Goal: Task Accomplishment & Management: Manage account settings

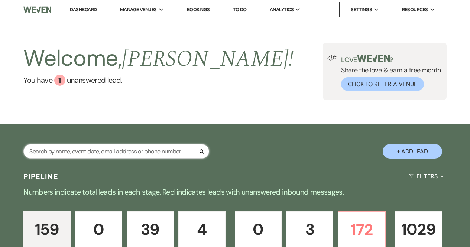
click at [158, 145] on input "text" at bounding box center [116, 151] width 186 height 14
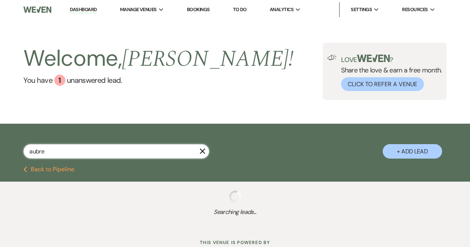
type input "[PERSON_NAME]"
select select "8"
select select "6"
select select "8"
select select "6"
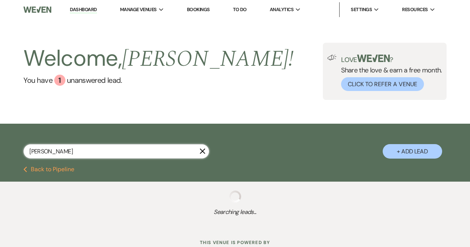
select select "8"
select select "5"
select select "8"
select select "5"
select select "8"
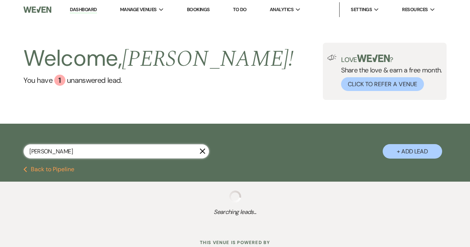
select select "6"
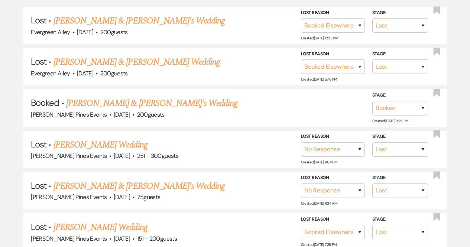
scroll to position [189, 0]
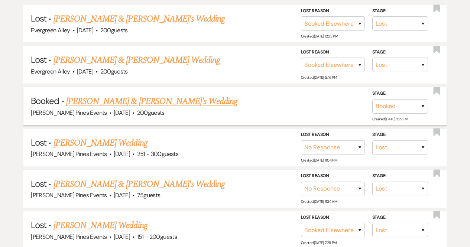
type input "[PERSON_NAME]"
click at [136, 102] on link "[PERSON_NAME] & [PERSON_NAME]'s Wedding" at bounding box center [152, 101] width 172 height 13
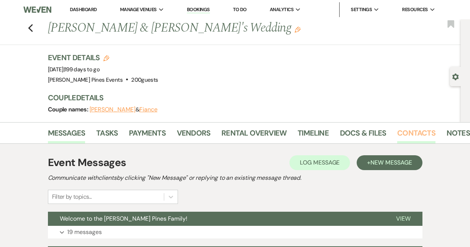
click at [399, 132] on link "Contacts" at bounding box center [416, 135] width 38 height 16
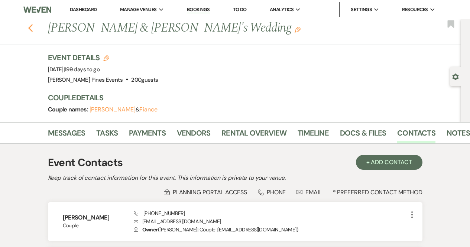
click at [30, 30] on icon "Previous" at bounding box center [31, 28] width 6 height 9
select select "8"
select select "6"
select select "8"
select select "6"
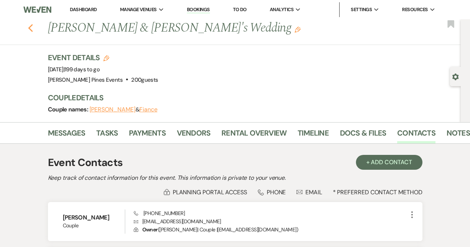
select select "8"
select select "5"
select select "8"
select select "5"
select select "8"
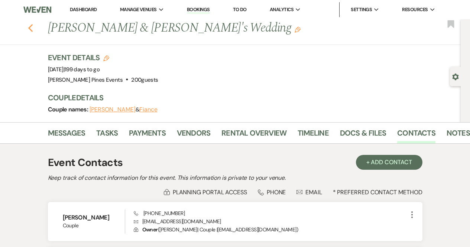
select select "6"
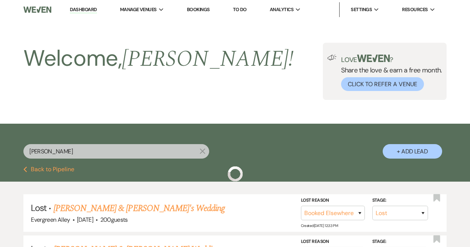
scroll to position [189, 0]
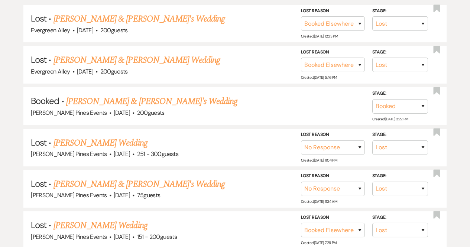
click at [30, 30] on li "Lost · [PERSON_NAME] & [PERSON_NAME]'s Wedding Evergreen Alley · [DATE] · 200 g…" at bounding box center [234, 24] width 423 height 38
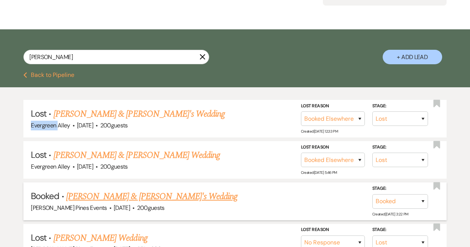
scroll to position [110, 0]
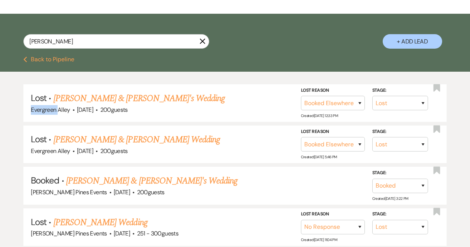
click at [204, 43] on use "button" at bounding box center [203, 42] width 6 height 6
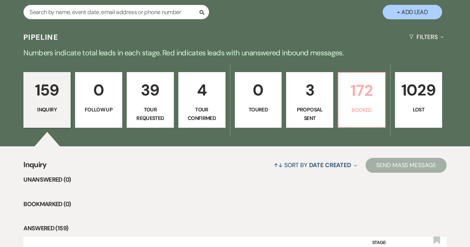
click at [353, 100] on p "172" at bounding box center [362, 90] width 38 height 25
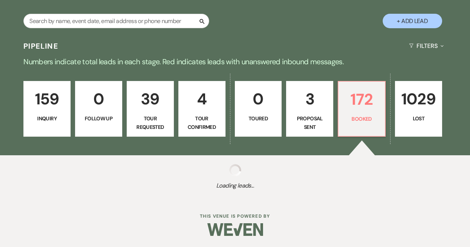
click at [303, 113] on link "3 Proposal Sent" at bounding box center [309, 109] width 47 height 56
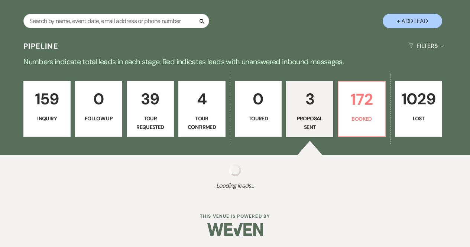
select select "6"
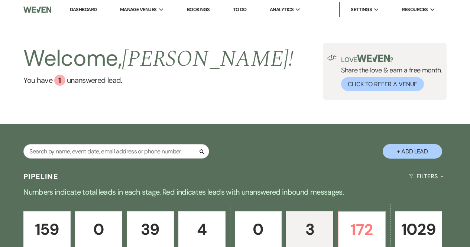
scroll to position [120, 0]
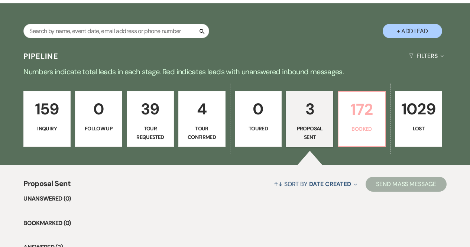
click at [359, 117] on p "172" at bounding box center [362, 109] width 38 height 25
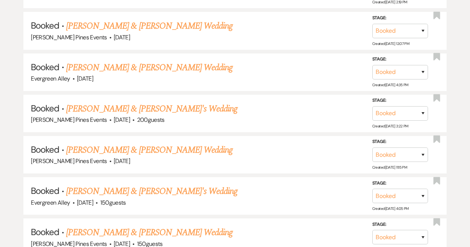
scroll to position [1354, 0]
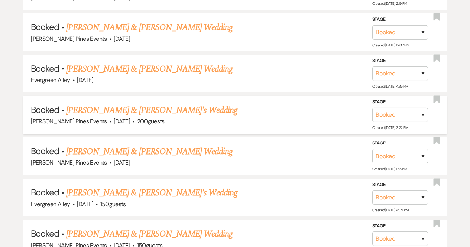
click at [114, 104] on link "[PERSON_NAME] & [PERSON_NAME]'s Wedding" at bounding box center [152, 110] width 172 height 13
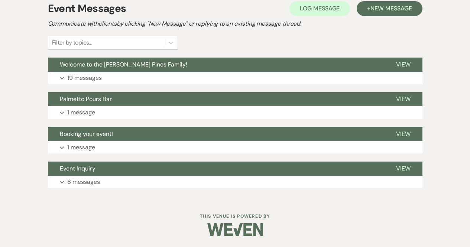
scroll to position [89, 0]
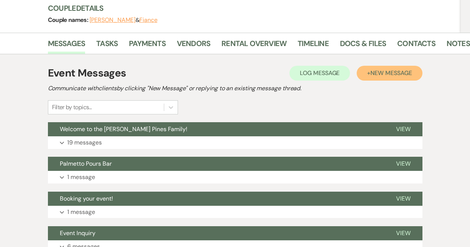
click at [393, 71] on span "New Message" at bounding box center [390, 73] width 41 height 8
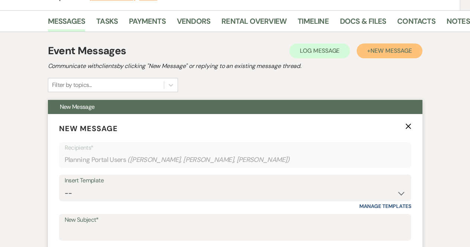
scroll to position [228, 0]
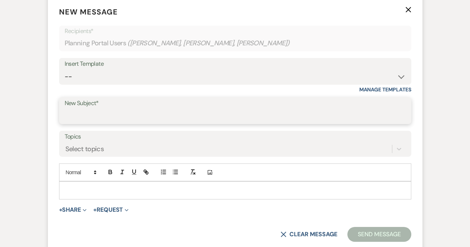
click at [104, 110] on input "New Subject*" at bounding box center [235, 116] width 341 height 14
type input "Bar Contract"
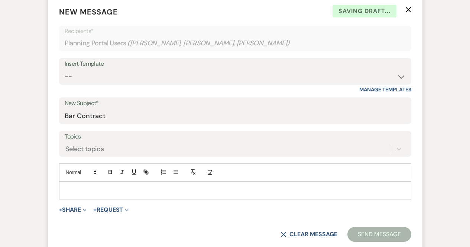
click at [121, 192] on p at bounding box center [235, 190] width 340 height 8
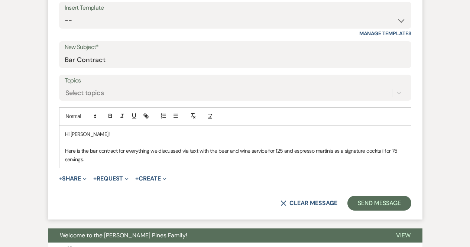
scroll to position [286, 0]
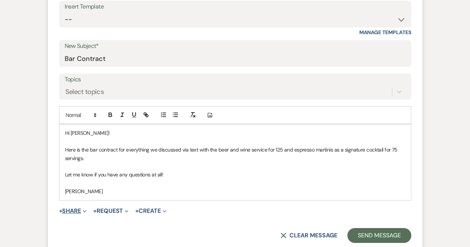
click at [72, 208] on button "+ Share Expand" at bounding box center [73, 211] width 28 height 6
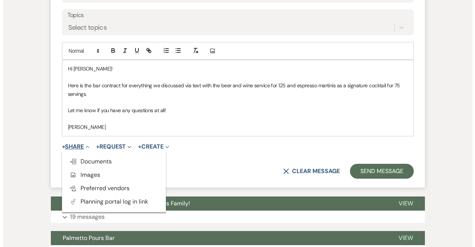
scroll to position [350, 0]
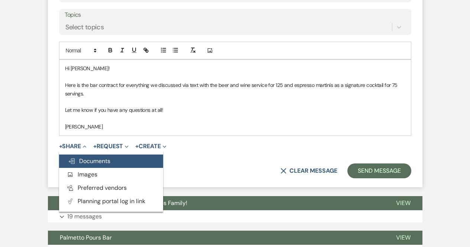
click at [92, 161] on span "Doc Upload Documents" at bounding box center [89, 161] width 42 height 8
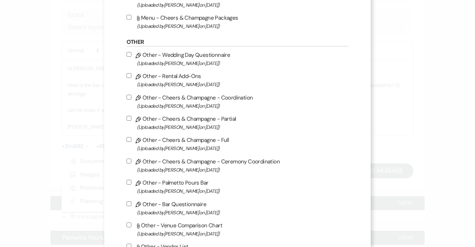
scroll to position [543, 0]
click at [189, 188] on label "Pencil Other - Palmetto Pours Bar (Uploaded by [PERSON_NAME] on [DATE] )" at bounding box center [238, 186] width 222 height 17
click at [131, 184] on input "Pencil Other - Palmetto Pours Bar (Uploaded by [PERSON_NAME] on [DATE] )" at bounding box center [129, 181] width 5 height 5
checkbox input "true"
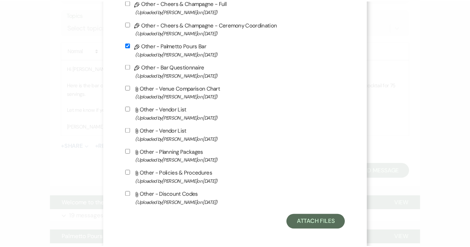
scroll to position [694, 0]
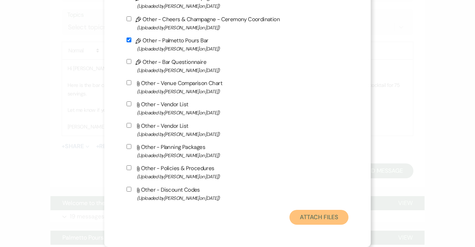
click at [303, 213] on button "Attach Files" at bounding box center [319, 217] width 59 height 15
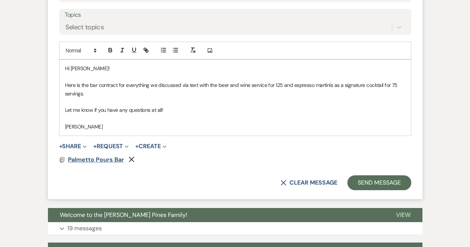
click at [106, 160] on span "Palmetto Pours Bar" at bounding box center [96, 160] width 56 height 8
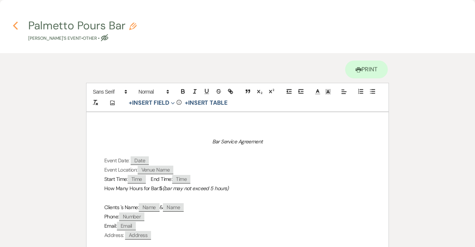
click at [16, 26] on icon "Previous" at bounding box center [16, 25] width 6 height 9
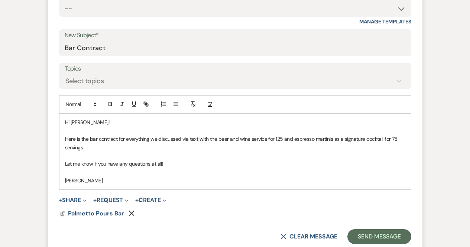
scroll to position [346, 0]
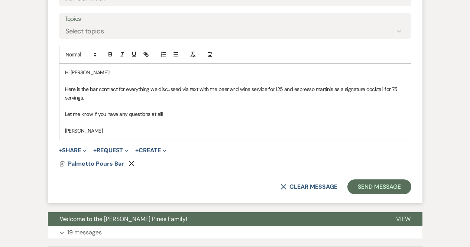
click at [131, 161] on icon "Remove" at bounding box center [131, 163] width 6 height 6
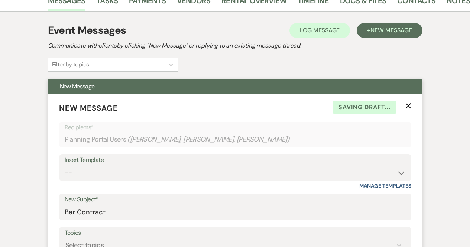
scroll to position [0, 0]
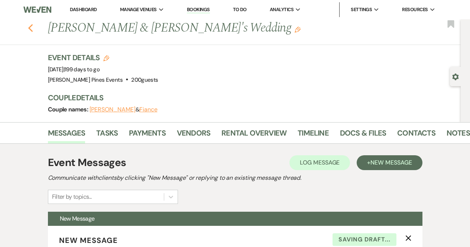
click at [33, 29] on icon "Previous" at bounding box center [31, 28] width 6 height 9
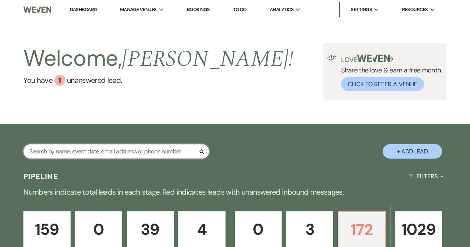
click at [95, 147] on input "text" at bounding box center [116, 151] width 186 height 14
type input "[PERSON_NAME]"
select select "8"
select select "6"
select select "8"
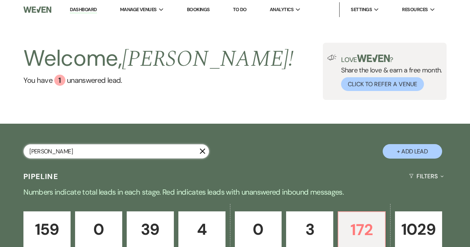
select select "8"
select select "5"
select select "8"
select select "5"
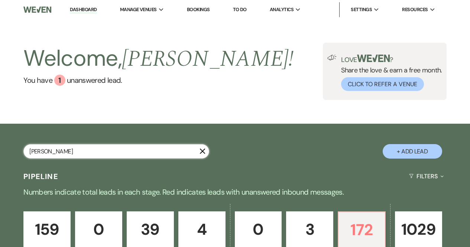
select select "8"
select select "5"
select select "8"
select select "5"
select select "8"
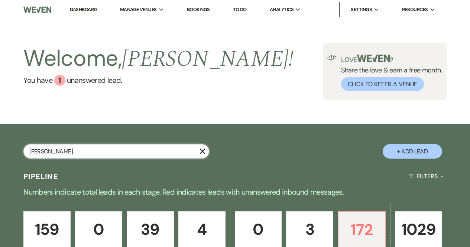
select select "5"
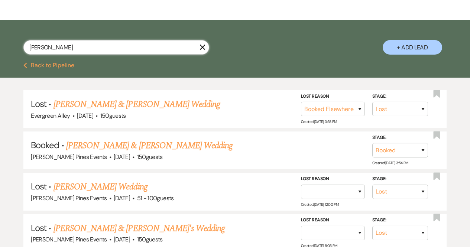
scroll to position [107, 0]
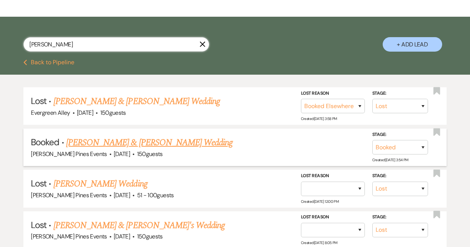
type input "[PERSON_NAME]"
click at [151, 144] on link "[PERSON_NAME] & [PERSON_NAME] Wedding" at bounding box center [149, 142] width 166 height 13
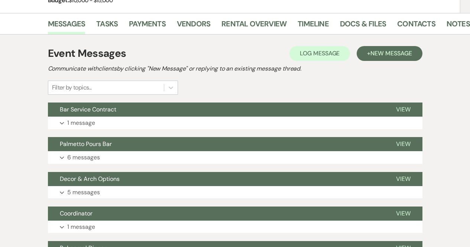
scroll to position [113, 0]
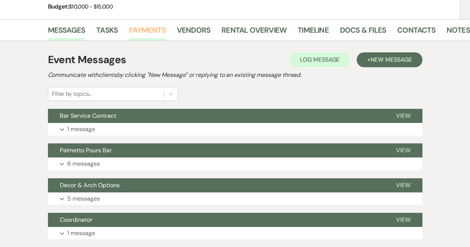
click at [162, 29] on link "Payments" at bounding box center [147, 32] width 37 height 16
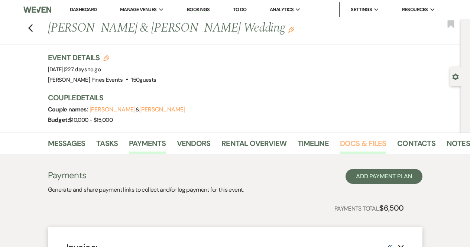
click at [357, 144] on link "Docs & Files" at bounding box center [363, 145] width 46 height 16
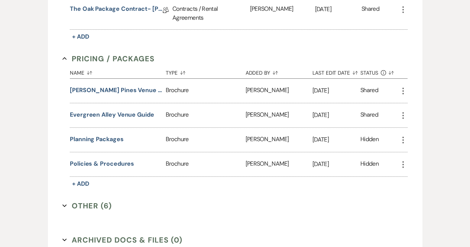
scroll to position [333, 0]
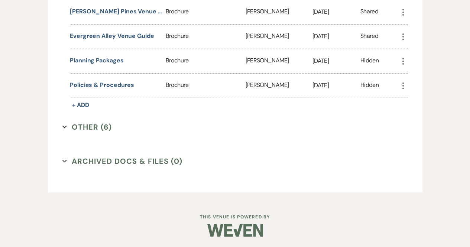
click at [102, 130] on button "Other (6) Expand" at bounding box center [86, 126] width 49 height 11
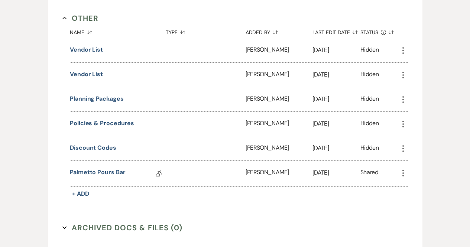
scroll to position [446, 0]
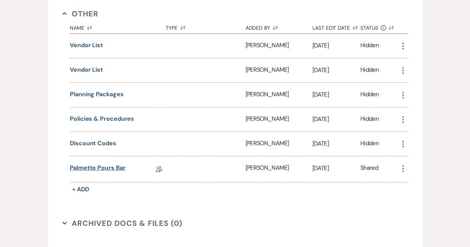
click at [118, 166] on link "Palmetto Pours Bar" at bounding box center [98, 169] width 56 height 12
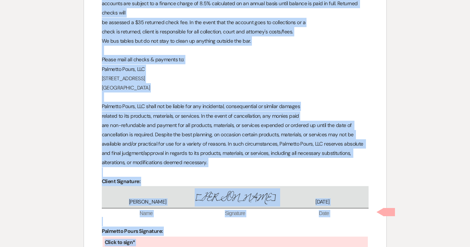
scroll to position [1795, 0]
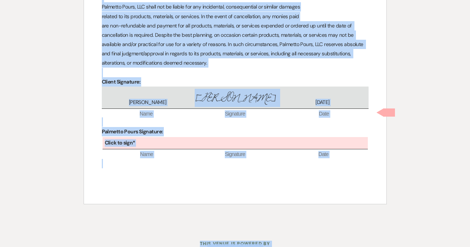
drag, startPoint x: 211, startPoint y: 123, endPoint x: 356, endPoint y: 263, distance: 202.5
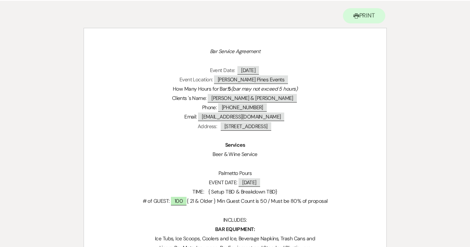
scroll to position [0, 0]
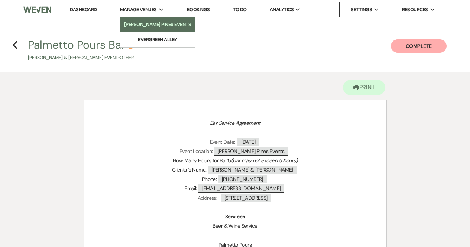
click at [159, 25] on li "[PERSON_NAME] Pines Events" at bounding box center [157, 24] width 67 height 7
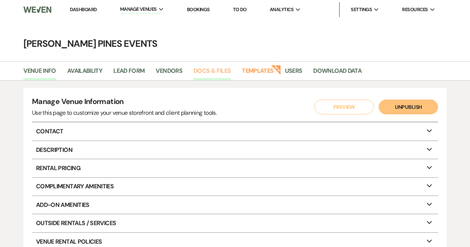
click at [215, 71] on link "Docs & Files" at bounding box center [211, 73] width 37 height 14
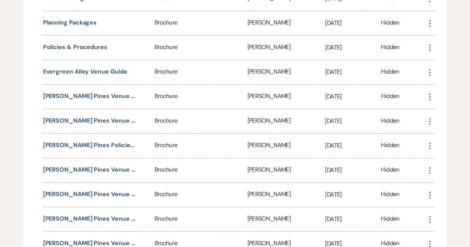
scroll to position [623, 0]
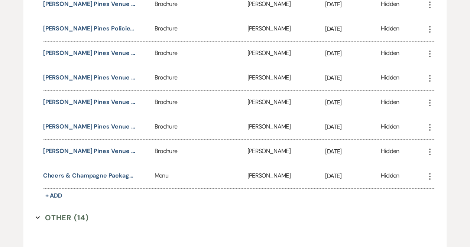
click at [59, 215] on button "Other (14) Expand" at bounding box center [62, 217] width 53 height 11
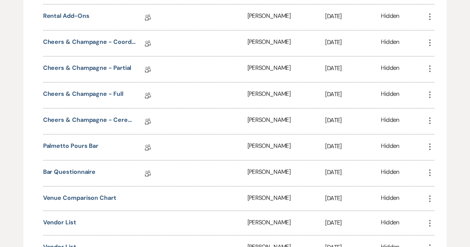
scroll to position [883, 0]
click at [80, 141] on link "Palmetto Pours Bar" at bounding box center [71, 147] width 56 height 12
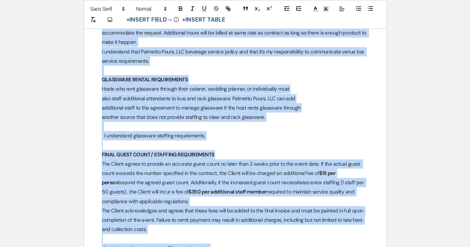
drag, startPoint x: 204, startPoint y: 146, endPoint x: 315, endPoint y: 256, distance: 156.0
click at [315, 247] on html "Dashboard Manage Venues Expand [PERSON_NAME] Pines Events Evergreen Alley Booki…" at bounding box center [235, 107] width 470 height 2121
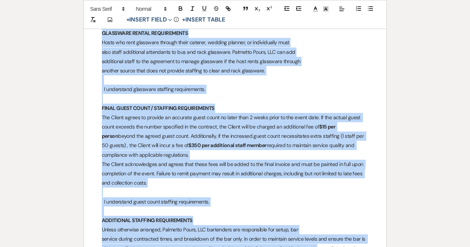
click at [319, 202] on p "I understand guest count staffing requirements." at bounding box center [235, 201] width 267 height 9
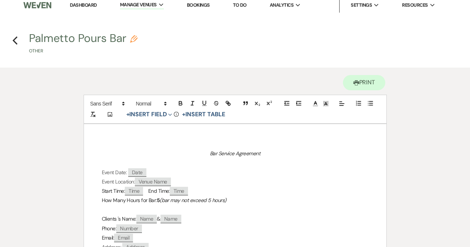
scroll to position [0, 0]
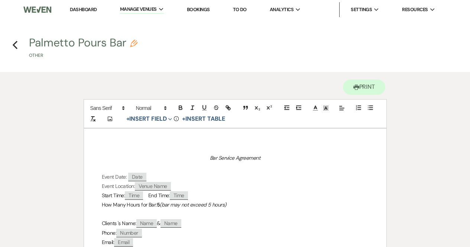
click at [94, 9] on link "Dashboard" at bounding box center [83, 9] width 27 height 6
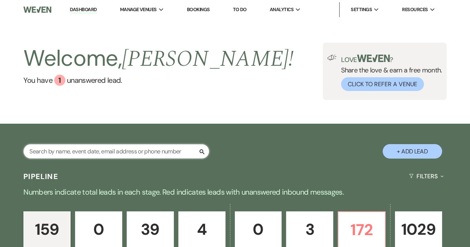
click at [145, 147] on input "text" at bounding box center [116, 151] width 186 height 14
type input "[PERSON_NAME]"
select select "8"
select select "6"
select select "8"
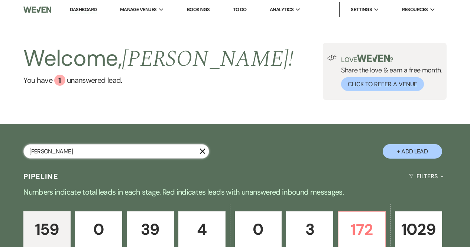
select select "6"
select select "8"
select select "5"
select select "8"
select select "5"
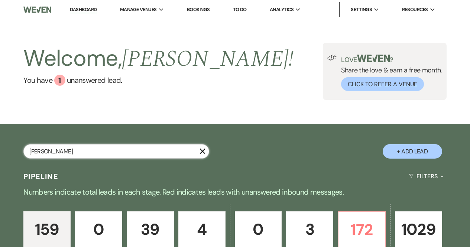
select select "8"
select select "6"
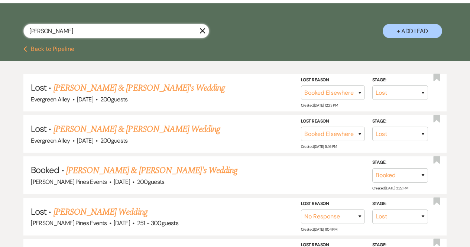
scroll to position [127, 0]
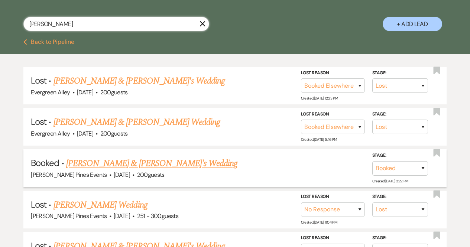
type input "[PERSON_NAME]"
click at [124, 163] on link "[PERSON_NAME] & [PERSON_NAME]'s Wedding" at bounding box center [152, 163] width 172 height 13
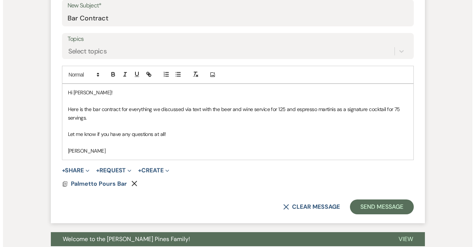
scroll to position [348, 0]
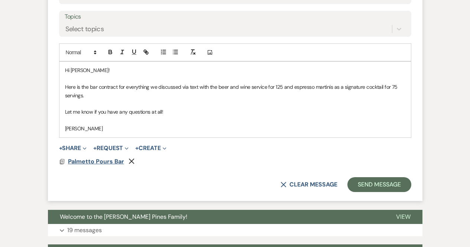
click at [109, 160] on span "Palmetto Pours Bar" at bounding box center [96, 161] width 56 height 8
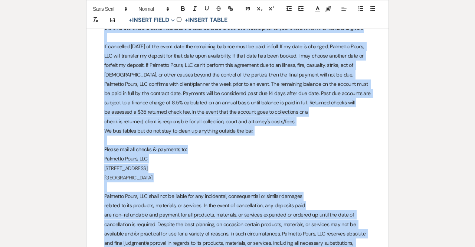
scroll to position [1801, 0]
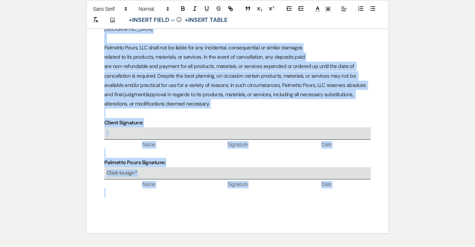
drag, startPoint x: 196, startPoint y: 137, endPoint x: 356, endPoint y: 264, distance: 204.6
click at [356, 247] on html "Dashboard Manage Venues Expand [PERSON_NAME] Pines Events Evergreen Alley Booki…" at bounding box center [237, 26] width 475 height 748
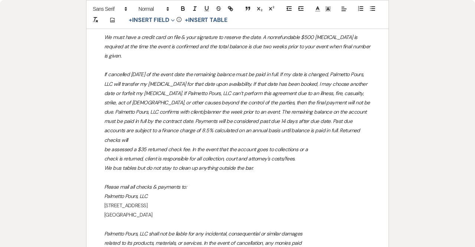
scroll to position [1754, 0]
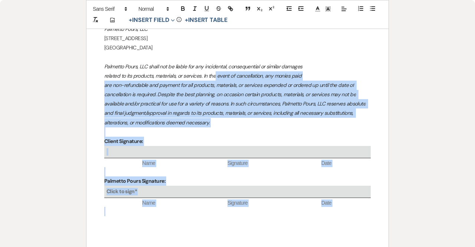
drag, startPoint x: 343, startPoint y: 190, endPoint x: 214, endPoint y: 45, distance: 194.4
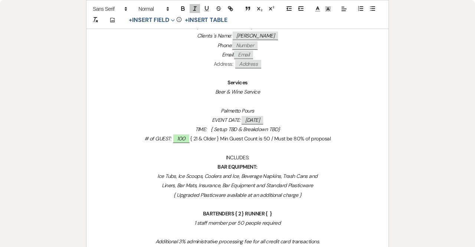
scroll to position [0, 0]
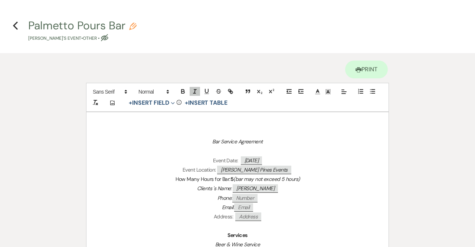
drag, startPoint x: 219, startPoint y: 184, endPoint x: 61, endPoint y: -31, distance: 267.2
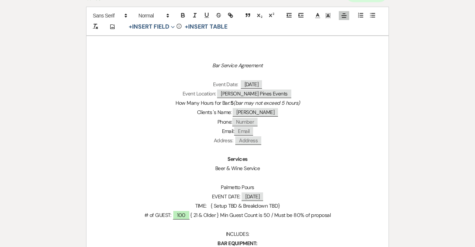
scroll to position [82, 0]
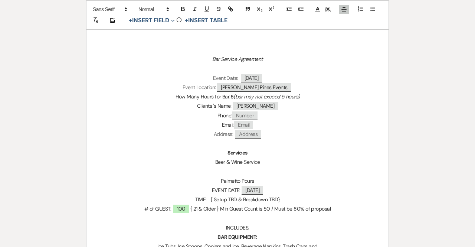
click at [267, 110] on span "[PERSON_NAME]" at bounding box center [255, 106] width 45 height 9
select select "smartCustomField"
select select "client"
select select "{{clientNames}}"
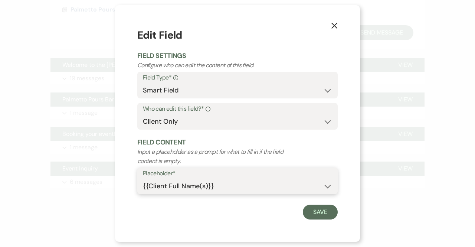
click at [209, 188] on select "{{Event Date}} {{Client Full Name(s)}} {{Client First Name(s)}} {{Venue Name}} …" at bounding box center [237, 186] width 189 height 14
click at [143, 179] on select "{{Event Date}} {{Client Full Name(s)}} {{Client First Name(s)}} {{Venue Name}} …" at bounding box center [237, 186] width 189 height 14
click at [323, 213] on button "Save" at bounding box center [320, 212] width 35 height 15
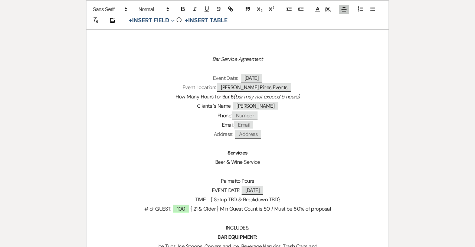
click at [264, 106] on span "[PERSON_NAME]" at bounding box center [255, 106] width 45 height 9
select select "smartCustomField"
select select "client"
select select "{{clientNames}}"
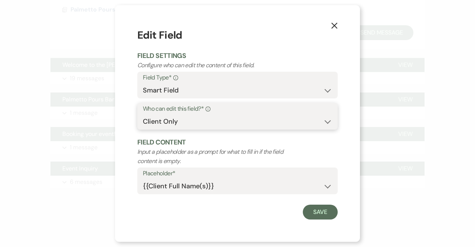
click at [182, 118] on select "Both Venue & Client Client Only Venue Only" at bounding box center [237, 121] width 189 height 14
click at [180, 93] on select "Standard Field Smart Field" at bounding box center [237, 90] width 189 height 14
select select "standardCustomField"
click at [143, 83] on select "Standard Field Smart Field" at bounding box center [237, 90] width 189 height 14
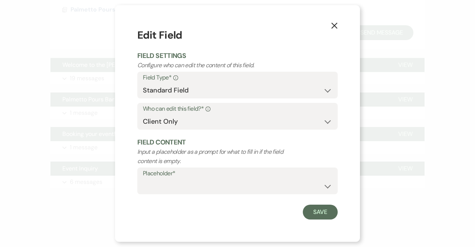
click at [185, 196] on div "Placeholder* Custom Placeholder Date Time Name Location Venue Name Type Number …" at bounding box center [237, 182] width 201 height 31
click at [171, 167] on form "Edit Field Field Settings Configure who can edit the content of this field. Fie…" at bounding box center [237, 123] width 201 height 192
click at [181, 188] on select "Custom Placeholder Date Time Name Location Venue Name Type Number Budget Addres…" at bounding box center [237, 186] width 189 height 14
click at [143, 179] on select "Custom Placeholder Date Time Name Location Venue Name Type Number Budget Addres…" at bounding box center [237, 186] width 189 height 14
select select "Name"
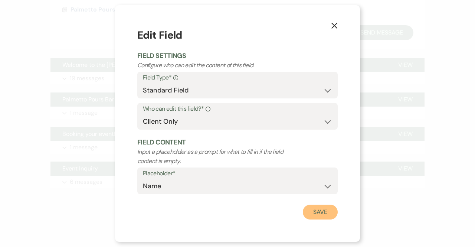
click at [332, 216] on button "Save" at bounding box center [320, 212] width 35 height 15
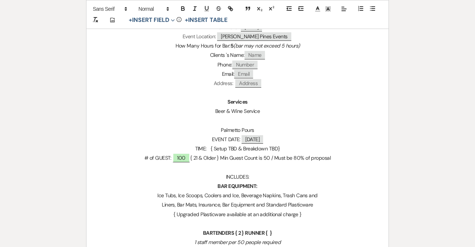
scroll to position [137, 0]
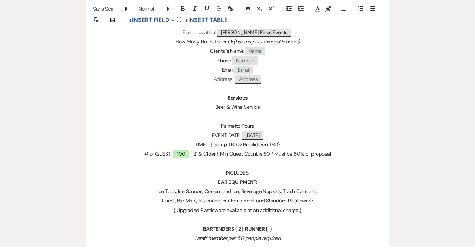
click at [278, 104] on p "Beer & Wine Service" at bounding box center [237, 106] width 267 height 9
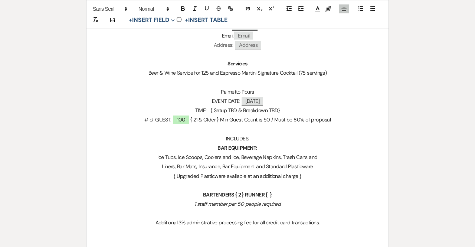
scroll to position [172, 0]
click at [180, 120] on span "100" at bounding box center [181, 119] width 17 height 10
select select "owner"
select select "custom_placeholder"
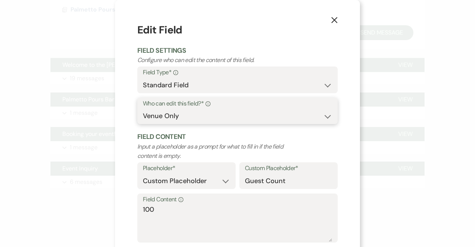
click at [180, 120] on select "Both Venue & Client Client Only Venue Only" at bounding box center [237, 116] width 189 height 14
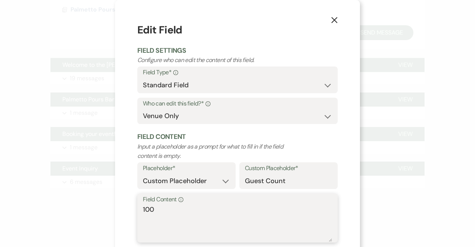
click at [203, 212] on textarea "100" at bounding box center [237, 223] width 189 height 37
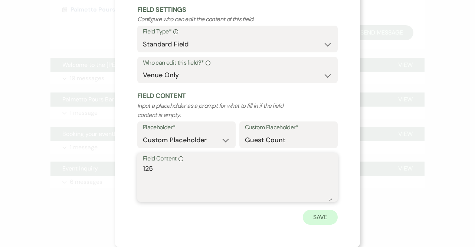
type textarea "125"
click at [304, 218] on button "Save" at bounding box center [320, 217] width 35 height 15
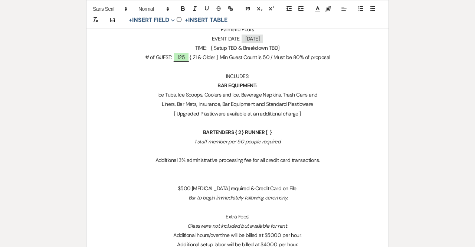
scroll to position [236, 0]
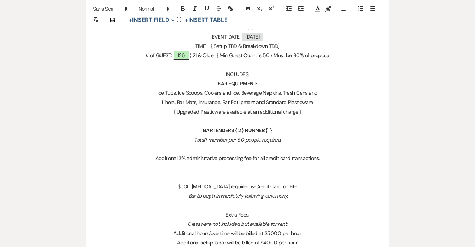
click at [241, 130] on strong "BARTENDERS { 2 } RUNNER { }" at bounding box center [237, 130] width 69 height 7
click at [305, 113] on p "{ Upgraded Plasticware available at an additional charge }" at bounding box center [237, 111] width 267 height 9
click at [317, 101] on p "Liners, Bar Mats, Insurance, Bar Equipment and Standard Plasticware" at bounding box center [237, 102] width 267 height 9
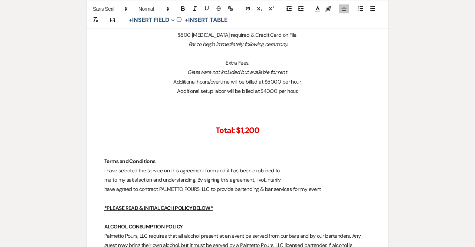
scroll to position [416, 0]
click at [251, 131] on strong "Total: $1,200" at bounding box center [238, 130] width 44 height 10
click at [296, 140] on p at bounding box center [237, 141] width 267 height 9
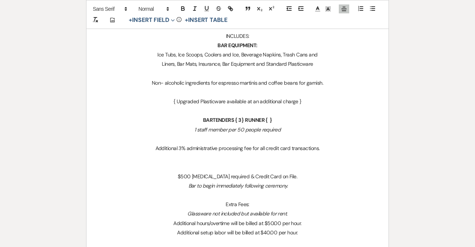
scroll to position [249, 0]
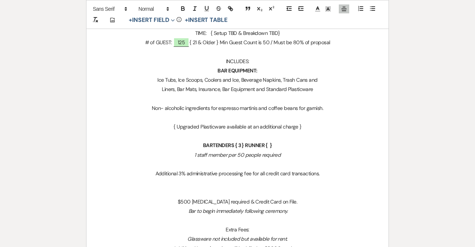
click at [332, 109] on p "Non- alcoholic ingredients for espresso martinis and coffee beans for garnish." at bounding box center [237, 108] width 267 height 9
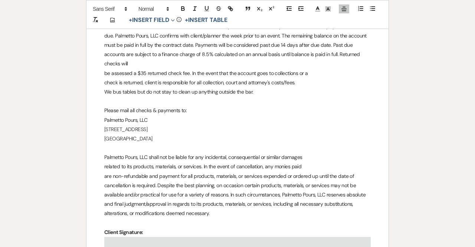
scroll to position [1720, 0]
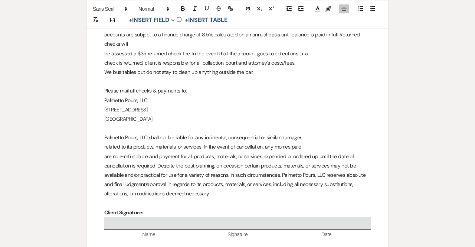
click at [264, 162] on p "are non-refundable and payment for all products, materials, or services expende…" at bounding box center [237, 175] width 267 height 47
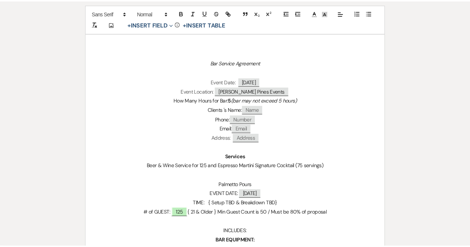
scroll to position [0, 0]
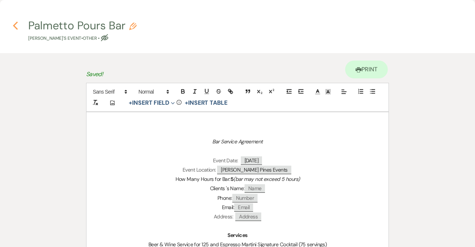
click at [16, 22] on use "button" at bounding box center [15, 26] width 5 height 8
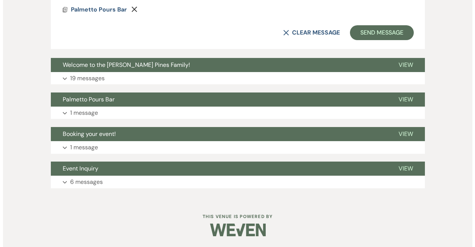
scroll to position [462, 0]
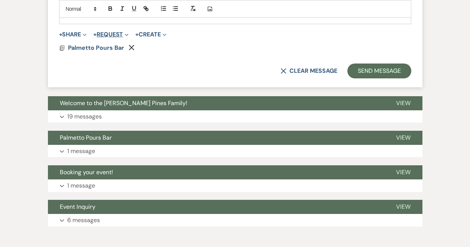
click at [118, 35] on button "+ Request Expand" at bounding box center [110, 35] width 35 height 6
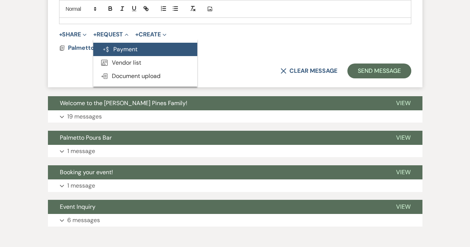
click at [144, 47] on button "Generate Payment Payment" at bounding box center [145, 49] width 104 height 13
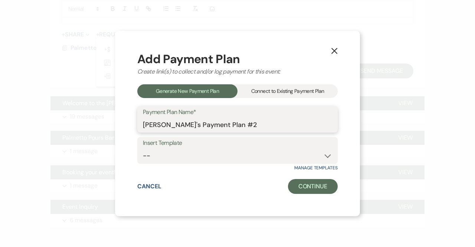
drag, startPoint x: 262, startPoint y: 128, endPoint x: 114, endPoint y: 134, distance: 147.9
click at [114, 134] on div "X Add Payment Plan Create link(s) to collect and/or log payment for this event:…" at bounding box center [237, 123] width 475 height 247
type input "Bar [MEDICAL_DATA]"
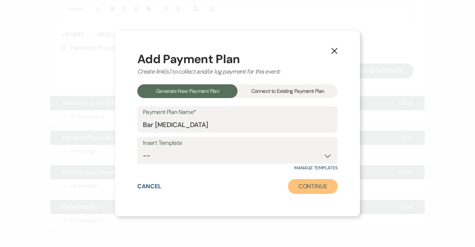
click at [305, 189] on button "Continue" at bounding box center [313, 186] width 50 height 15
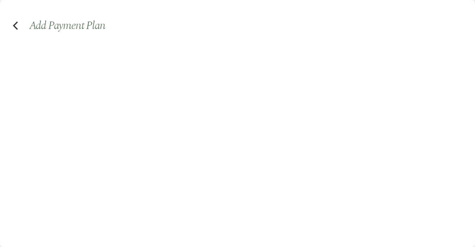
select select "2"
select select "percentage"
select select "true"
select select "client"
select select "weeks"
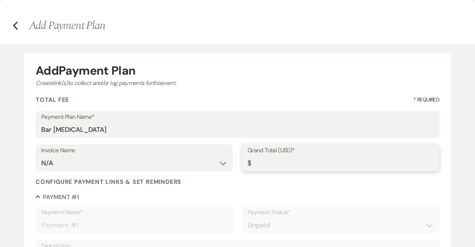
click at [292, 161] on input "Grand Total (USD)*" at bounding box center [341, 163] width 186 height 14
type input "5"
type input "5.00"
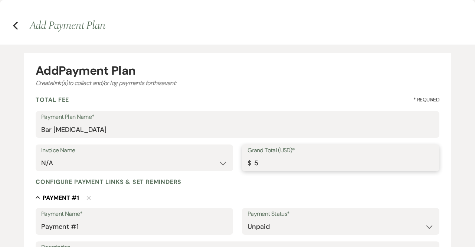
type input "50"
type input "50.00"
type input "500"
type input "500.00"
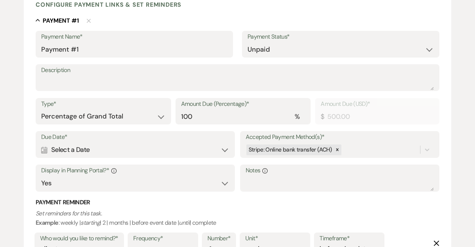
scroll to position [180, 0]
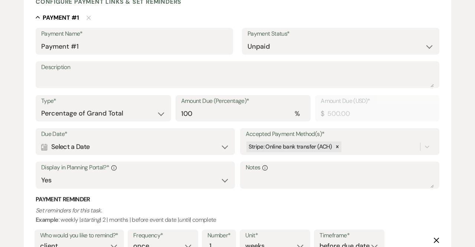
click at [101, 147] on div "Calendar Select a Date Expand" at bounding box center [135, 147] width 188 height 14
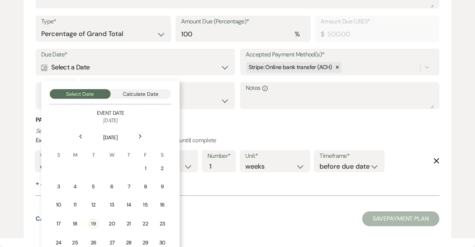
scroll to position [267, 0]
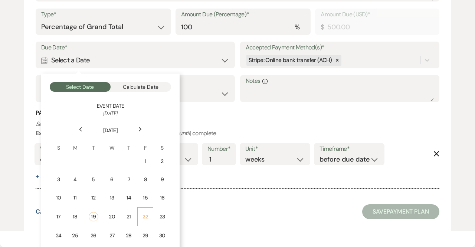
click at [146, 213] on div "22" at bounding box center [145, 217] width 6 height 8
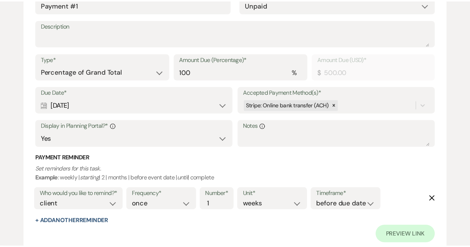
scroll to position [268, 0]
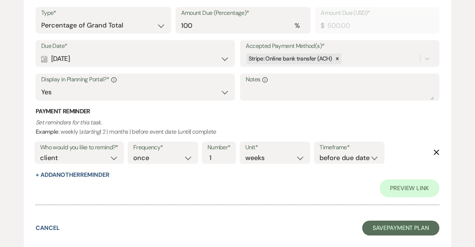
click at [400, 215] on form "Add Payment Plan Create link(s) to collect and/or log payments for this event: …" at bounding box center [238, 16] width 428 height 463
click at [399, 229] on button "Save Payment Plan" at bounding box center [400, 228] width 77 height 15
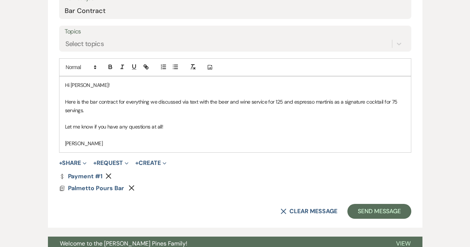
scroll to position [333, 0]
click at [362, 210] on button "Send Message" at bounding box center [379, 211] width 64 height 15
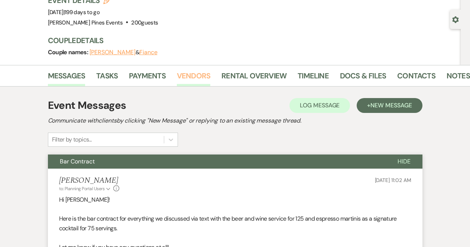
scroll to position [0, 0]
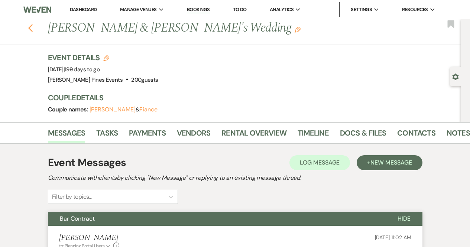
click at [32, 27] on use "button" at bounding box center [30, 28] width 5 height 8
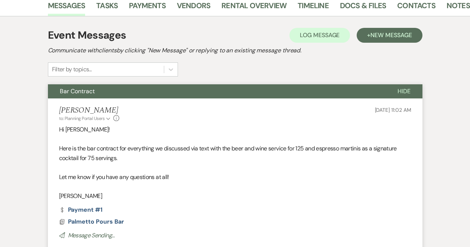
select select "8"
select select "6"
select select "8"
select select "6"
select select "8"
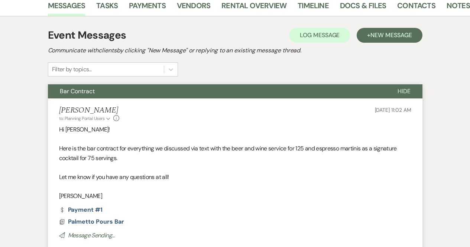
select select "5"
select select "8"
select select "5"
select select "8"
select select "6"
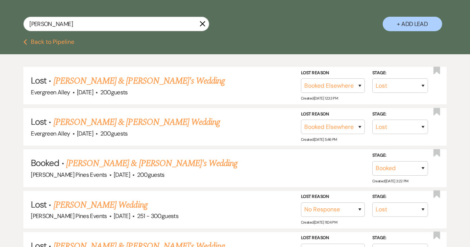
click at [48, 44] on button "Previous Back to Pipeline" at bounding box center [48, 42] width 51 height 6
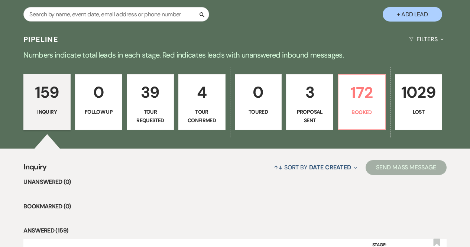
scroll to position [141, 0]
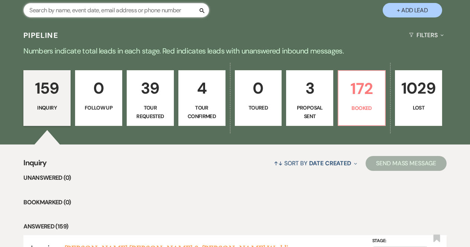
click at [162, 15] on input "text" at bounding box center [116, 10] width 186 height 14
type input "[PERSON_NAME]"
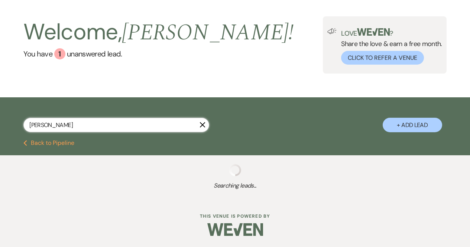
scroll to position [45, 0]
select select "6"
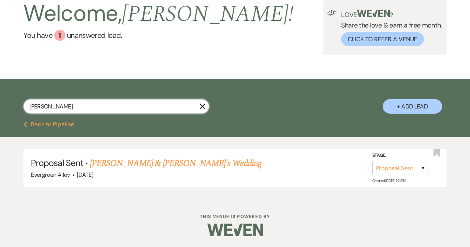
scroll to position [45, 0]
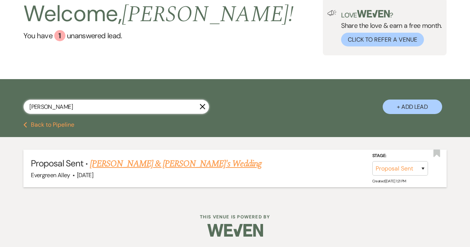
type input "[PERSON_NAME]"
click at [130, 165] on link "[PERSON_NAME] & [PERSON_NAME]'s Wedding" at bounding box center [176, 163] width 172 height 13
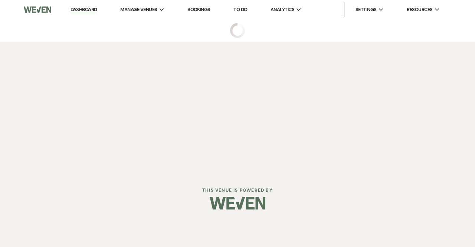
select select "6"
select select "7"
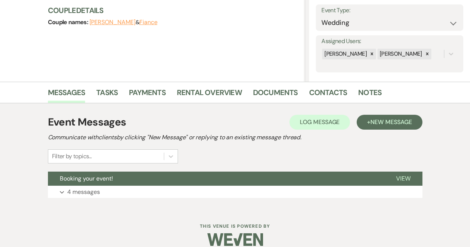
scroll to position [105, 0]
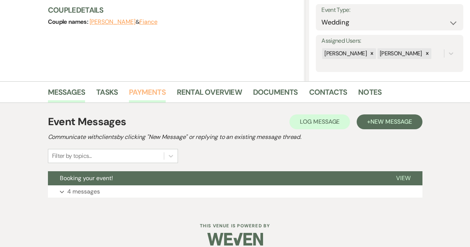
click at [157, 91] on link "Payments" at bounding box center [147, 94] width 37 height 16
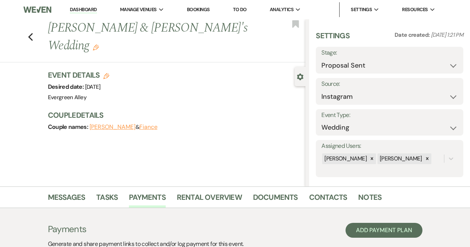
click at [198, 7] on link "Bookings" at bounding box center [198, 9] width 23 height 6
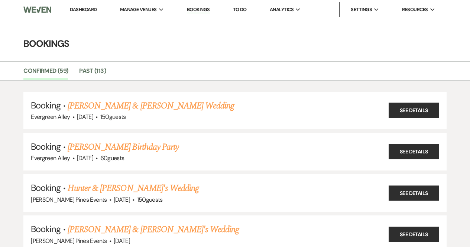
click at [78, 9] on link "Dashboard" at bounding box center [83, 9] width 27 height 6
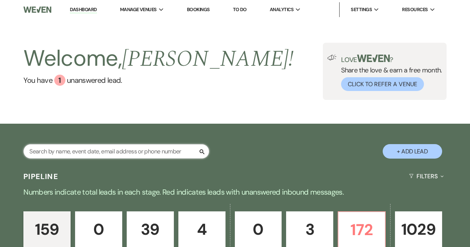
click at [147, 157] on input "text" at bounding box center [116, 151] width 186 height 14
type input "[PERSON_NAME]"
select select "6"
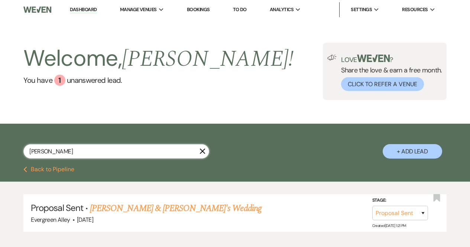
scroll to position [45, 0]
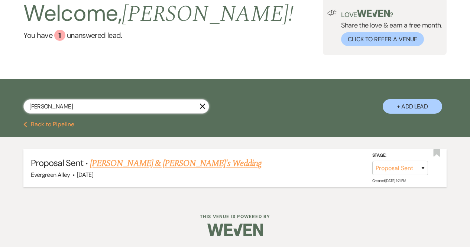
type input "[PERSON_NAME]"
click at [157, 165] on link "[PERSON_NAME] & [PERSON_NAME]'s Wedding" at bounding box center [176, 163] width 172 height 13
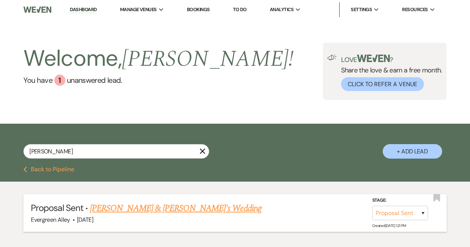
select select "6"
select select "7"
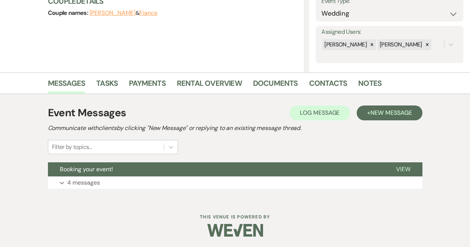
scroll to position [115, 0]
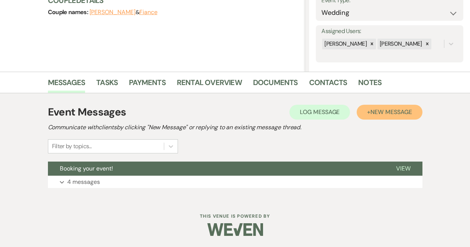
click at [382, 119] on button "+ New Message" at bounding box center [388, 112] width 65 height 15
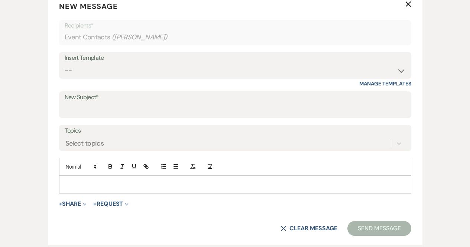
scroll to position [299, 0]
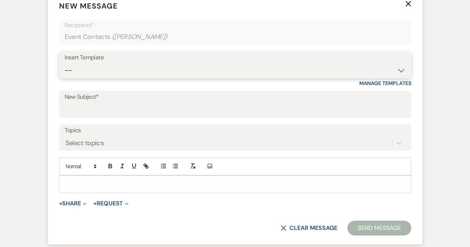
click at [154, 74] on select "-- Weven Planning Portal Introduction (Booked Events) Tour Request Response Fol…" at bounding box center [235, 70] width 341 height 14
click at [0, 126] on div "Messages Tasks Payments Rental Overview Documents Contacts Notes Event Messages…" at bounding box center [235, 89] width 470 height 404
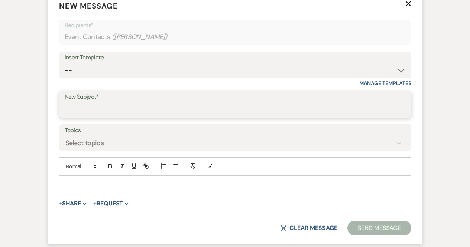
click at [97, 106] on input "New Subject*" at bounding box center [235, 109] width 341 height 14
type input "Bar Contract"
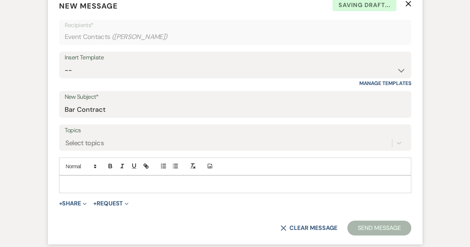
click at [118, 188] on p at bounding box center [235, 184] width 340 height 8
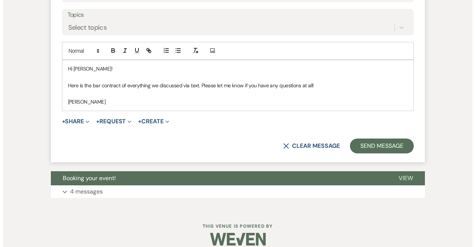
scroll to position [415, 0]
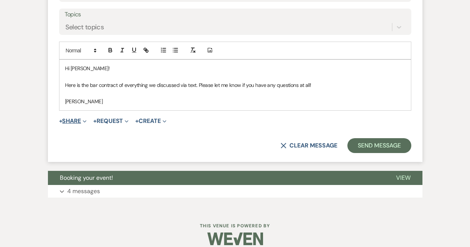
click at [87, 121] on icon "Expand" at bounding box center [85, 122] width 4 height 4
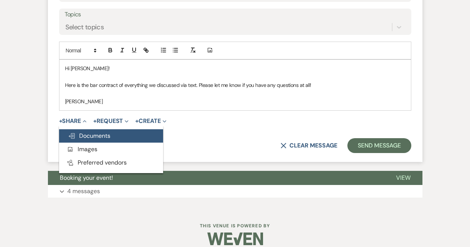
click at [95, 135] on span "Doc Upload Documents" at bounding box center [89, 136] width 42 height 8
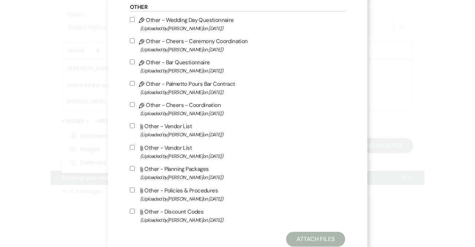
scroll to position [206, 0]
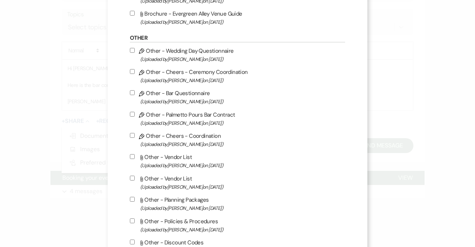
click at [198, 114] on label "Pencil Other - Palmetto Pours Bar Contract (Uploaded by [PERSON_NAME] on [DATE]…" at bounding box center [237, 118] width 215 height 17
click at [135, 114] on input "Pencil Other - Palmetto Pours Bar Contract (Uploaded by [PERSON_NAME] on [DATE]…" at bounding box center [132, 114] width 5 height 5
checkbox input "true"
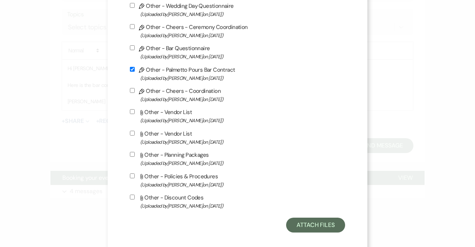
scroll to position [252, 0]
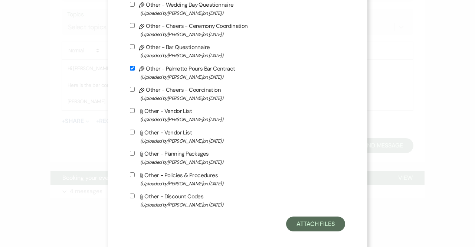
click at [322, 220] on div "Attach Files Library Files Event Documents Upload File Invoice / Rental Agreeme…" at bounding box center [237, 0] width 215 height 461
click at [330, 230] on button "Attach Files" at bounding box center [315, 223] width 59 height 15
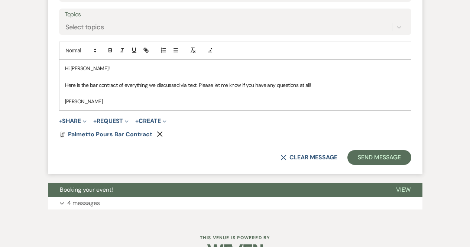
click at [124, 134] on span "Palmetto Pours Bar Contract" at bounding box center [110, 134] width 84 height 8
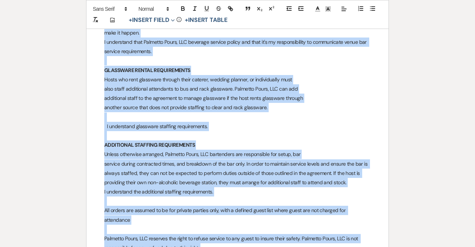
drag, startPoint x: 145, startPoint y: 131, endPoint x: 354, endPoint y: 260, distance: 244.6
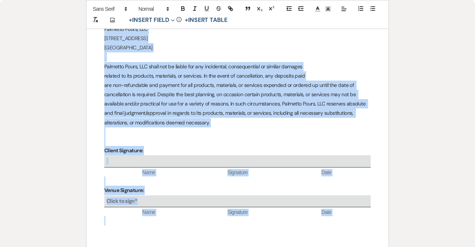
scroll to position [318, 0]
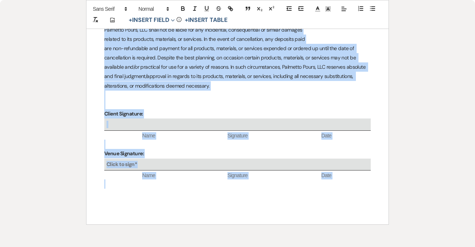
drag, startPoint x: 98, startPoint y: 151, endPoint x: 361, endPoint y: 264, distance: 286.1
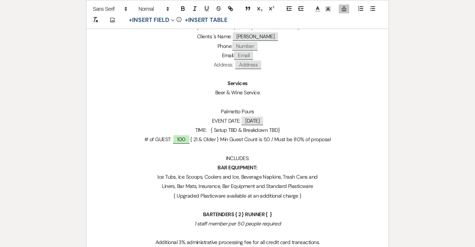
scroll to position [156, 0]
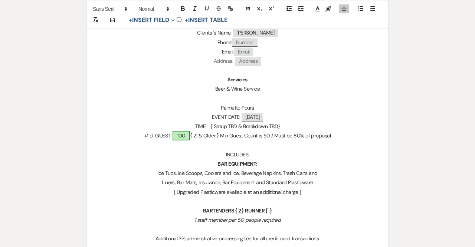
click at [183, 135] on span "100" at bounding box center [181, 136] width 17 height 10
select select "owner"
select select "custom_placeholder"
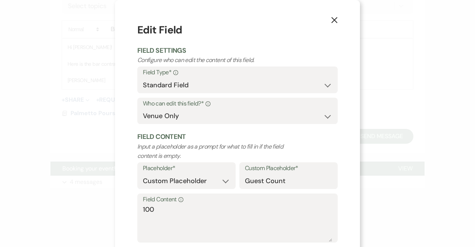
click at [162, 203] on label "Field Content Info" at bounding box center [237, 199] width 189 height 11
click at [162, 205] on textarea "100" at bounding box center [237, 223] width 189 height 37
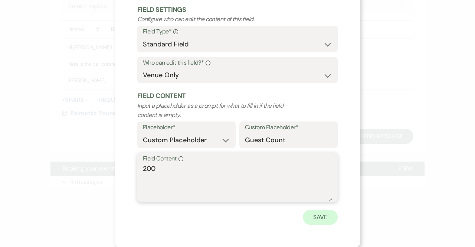
type textarea "200"
click at [313, 217] on button "Save" at bounding box center [320, 217] width 35 height 15
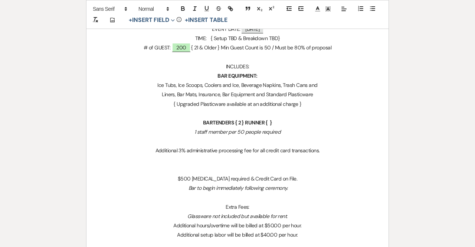
scroll to position [244, 0]
drag, startPoint x: 318, startPoint y: 94, endPoint x: 257, endPoint y: 95, distance: 60.9
click at [257, 95] on p "Liners, Bar Mats, Insurance, Bar Equipment and Standard Plasticware" at bounding box center [237, 93] width 267 height 9
drag, startPoint x: 280, startPoint y: 85, endPoint x: 242, endPoint y: 86, distance: 37.1
click at [242, 86] on p "Ice Tubs, Ice Scoops, Coolers and Ice, Beverage Napkins, Trash Cans and" at bounding box center [237, 84] width 267 height 9
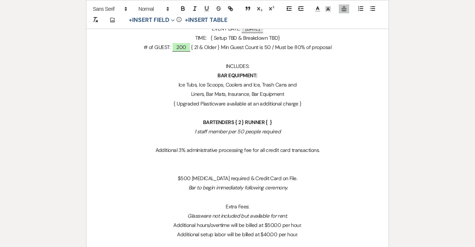
click at [320, 105] on p "{ Upgraded Plasticware available at an additional charge }" at bounding box center [237, 103] width 267 height 9
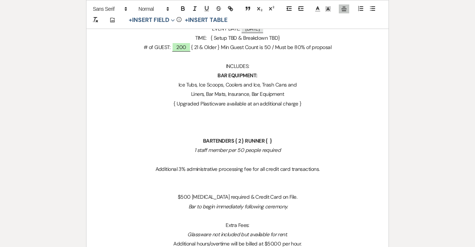
click at [320, 105] on p "{ Upgraded Plasticware available at an additional charge }" at bounding box center [237, 103] width 267 height 9
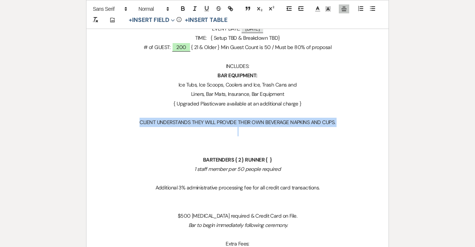
drag, startPoint x: 137, startPoint y: 123, endPoint x: 375, endPoint y: 127, distance: 238.8
click at [191, 9] on button "button" at bounding box center [195, 8] width 10 height 9
click at [182, 7] on icon "button" at bounding box center [183, 8] width 3 height 2
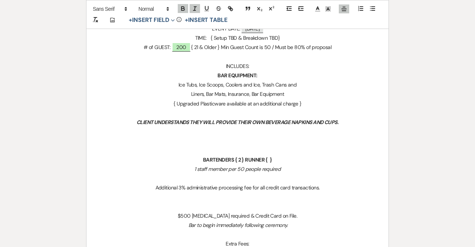
click at [280, 136] on p at bounding box center [237, 140] width 267 height 9
click at [200, 162] on p "BARTENDERS { 2 } RUNNER { }" at bounding box center [237, 159] width 267 height 9
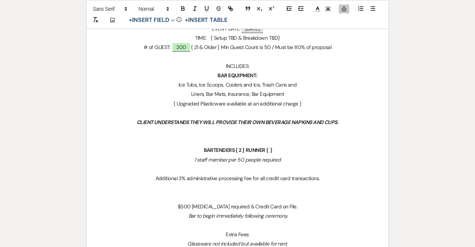
click at [242, 151] on strong "BARTENDERS { 2 } RUNNER { }" at bounding box center [238, 150] width 69 height 7
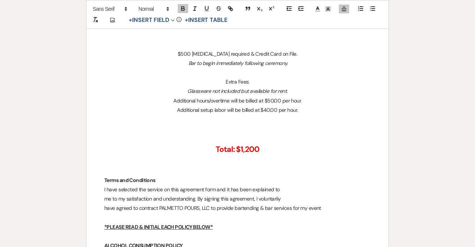
scroll to position [411, 0]
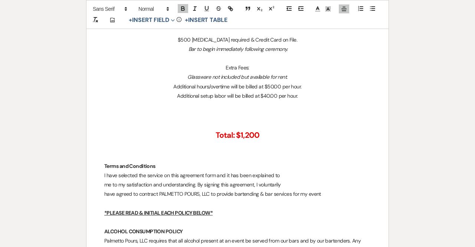
click at [251, 136] on strong "Total: $1,200" at bounding box center [238, 135] width 44 height 10
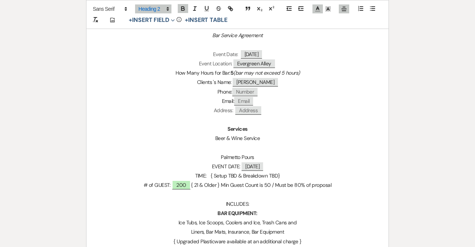
scroll to position [0, 0]
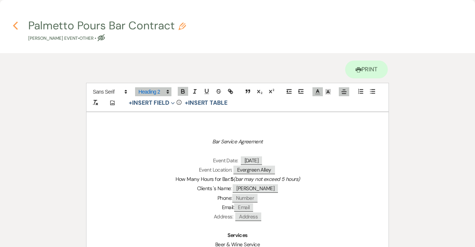
click at [16, 26] on icon "Previous" at bounding box center [16, 25] width 6 height 9
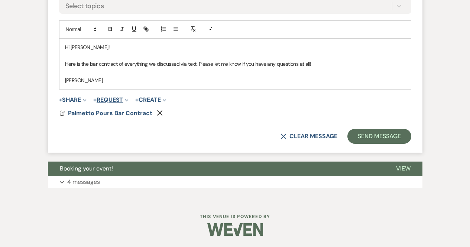
click at [121, 101] on button "+ Request Expand" at bounding box center [110, 100] width 35 height 6
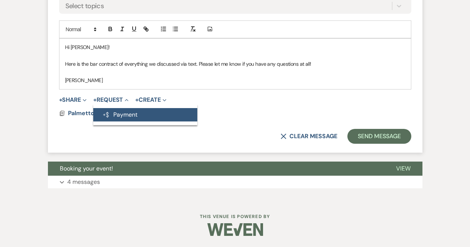
click at [124, 111] on button "Generate Payment Payment" at bounding box center [145, 114] width 104 height 13
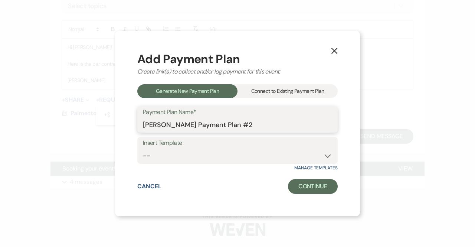
drag, startPoint x: 257, startPoint y: 127, endPoint x: 53, endPoint y: 151, distance: 205.3
click at [53, 151] on div "X Add Payment Plan Create link(s) to collect and/or log payment for this event:…" at bounding box center [237, 123] width 475 height 247
type input "b"
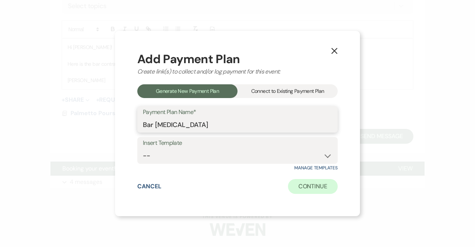
type input "Bar [MEDICAL_DATA]"
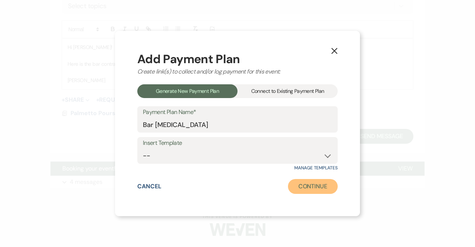
click at [313, 190] on button "Continue" at bounding box center [313, 186] width 50 height 15
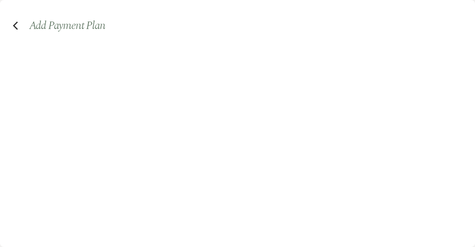
select select "2"
select select "percentage"
select select "false"
select select "client"
select select "weeks"
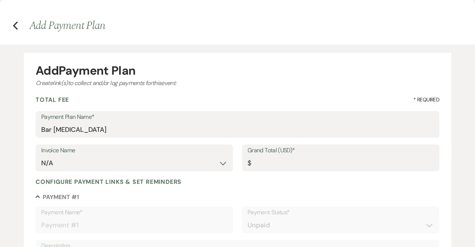
click at [287, 171] on div "Invoice Name N/A Grand Total (USD)* $" at bounding box center [238, 160] width 404 height 33
click at [284, 159] on input "Grand Total (USD)*" at bounding box center [341, 163] width 186 height 14
type input "5"
type input "5.00"
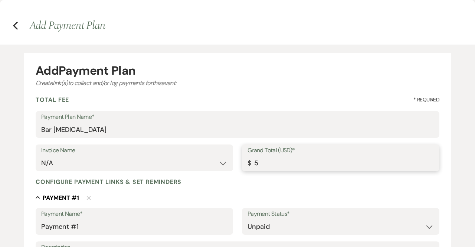
type input "50"
type input "50.00"
type input "500"
type input "500.00"
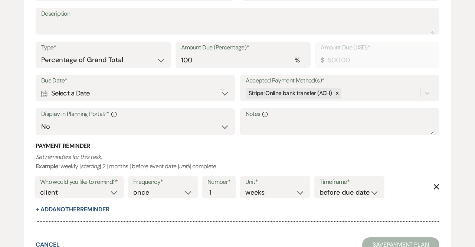
scroll to position [250, 0]
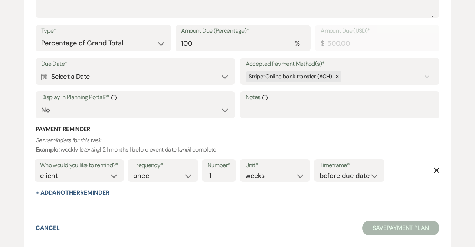
click at [102, 118] on div "Display in Planning Portal?* Info Yes No" at bounding box center [135, 104] width 199 height 27
click at [101, 108] on select "Yes No" at bounding box center [135, 110] width 188 height 14
select select "true"
click at [41, 103] on select "Yes No" at bounding box center [135, 110] width 188 height 14
click at [103, 79] on div "Calendar Select a Date Expand" at bounding box center [135, 76] width 188 height 14
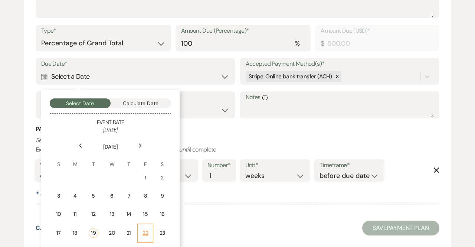
click at [151, 225] on td "22" at bounding box center [145, 233] width 16 height 19
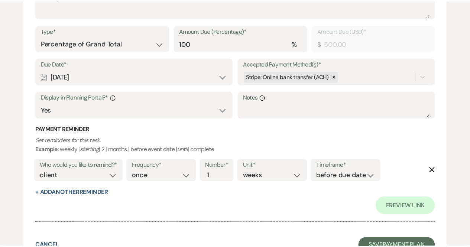
scroll to position [268, 0]
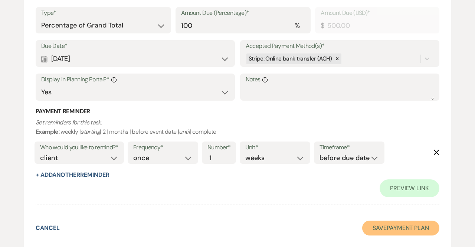
click at [379, 222] on button "Save Payment Plan" at bounding box center [400, 228] width 77 height 15
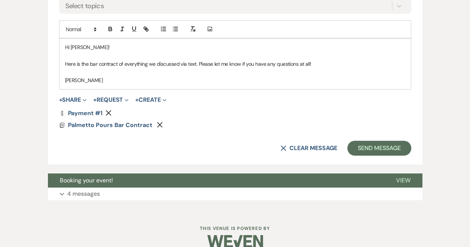
scroll to position [448, 0]
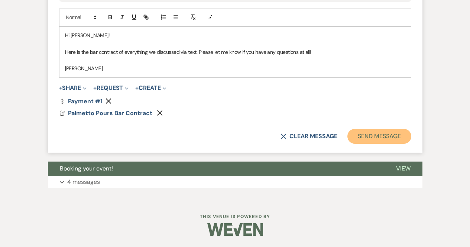
click at [375, 136] on button "Send Message" at bounding box center [379, 136] width 64 height 15
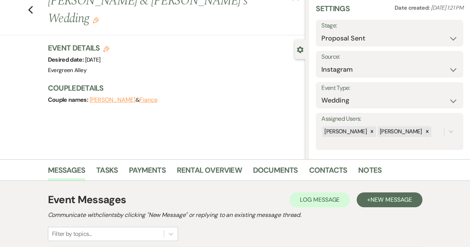
scroll to position [9, 0]
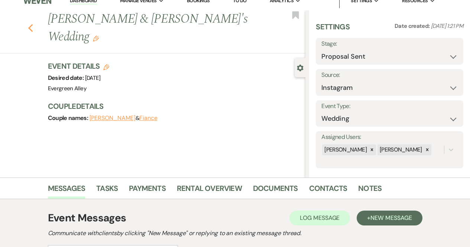
click at [33, 24] on use "button" at bounding box center [30, 28] width 5 height 8
select select "6"
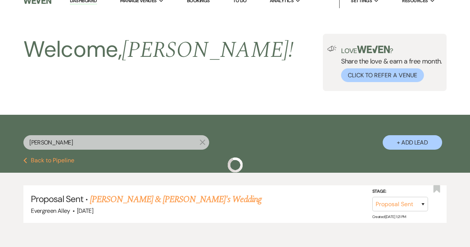
scroll to position [45, 0]
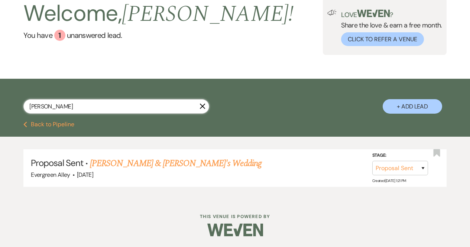
click at [207, 108] on input "[PERSON_NAME]" at bounding box center [116, 106] width 186 height 14
click at [205, 107] on icon "X" at bounding box center [202, 106] width 6 height 6
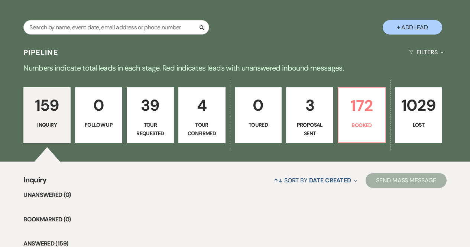
scroll to position [126, 0]
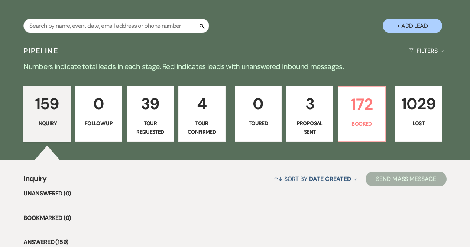
click at [356, 148] on div "159 Inquiry 0 Follow Up 39 Tour Requested 4 Tour Confirmed 0 Toured 3 Proposal …" at bounding box center [235, 118] width 470 height 83
click at [355, 134] on link "172 Booked" at bounding box center [362, 114] width 48 height 56
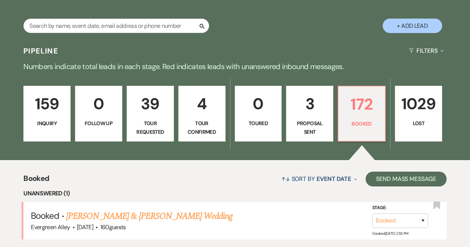
scroll to position [172, 0]
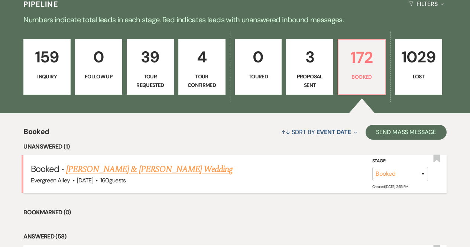
click at [172, 163] on link "[PERSON_NAME] & [PERSON_NAME] Wedding" at bounding box center [149, 169] width 166 height 13
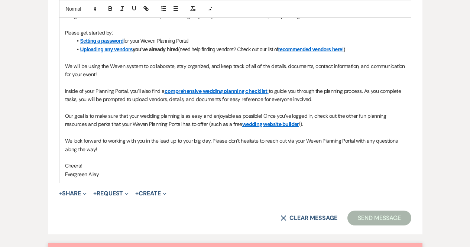
scroll to position [430, 0]
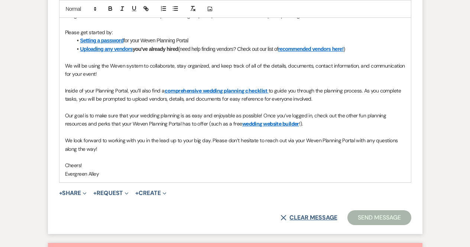
click at [305, 217] on button "X Clear message" at bounding box center [308, 218] width 56 height 6
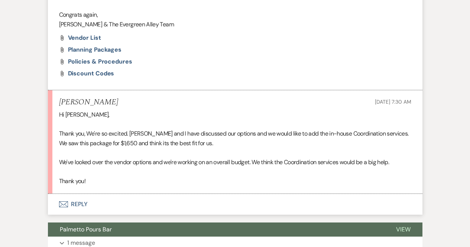
scroll to position [817, 0]
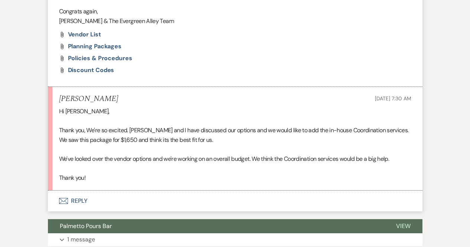
click at [290, 210] on button "Envelope Reply" at bounding box center [235, 201] width 374 height 21
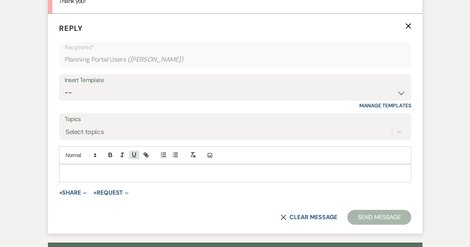
scroll to position [994, 0]
click at [129, 180] on div at bounding box center [234, 172] width 351 height 17
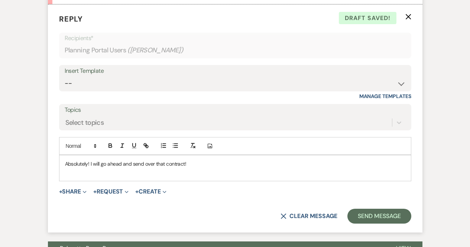
scroll to position [1007, 0]
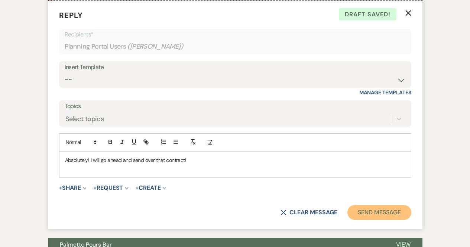
click at [374, 207] on button "Send Message" at bounding box center [379, 212] width 64 height 15
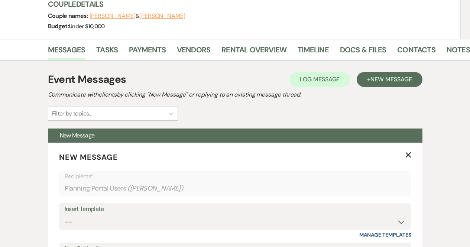
scroll to position [95, 0]
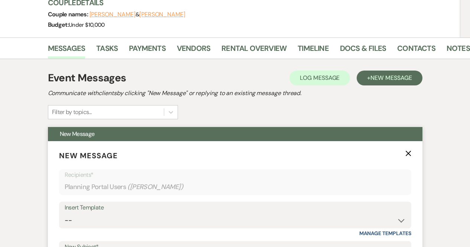
click at [408, 154] on use "button" at bounding box center [408, 154] width 6 height 6
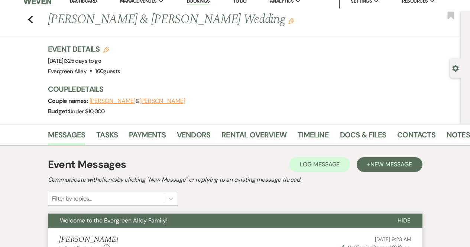
scroll to position [0, 0]
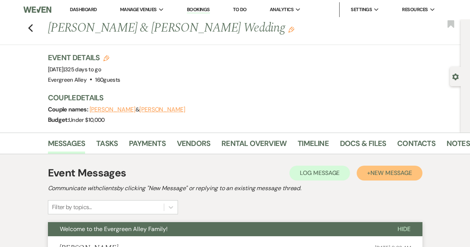
click at [391, 172] on span "New Message" at bounding box center [390, 173] width 41 height 8
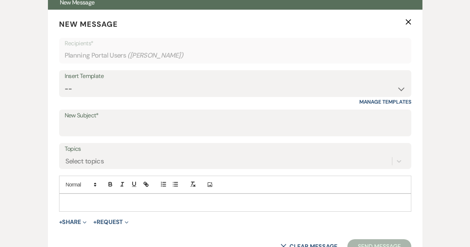
scroll to position [227, 0]
click at [151, 126] on input "New Subject*" at bounding box center [235, 128] width 341 height 14
type input "P"
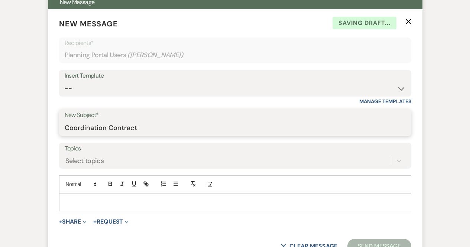
type input "Coordination Contract"
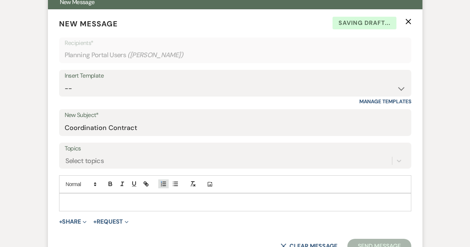
type button "ordered"
type button "bullet"
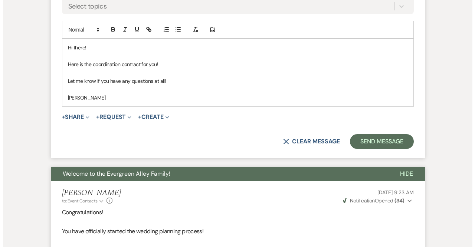
scroll to position [382, 0]
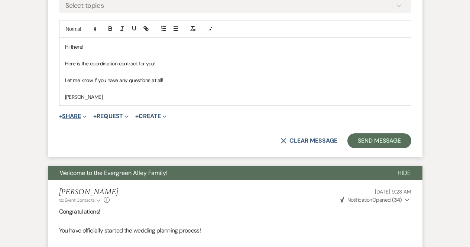
click at [74, 116] on button "+ Share Expand" at bounding box center [73, 116] width 28 height 6
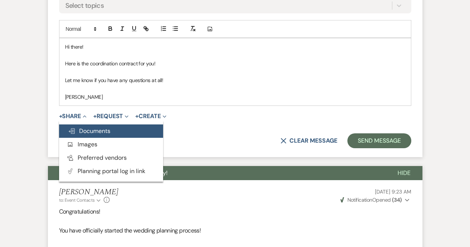
click at [85, 126] on button "Doc Upload Documents" at bounding box center [111, 130] width 104 height 13
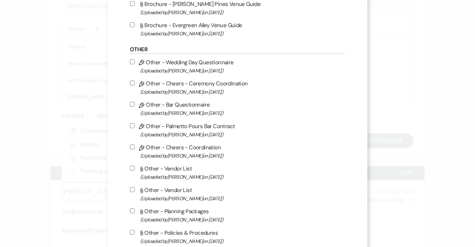
scroll to position [201, 0]
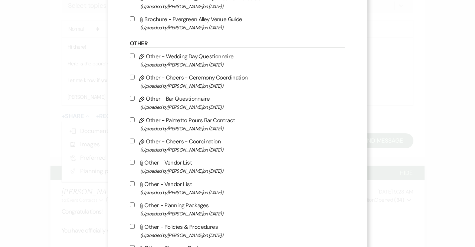
click at [191, 150] on span "(Uploaded by [PERSON_NAME] on [DATE] )" at bounding box center [242, 150] width 205 height 9
click at [135, 143] on input "Pencil Other - Cheers - Coordination (Uploaded by [PERSON_NAME] on [DATE] )" at bounding box center [132, 141] width 5 height 5
checkbox input "true"
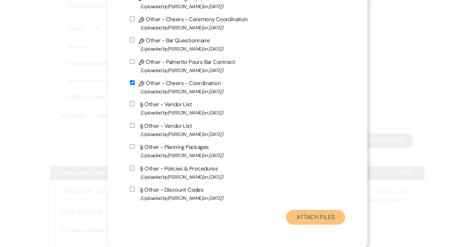
click at [305, 217] on button "Attach Files" at bounding box center [315, 217] width 59 height 15
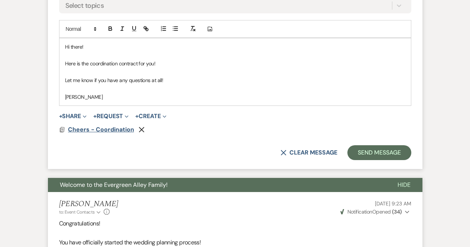
click at [123, 131] on span "Cheers - Coordination" at bounding box center [101, 130] width 66 height 8
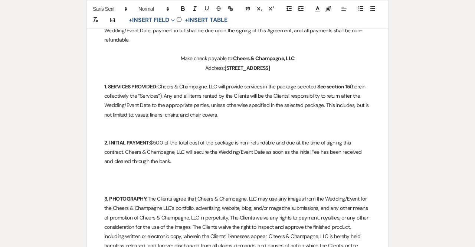
scroll to position [0, 0]
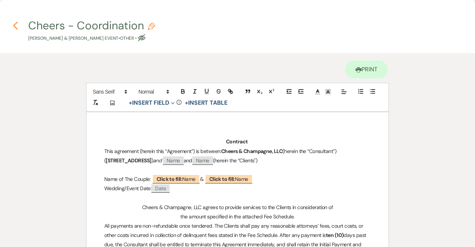
click at [15, 26] on icon "Previous" at bounding box center [16, 25] width 6 height 9
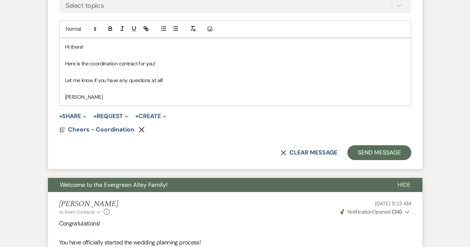
click at [114, 108] on form "New Message X Draft Recipients* Planning Portal Users ( [PERSON_NAME] ) Insert …" at bounding box center [235, 11] width 374 height 315
click at [115, 110] on form "New Message X Draft Recipients* Planning Portal Users ( [PERSON_NAME] ) Insert …" at bounding box center [235, 11] width 374 height 315
click at [116, 111] on form "New Message X Draft Recipients* Planning Portal Users ( [PERSON_NAME] ) Insert …" at bounding box center [235, 11] width 374 height 315
click at [113, 110] on form "New Message X Draft Recipients* Planning Portal Users ( [PERSON_NAME] ) Insert …" at bounding box center [235, 11] width 374 height 315
click at [114, 112] on span "+ Request Expand Generate Payment Payment Vendor List Vendor list Doc Upload Do…" at bounding box center [110, 116] width 35 height 9
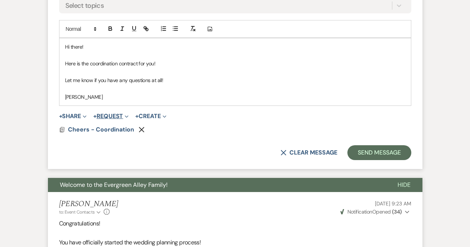
click at [115, 114] on button "+ Request Expand" at bounding box center [110, 116] width 35 height 6
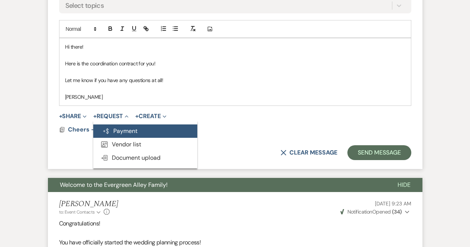
click at [123, 135] on button "Generate Payment Payment" at bounding box center [145, 130] width 104 height 13
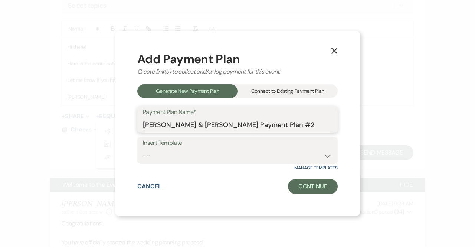
drag, startPoint x: 318, startPoint y: 130, endPoint x: 111, endPoint y: 156, distance: 208.9
click at [111, 156] on div "X Add Payment Plan Create link(s) to collect and/or log payment for this event:…" at bounding box center [237, 123] width 475 height 247
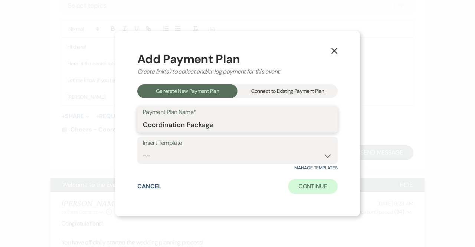
type input "Coordination Package"
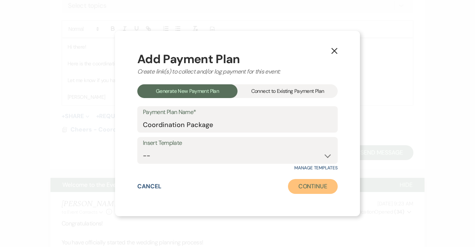
click at [298, 185] on button "Continue" at bounding box center [313, 186] width 50 height 15
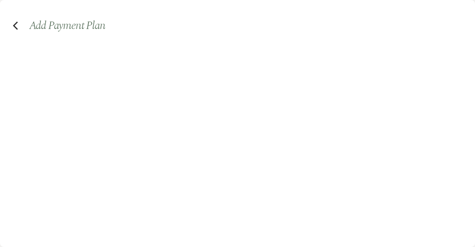
select select "2"
select select "percentage"
select select "true"
select select "client"
select select "weeks"
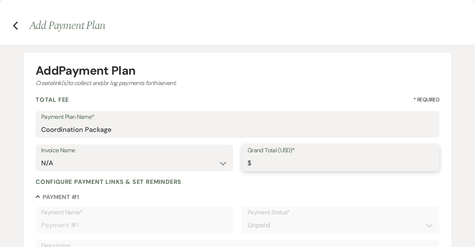
click at [321, 163] on input "Grand Total (USD)*" at bounding box center [341, 163] width 186 height 14
type input "1"
type input "1.00"
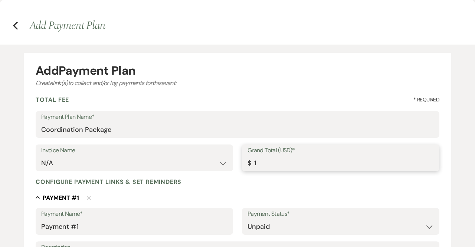
type input "16"
type input "16.00"
type input "165"
type input "165.00"
type input "1650"
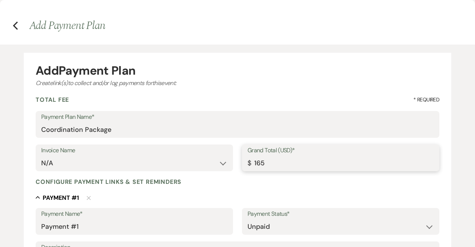
type input "1650.00"
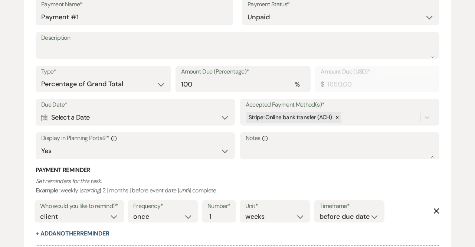
scroll to position [211, 0]
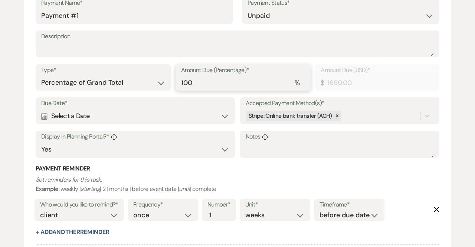
drag, startPoint x: 212, startPoint y: 79, endPoint x: 144, endPoint y: 98, distance: 70.4
click at [144, 98] on div "Payment Name* Payment #1 Payment Status* Paid Unpaid Description Type* Dollar A…" at bounding box center [238, 117] width 404 height 240
click at [97, 79] on select "Dollar Amount Percentage of Grand Total" at bounding box center [103, 82] width 124 height 14
select select "flat"
click at [41, 75] on select "Dollar Amount Percentage of Grand Total" at bounding box center [103, 82] width 124 height 14
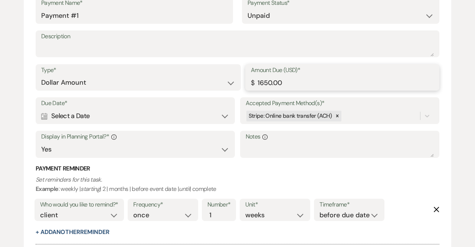
drag, startPoint x: 234, startPoint y: 96, endPoint x: 141, endPoint y: 105, distance: 93.0
click at [141, 105] on div "Payment Name* Payment #1 Payment Status* Paid Unpaid Description Type* Dollar A…" at bounding box center [238, 117] width 404 height 240
type input "500.00"
click at [266, 167] on h3 "Payment Reminder" at bounding box center [238, 169] width 404 height 8
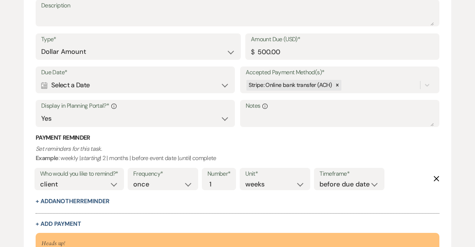
scroll to position [253, 0]
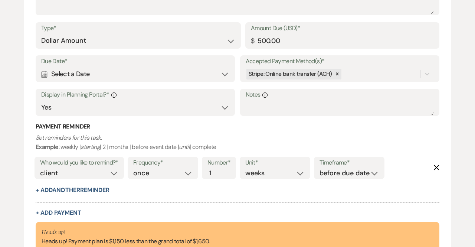
click at [126, 78] on div "Calendar Select a Date Expand" at bounding box center [135, 74] width 188 height 14
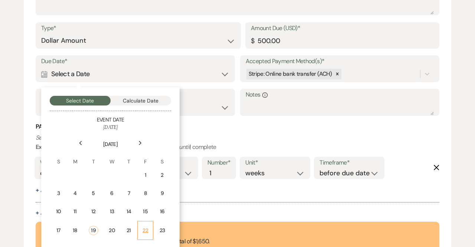
click at [146, 232] on div "22" at bounding box center [145, 231] width 6 height 8
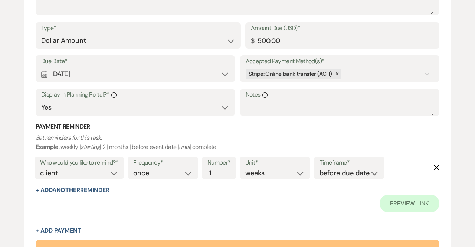
scroll to position [310, 0]
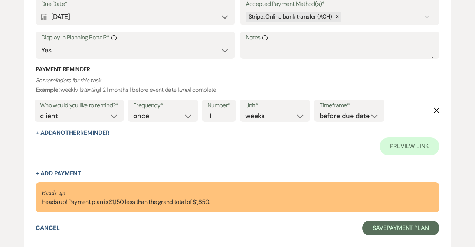
click at [72, 173] on button "+ Add Payment" at bounding box center [59, 173] width 46 height 6
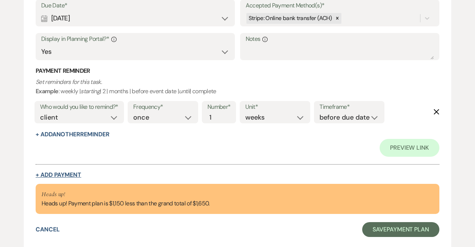
select select "2"
select select "flat"
select select "true"
select select "client"
select select "weeks"
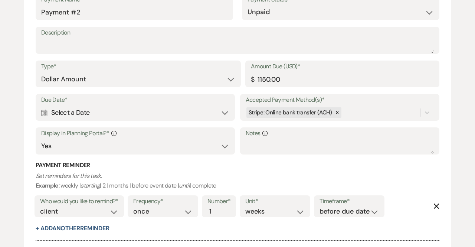
scroll to position [484, 0]
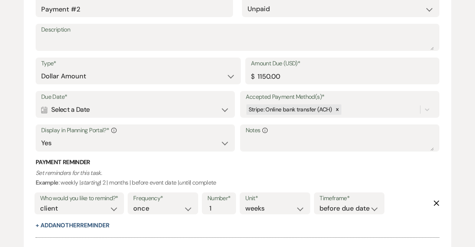
click at [81, 113] on div "Calendar Select a Date Expand" at bounding box center [135, 109] width 188 height 14
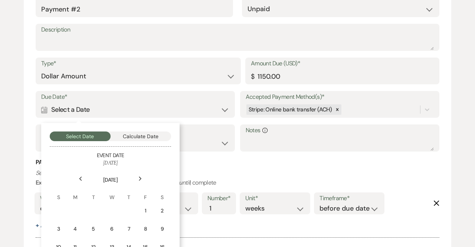
click at [143, 178] on div "Next" at bounding box center [140, 179] width 12 height 12
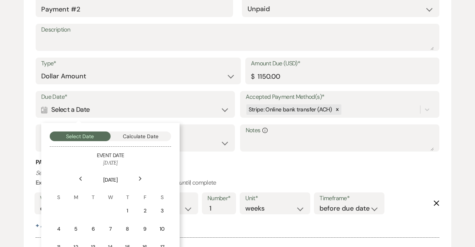
click at [143, 178] on div "Next" at bounding box center [140, 179] width 12 height 12
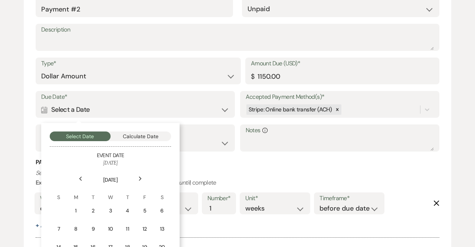
click at [143, 178] on div "Next" at bounding box center [140, 179] width 12 height 12
click at [79, 177] on icon "Previous" at bounding box center [81, 178] width 4 height 4
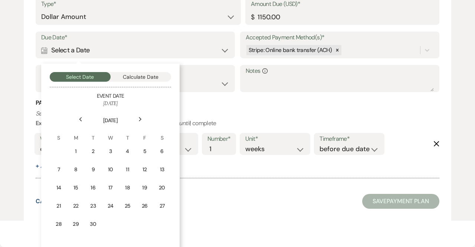
click at [136, 168] on table "[DATE] S M T W T F S 1 2 3 4 5 6 7 8 9 10 11 12 13 14 15 16 17 18 19 20 21 22 2…" at bounding box center [110, 179] width 121 height 145
click at [128, 169] on div "11" at bounding box center [127, 170] width 7 height 8
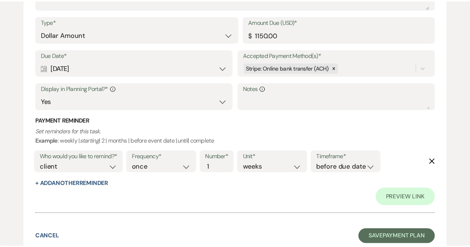
scroll to position [552, 0]
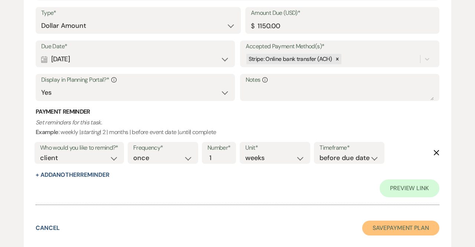
click at [413, 229] on button "Save Payment Plan" at bounding box center [400, 228] width 77 height 15
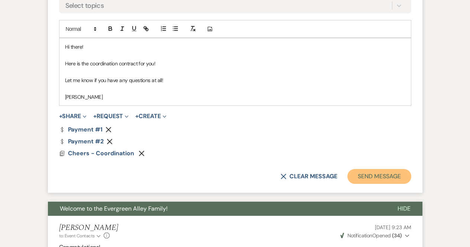
click at [378, 175] on button "Send Message" at bounding box center [379, 176] width 64 height 15
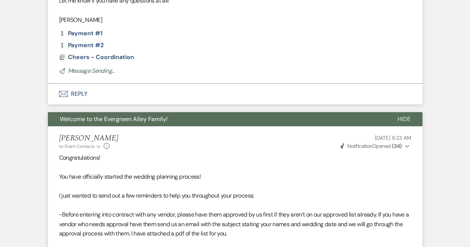
scroll to position [0, 0]
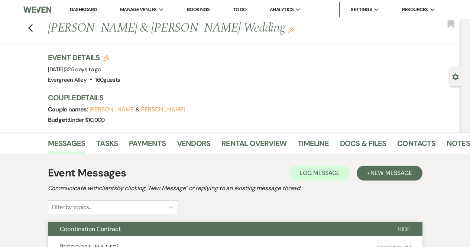
click at [37, 32] on div "Previous [PERSON_NAME] & [PERSON_NAME] Wedding Edit Bookmark" at bounding box center [228, 32] width 464 height 26
click at [30, 29] on div "Previous [PERSON_NAME] & [PERSON_NAME] Wedding Edit Bookmark" at bounding box center [228, 32] width 464 height 26
click at [39, 32] on div "Previous [PERSON_NAME] & [PERSON_NAME] Wedding Edit Bookmark" at bounding box center [228, 32] width 464 height 26
click at [37, 31] on div "Previous [PERSON_NAME] & [PERSON_NAME] Wedding Edit Bookmark" at bounding box center [228, 32] width 464 height 26
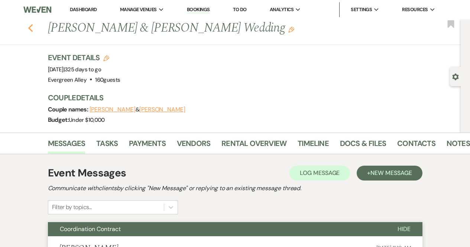
click at [32, 30] on use "button" at bounding box center [30, 28] width 5 height 8
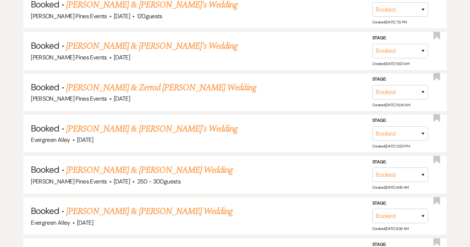
scroll to position [2244, 0]
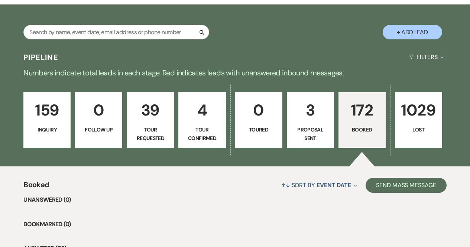
scroll to position [120, 0]
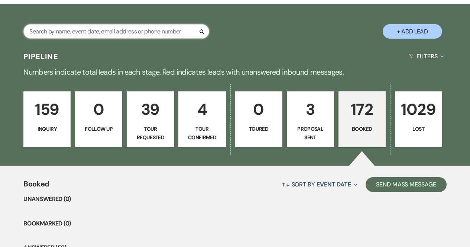
click at [178, 28] on input "text" at bounding box center [116, 31] width 186 height 14
type input "ashlyn"
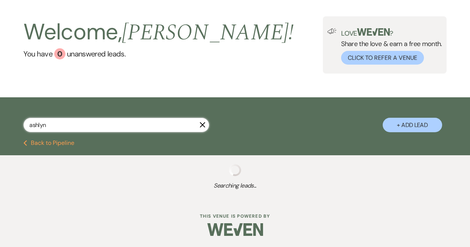
select select "8"
select select "6"
select select "8"
select select "5"
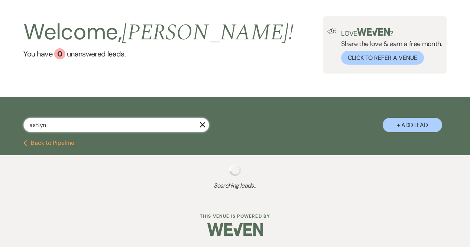
select select "8"
select select "5"
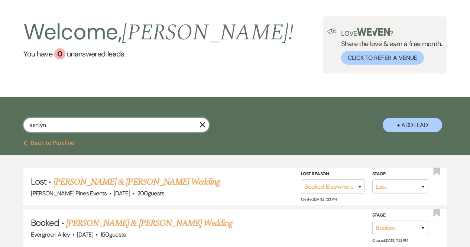
scroll to position [120, 0]
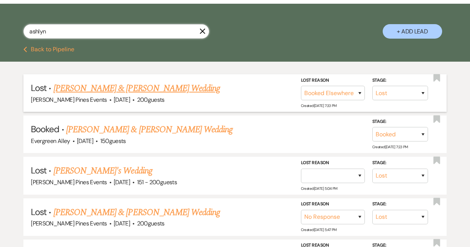
type input "ashlyn"
click at [164, 90] on link "[PERSON_NAME] & [PERSON_NAME] Wedding" at bounding box center [136, 88] width 166 height 13
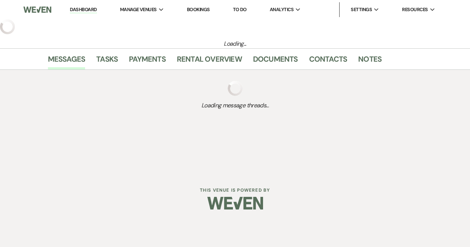
select select "8"
select select "6"
select select "5"
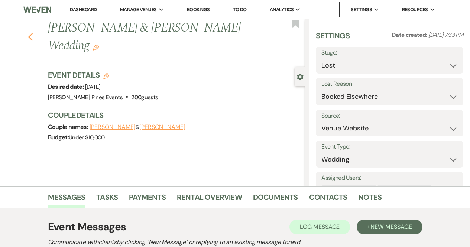
click at [33, 36] on icon "Previous" at bounding box center [31, 37] width 6 height 9
select select "8"
select select "6"
select select "8"
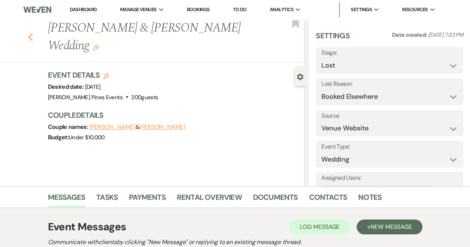
select select "5"
select select "8"
select select "5"
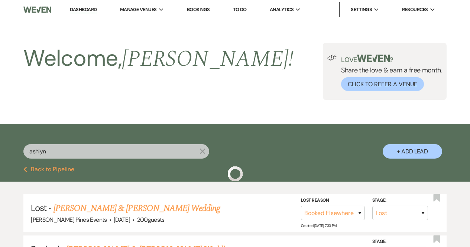
scroll to position [120, 0]
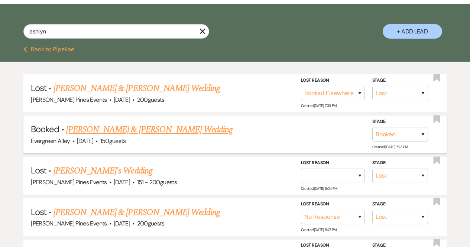
click at [198, 124] on link "[PERSON_NAME] & [PERSON_NAME] Wedding" at bounding box center [149, 129] width 166 height 13
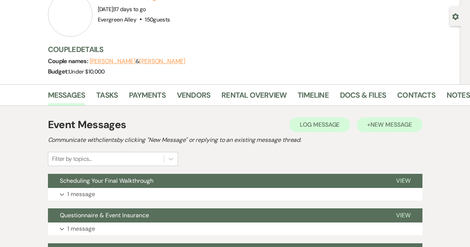
scroll to position [59, 0]
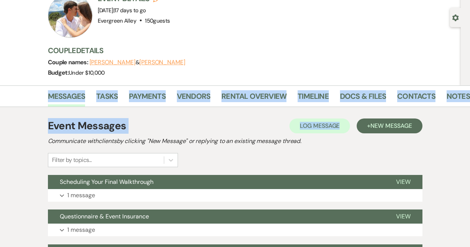
drag, startPoint x: 344, startPoint y: 114, endPoint x: 169, endPoint y: 80, distance: 178.6
click at [169, 80] on div "Previous [PERSON_NAME] & [PERSON_NAME] Wedding Edit Bookmark Gear Settings Even…" at bounding box center [235, 190] width 470 height 460
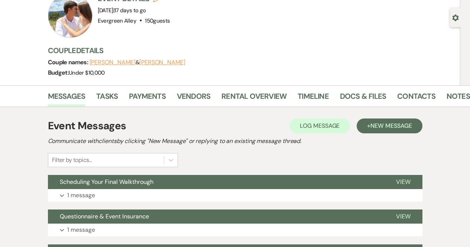
click at [281, 63] on div "Couple names: [PERSON_NAME] & [PERSON_NAME]" at bounding box center [251, 62] width 406 height 10
click at [152, 96] on link "Payments" at bounding box center [147, 98] width 37 height 16
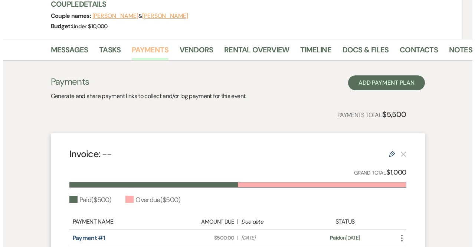
scroll to position [108, 0]
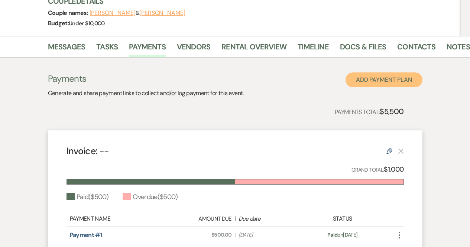
click at [363, 84] on button "Add Payment Plan" at bounding box center [383, 79] width 77 height 15
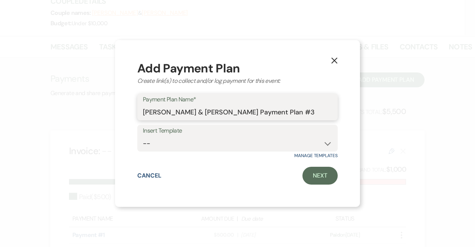
drag, startPoint x: 325, startPoint y: 112, endPoint x: 106, endPoint y: 131, distance: 219.9
click at [106, 131] on div "X Add Payment Plan Create link(s) to collect and/or log payment for this event:…" at bounding box center [237, 123] width 475 height 247
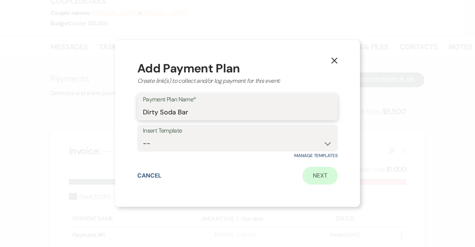
type input "Dirty Soda Bar"
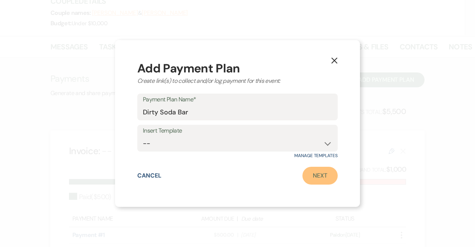
click at [330, 172] on link "Next" at bounding box center [320, 176] width 35 height 18
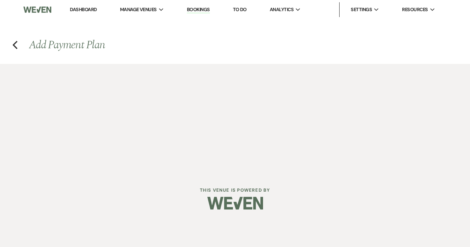
select select "2"
select select "percentage"
select select "true"
select select "client"
select select "weeks"
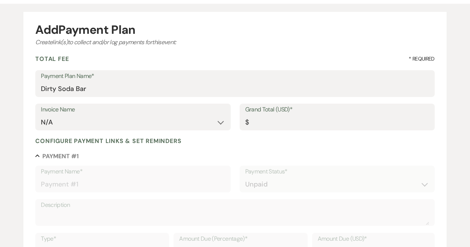
scroll to position [62, 0]
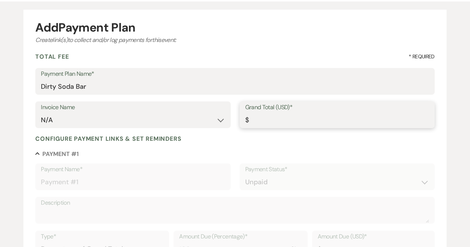
click at [281, 122] on input "Grand Total (USD)*" at bounding box center [337, 120] width 184 height 14
type input "5"
type input "5.00"
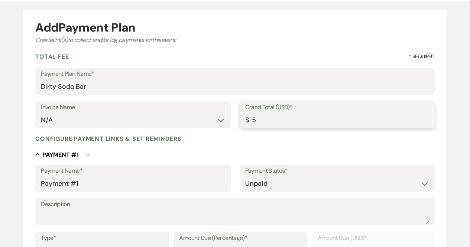
type input "50"
type input "50.00"
type input "500"
type input "500.00"
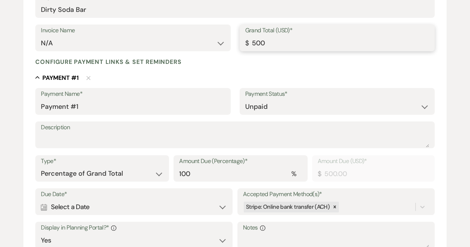
scroll to position [140, 0]
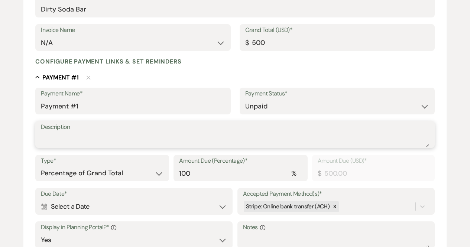
type input "500.00"
click at [203, 138] on textarea "Description" at bounding box center [235, 139] width 388 height 15
click at [85, 137] on textarea "$5 per person. Includes: Coke, Sprite" at bounding box center [235, 139] width 388 height 15
click at [190, 134] on textarea "$5 per person for 100. Includes: Coke, Sprite" at bounding box center [235, 139] width 388 height 15
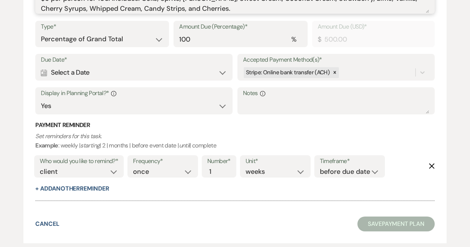
scroll to position [277, 0]
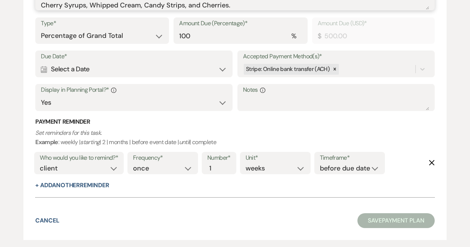
type textarea "$5 per person for 100. Includes: Coke, Sprite, [PERSON_NAME], Sweet Cream, Coco…"
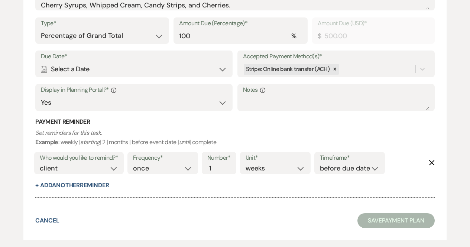
click at [136, 71] on div "Calendar Select a Date Expand" at bounding box center [134, 69] width 186 height 14
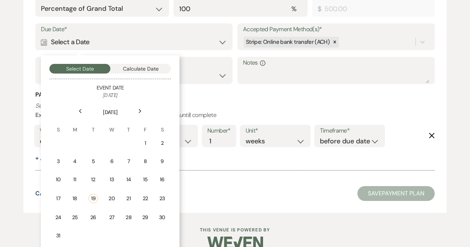
scroll to position [305, 0]
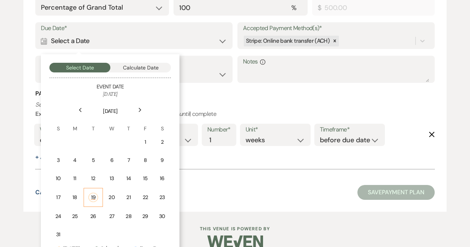
click at [94, 195] on div "19" at bounding box center [93, 197] width 10 height 9
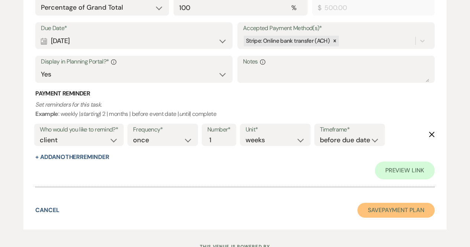
click at [412, 213] on button "Save Payment Plan" at bounding box center [395, 210] width 77 height 15
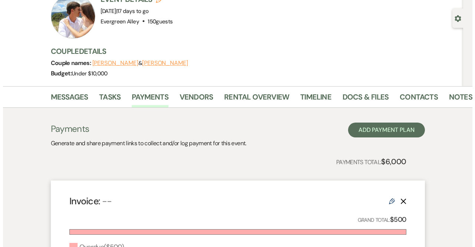
scroll to position [53, 0]
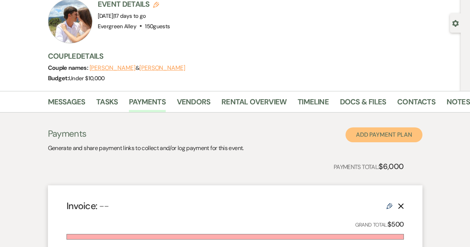
click at [401, 134] on button "Add Payment Plan" at bounding box center [383, 134] width 77 height 15
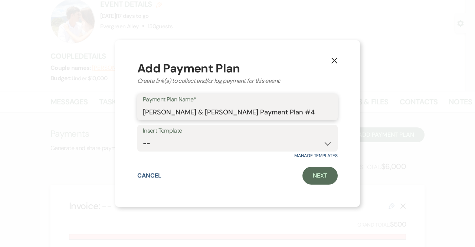
drag, startPoint x: 326, startPoint y: 114, endPoint x: 0, endPoint y: 165, distance: 330.4
click at [0, 165] on div "X Add Payment Plan Create link(s) to collect and/or log payment for this event:…" at bounding box center [237, 123] width 475 height 247
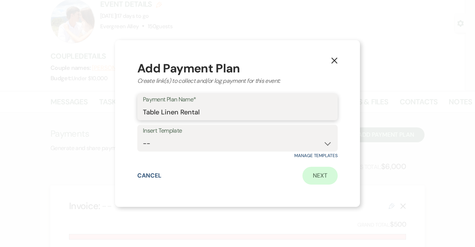
type input "Table Linen Rental"
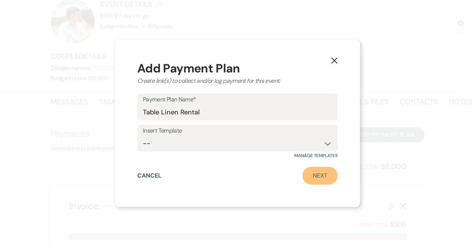
click at [317, 172] on link "Next" at bounding box center [320, 176] width 35 height 18
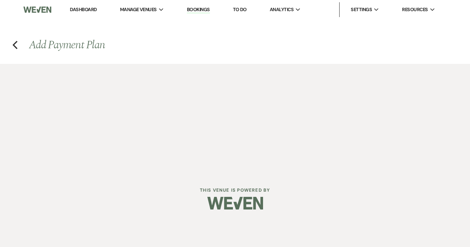
select select "2"
select select "percentage"
select select "true"
select select "client"
select select "weeks"
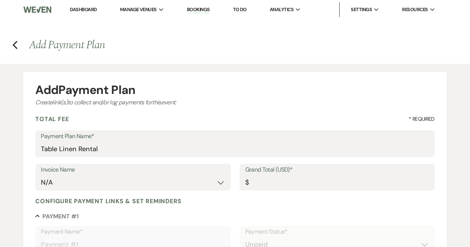
scroll to position [77, 0]
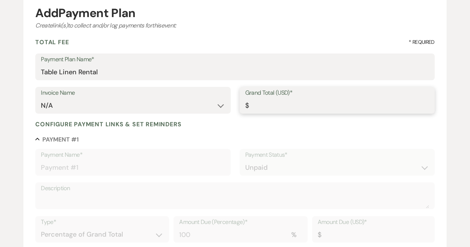
click at [310, 99] on input "Grand Total (USD)*" at bounding box center [337, 105] width 184 height 14
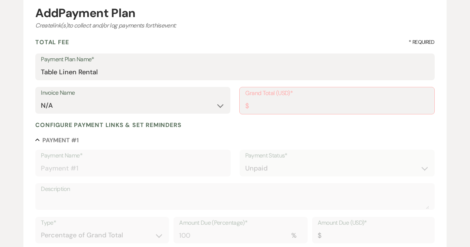
click at [452, 40] on div "Add Payment Plan Create link(s) to collect and/or log payments for this event: …" at bounding box center [235, 213] width 470 height 452
click at [303, 102] on input "Grand Total (USD)*" at bounding box center [336, 106] width 183 height 14
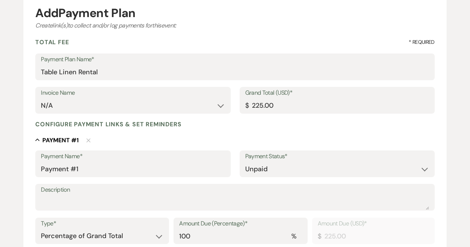
click at [302, 136] on div "Collapse Payment # 1 Delete" at bounding box center [234, 140] width 399 height 9
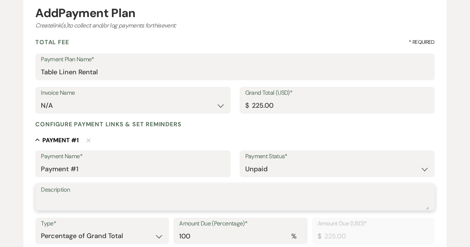
click at [160, 202] on textarea "Description" at bounding box center [235, 202] width 388 height 15
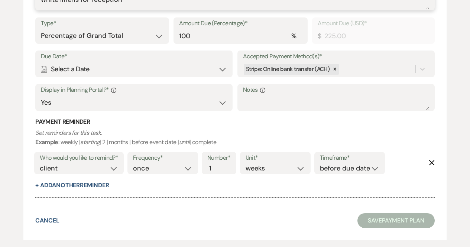
scroll to position [278, 0]
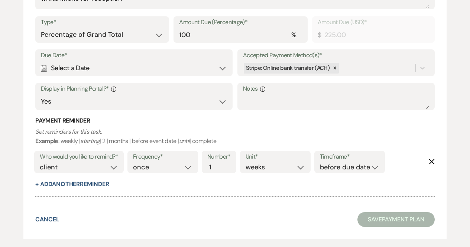
click at [153, 66] on div "Calendar Select a Date Expand" at bounding box center [134, 68] width 186 height 14
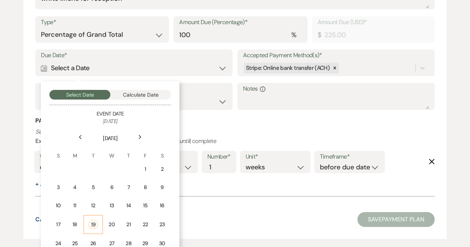
click at [92, 230] on td "19" at bounding box center [93, 224] width 19 height 19
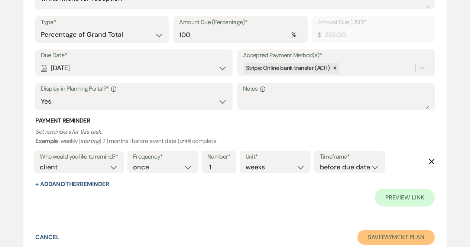
click at [387, 234] on button "Save Payment Plan" at bounding box center [395, 237] width 77 height 15
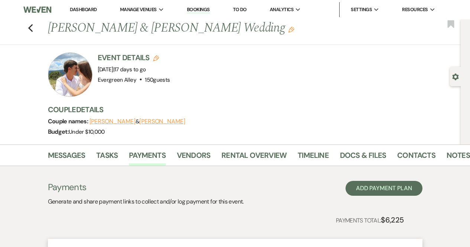
click at [68, 146] on div "Messages Tasks Payments Vendors Rental Overview Timeline Docs & Files Contacts …" at bounding box center [235, 155] width 470 height 22
click at [74, 155] on link "Messages" at bounding box center [67, 157] width 38 height 16
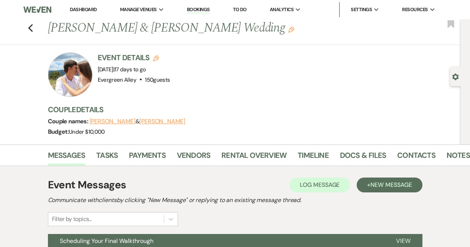
click at [91, 8] on link "Dashboard" at bounding box center [83, 9] width 27 height 6
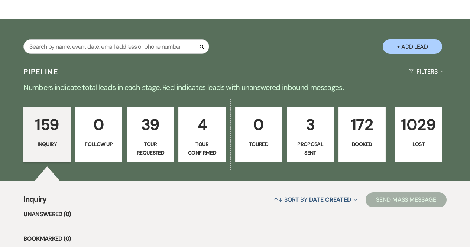
scroll to position [105, 0]
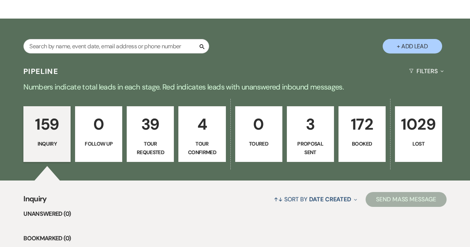
click at [312, 151] on p "Proposal Sent" at bounding box center [311, 148] width 38 height 17
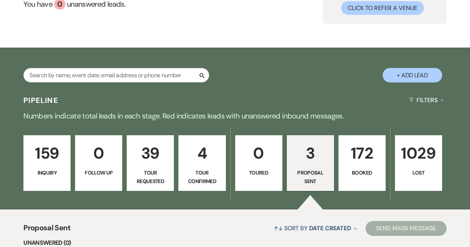
scroll to position [71, 0]
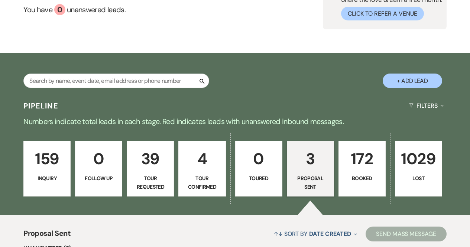
click at [371, 182] on p "Booked" at bounding box center [362, 178] width 38 height 8
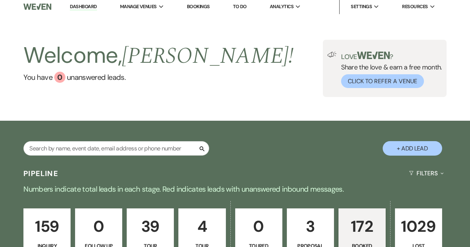
scroll to position [3, 0]
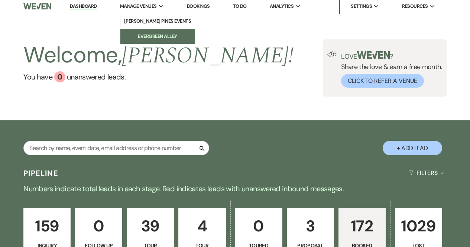
click at [159, 32] on link "Evergreen Alley" at bounding box center [157, 36] width 74 height 15
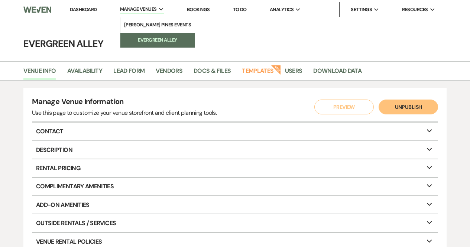
click at [159, 32] on link "[PERSON_NAME] Pines Events" at bounding box center [157, 24] width 75 height 15
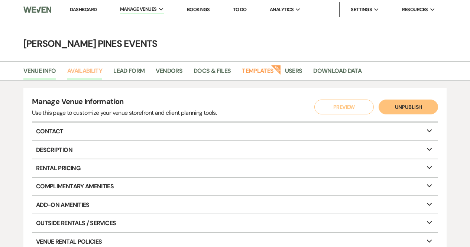
click at [85, 70] on link "Availability" at bounding box center [84, 73] width 35 height 14
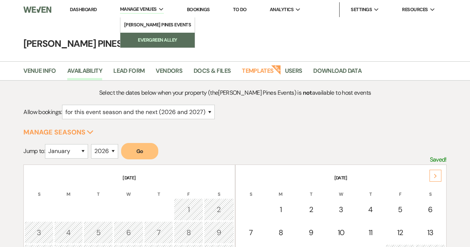
click at [146, 45] on link "Evergreen Alley" at bounding box center [157, 40] width 74 height 15
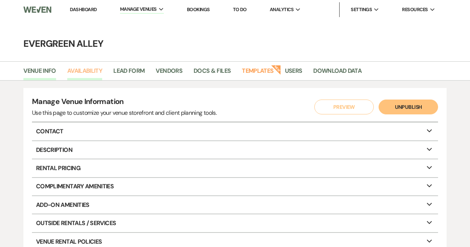
click at [90, 78] on link "Availability" at bounding box center [84, 73] width 35 height 14
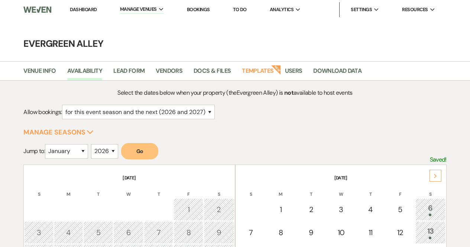
click at [133, 151] on button "Go" at bounding box center [139, 151] width 37 height 16
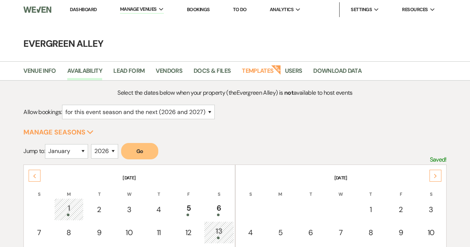
click at [433, 176] on div "Next" at bounding box center [435, 176] width 12 height 12
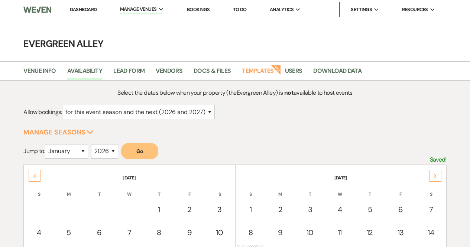
click at [433, 176] on div "Next" at bounding box center [435, 176] width 12 height 12
click at [94, 7] on link "Dashboard" at bounding box center [83, 9] width 27 height 6
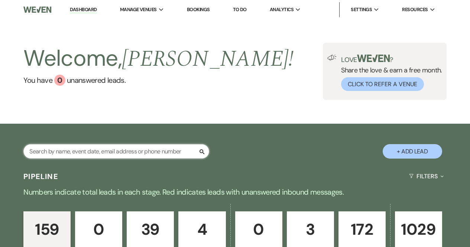
click at [94, 147] on input "text" at bounding box center [116, 151] width 186 height 14
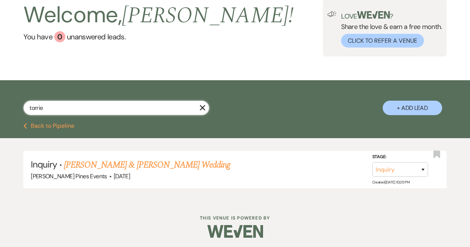
scroll to position [45, 0]
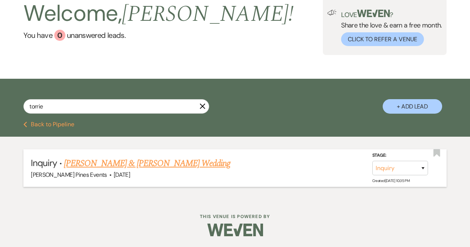
click at [109, 166] on link "[PERSON_NAME] & [PERSON_NAME] Wedding" at bounding box center [147, 163] width 166 height 13
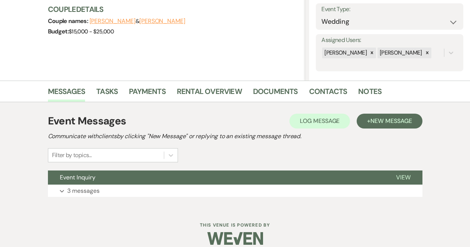
scroll to position [115, 0]
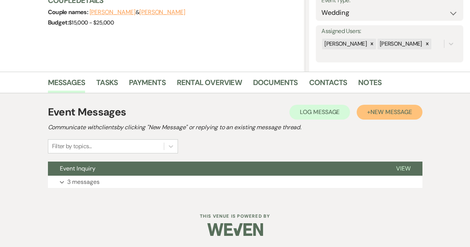
click at [407, 111] on span "New Message" at bounding box center [390, 112] width 41 height 8
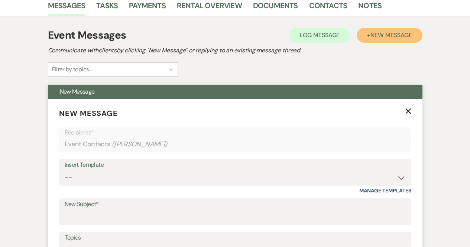
scroll to position [189, 0]
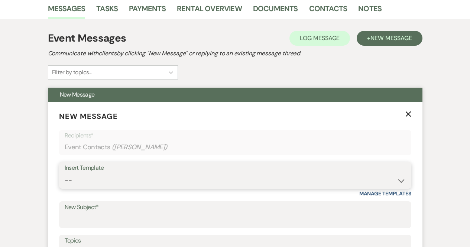
click at [165, 178] on select "-- Weven Planning Portal Introduction (Booked Events) Contract (Pre-Booked Lead…" at bounding box center [235, 180] width 341 height 14
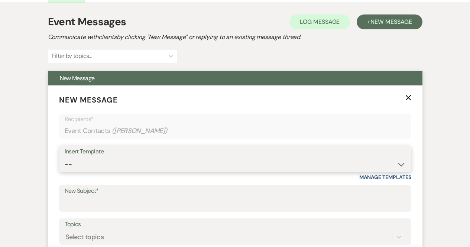
click at [163, 162] on select "-- Weven Planning Portal Introduction (Booked Events) Contract (Pre-Booked Lead…" at bounding box center [235, 164] width 341 height 14
click at [65, 157] on select "-- Weven Planning Portal Introduction (Booked Events) Contract (Pre-Booked Lead…" at bounding box center [235, 164] width 341 height 14
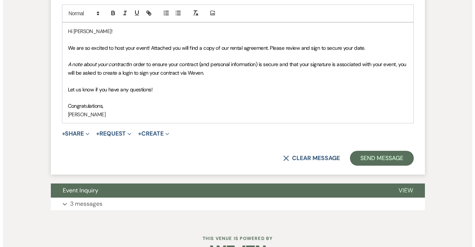
scroll to position [454, 0]
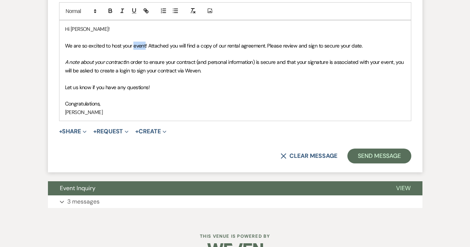
drag, startPoint x: 133, startPoint y: 48, endPoint x: 145, endPoint y: 49, distance: 12.0
click at [145, 49] on p "We are so excited to host your event! Attached you will find a copy of our rent…" at bounding box center [235, 46] width 340 height 8
click at [76, 130] on button "+ Share Expand" at bounding box center [73, 131] width 28 height 6
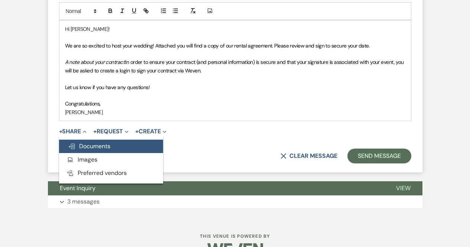
click at [89, 148] on span "Doc Upload Documents" at bounding box center [89, 146] width 42 height 8
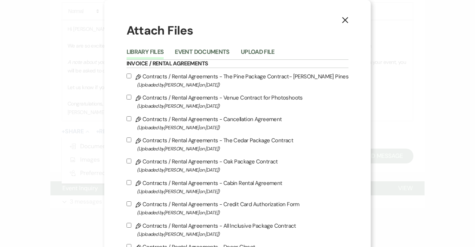
click at [237, 79] on label "Pencil Contracts / Rental Agreements - The Pine Package Contract- [PERSON_NAME]…" at bounding box center [238, 80] width 222 height 17
click at [131, 78] on input "Pencil Contracts / Rental Agreements - The Pine Package Contract- [PERSON_NAME]…" at bounding box center [129, 76] width 5 height 5
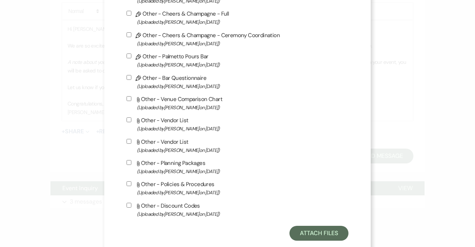
scroll to position [694, 0]
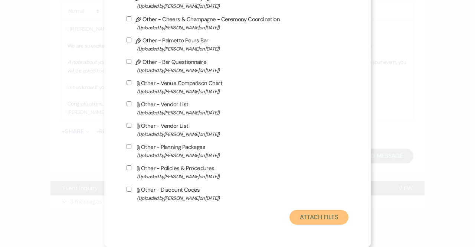
click at [323, 218] on button "Attach Files" at bounding box center [319, 217] width 59 height 15
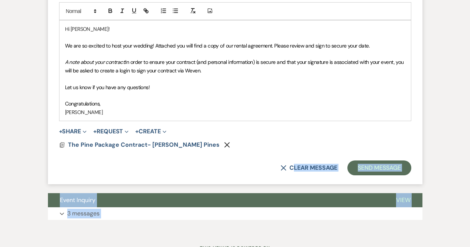
drag, startPoint x: 323, startPoint y: 218, endPoint x: 233, endPoint y: 131, distance: 124.7
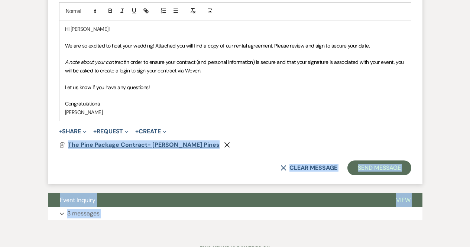
click at [167, 143] on span "The Pine Package Contract- [PERSON_NAME] Pines" at bounding box center [144, 145] width 152 height 8
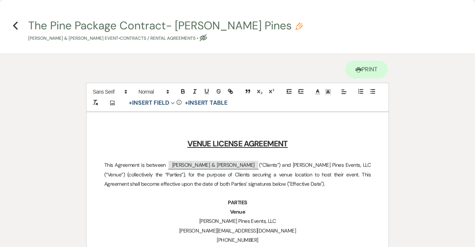
click at [296, 26] on icon "Pencil" at bounding box center [299, 26] width 7 height 7
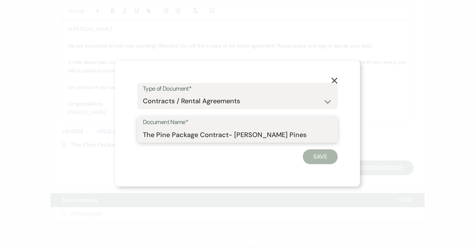
drag, startPoint x: 282, startPoint y: 134, endPoint x: 67, endPoint y: 131, distance: 215.0
click at [67, 131] on div "X Type of Document* Special Event Insurance Vendor Certificate of Insurance Con…" at bounding box center [237, 123] width 475 height 247
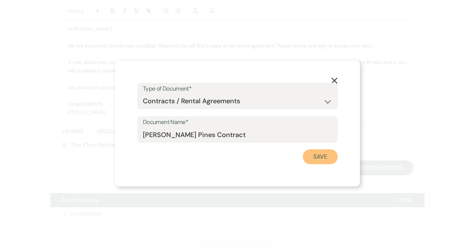
click at [311, 161] on button "Save" at bounding box center [320, 156] width 35 height 15
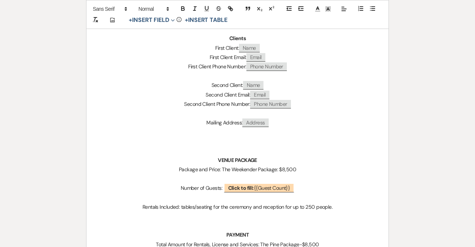
scroll to position [230, 0]
click at [258, 169] on p "Package and Price: The Weekender Package: $8,500" at bounding box center [237, 169] width 267 height 9
click at [283, 169] on p "Package and Price: The Weekend Package: $8,500" at bounding box center [237, 169] width 267 height 9
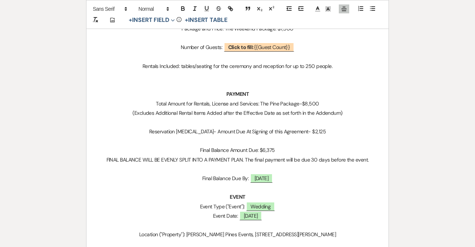
scroll to position [371, 0]
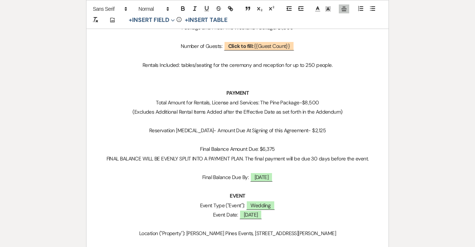
click at [308, 104] on p "Total Amount for Rentals, License and Services: The Pine Package-$8,500" at bounding box center [237, 102] width 267 height 9
drag, startPoint x: 272, startPoint y: 103, endPoint x: 281, endPoint y: 104, distance: 8.9
click at [281, 104] on p "Total Amount for Rentals, License and Services: The Pine Package-$7,500" at bounding box center [237, 102] width 267 height 9
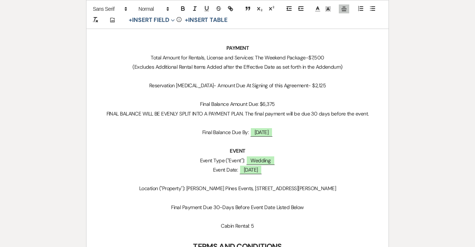
scroll to position [420, 0]
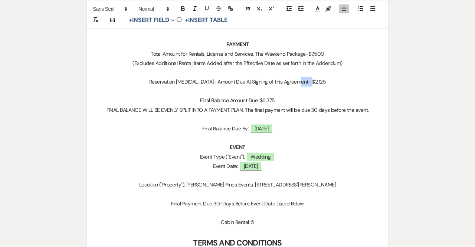
drag, startPoint x: 320, startPoint y: 82, endPoint x: 306, endPoint y: 80, distance: 14.7
click at [306, 80] on p "Reservation [MEDICAL_DATA]- Amount Due At Signing of this Agreement- $2,125" at bounding box center [237, 81] width 267 height 9
drag, startPoint x: 281, startPoint y: 101, endPoint x: 262, endPoint y: 102, distance: 19.0
click at [262, 102] on p "Final Balance Amount Due: $6,375" at bounding box center [237, 100] width 267 height 9
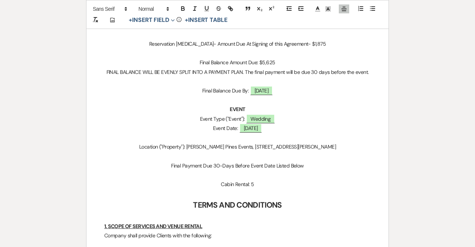
scroll to position [458, 0]
click at [273, 89] on span "[DATE]" at bounding box center [261, 90] width 23 height 10
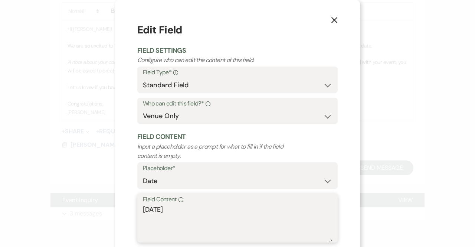
drag, startPoint x: 206, startPoint y: 206, endPoint x: 113, endPoint y: 208, distance: 93.2
click at [115, 208] on div "X Edit Field Field Settings Configure who can edit the content of this field. F…" at bounding box center [237, 144] width 245 height 288
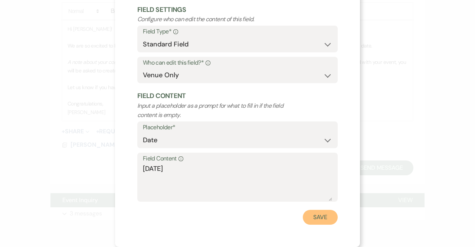
click at [331, 217] on button "Save" at bounding box center [320, 217] width 35 height 15
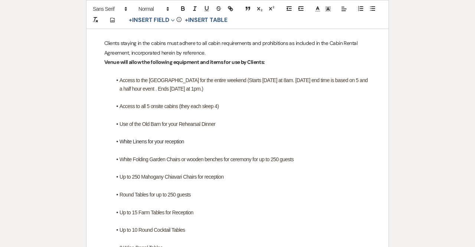
scroll to position [1296, 0]
click at [143, 90] on span "Access to the [GEOGRAPHIC_DATA] for the entire weekend (Starts [DATE] at 8am. […" at bounding box center [245, 84] width 250 height 14
click at [256, 87] on li "Access to the [GEOGRAPHIC_DATA] for the entire weekend (Starts [DATE] at 8am. […" at bounding box center [241, 84] width 259 height 17
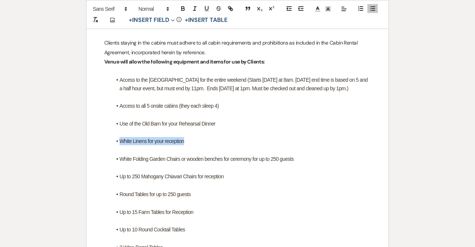
drag, startPoint x: 194, startPoint y: 140, endPoint x: 100, endPoint y: 140, distance: 94.3
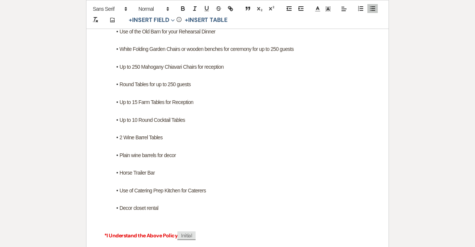
scroll to position [1388, 0]
drag, startPoint x: 174, startPoint y: 213, endPoint x: 107, endPoint y: 212, distance: 67.2
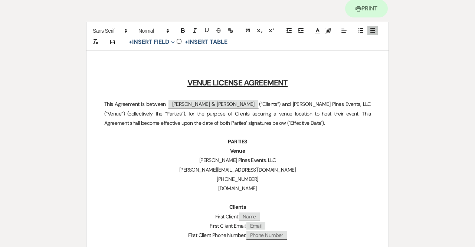
scroll to position [0, 0]
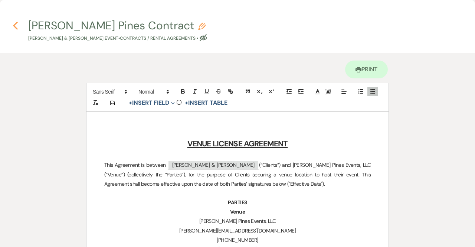
click at [14, 25] on use "button" at bounding box center [15, 26] width 5 height 8
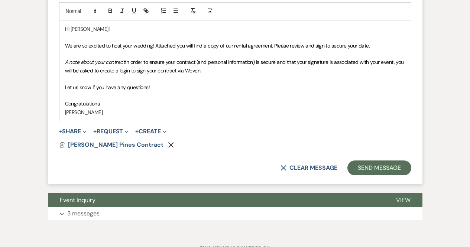
click at [115, 130] on button "+ Request Expand" at bounding box center [110, 131] width 35 height 6
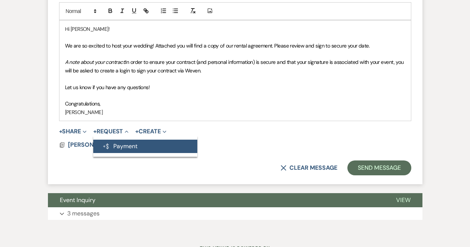
click at [125, 143] on button "Generate Payment Payment" at bounding box center [145, 146] width 104 height 13
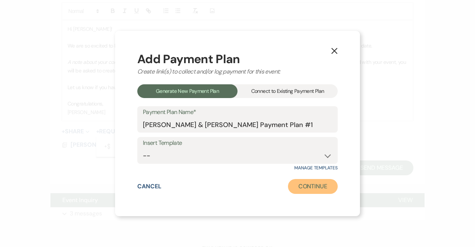
click at [306, 183] on button "Continue" at bounding box center [313, 186] width 50 height 15
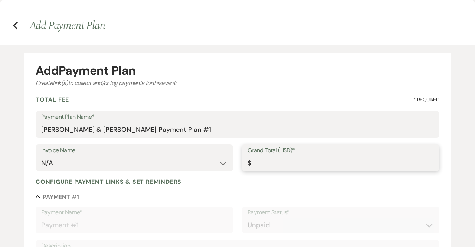
click at [303, 160] on input "Grand Total (USD)*" at bounding box center [341, 163] width 186 height 14
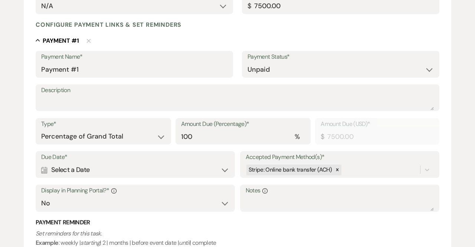
scroll to position [157, 0]
drag, startPoint x: 213, startPoint y: 136, endPoint x: 131, endPoint y: 145, distance: 81.9
click at [131, 145] on div "Type* Dollar Amount Percentage of Grand Total Amount Due (Percentage)* % 100 Am…" at bounding box center [238, 134] width 404 height 33
drag, startPoint x: 202, startPoint y: 139, endPoint x: 101, endPoint y: 169, distance: 105.4
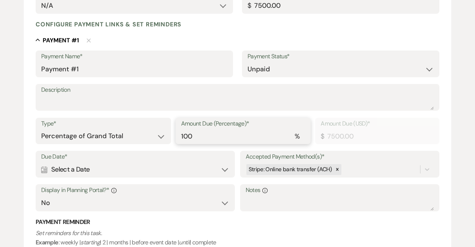
click at [101, 169] on div "Payment Name* Payment #1 Payment Status* Paid Unpaid Description Type* Dollar A…" at bounding box center [238, 171] width 404 height 240
click at [75, 166] on div "Calendar Select a Date Expand" at bounding box center [135, 169] width 188 height 14
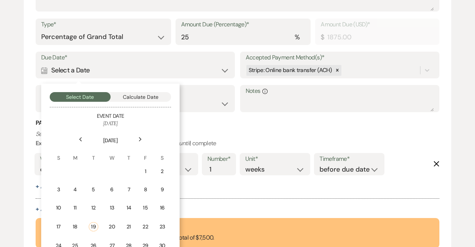
scroll to position [257, 0]
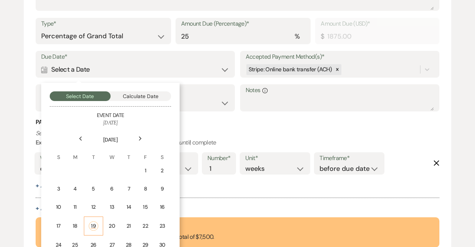
click at [97, 228] on div "19" at bounding box center [94, 225] width 10 height 9
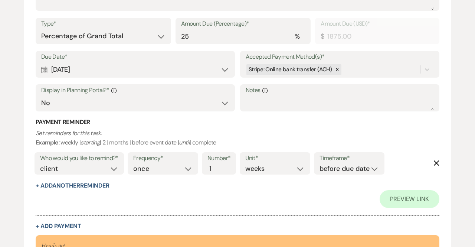
scroll to position [310, 0]
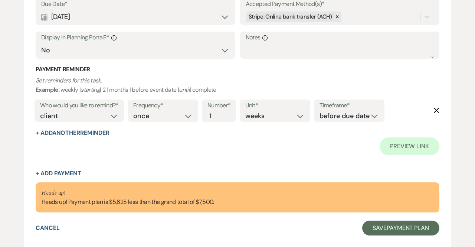
click at [65, 171] on button "+ Add Payment" at bounding box center [59, 173] width 46 height 6
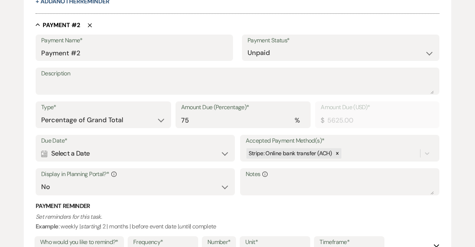
scroll to position [440, 0]
drag, startPoint x: 216, startPoint y: 120, endPoint x: 181, endPoint y: 121, distance: 35.0
click at [181, 121] on input "75" at bounding box center [243, 120] width 124 height 14
click at [178, 151] on div "Calendar Select a Date Expand" at bounding box center [135, 153] width 188 height 14
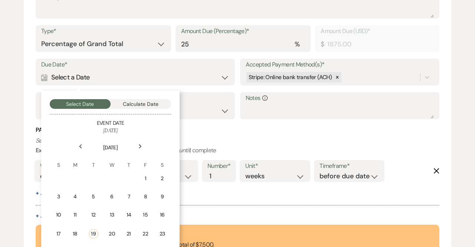
scroll to position [567, 0]
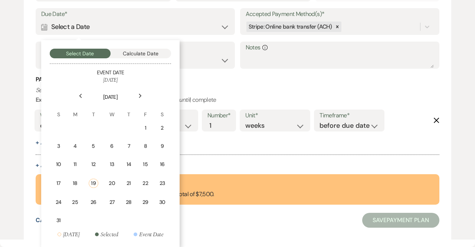
click at [142, 96] on div "Next" at bounding box center [140, 96] width 12 height 12
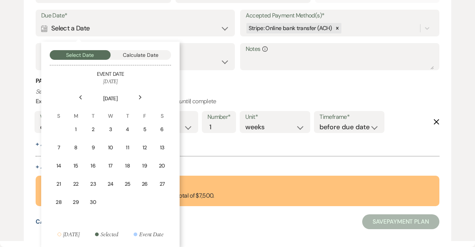
click at [142, 96] on div "Next" at bounding box center [140, 97] width 12 height 12
click at [221, 156] on div "Collapse Payment # 2 Delete Payment Name* Payment #2 Payment Status* Paid Unpai…" at bounding box center [238, 33] width 404 height 274
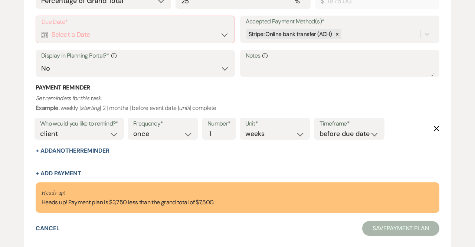
click at [74, 170] on button "+ Add Payment" at bounding box center [59, 173] width 46 height 6
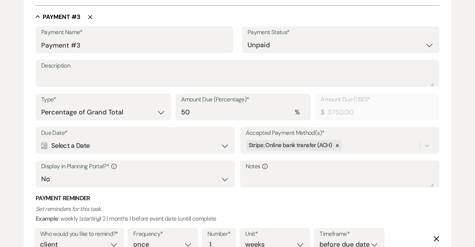
scroll to position [717, 0]
drag, startPoint x: 216, startPoint y: 111, endPoint x: 169, endPoint y: 121, distance: 48.4
click at [169, 121] on div "Type* Dollar Amount Percentage of Grand Total Amount Due (Percentage)* % 50 Amo…" at bounding box center [238, 109] width 404 height 33
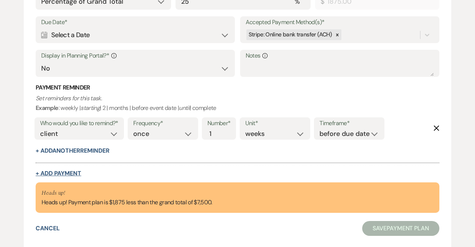
click at [55, 176] on button "+ Add Payment" at bounding box center [59, 173] width 46 height 6
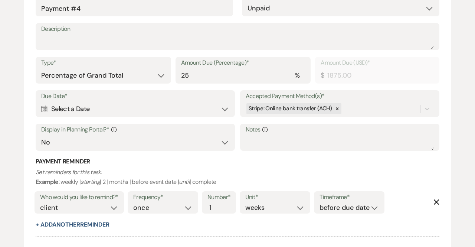
scroll to position [1022, 0]
click at [139, 107] on div "Calendar Select a Date Expand" at bounding box center [135, 108] width 188 height 14
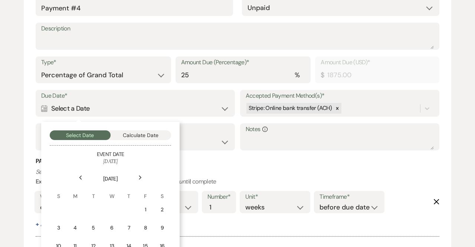
click at [147, 173] on th "[DATE]" at bounding box center [111, 174] width 120 height 17
click at [135, 179] on div "Next" at bounding box center [140, 178] width 12 height 12
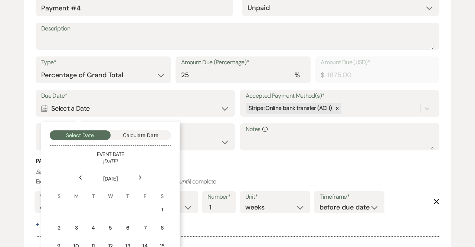
click at [135, 179] on div "Next" at bounding box center [140, 178] width 12 height 12
click at [140, 178] on icon "Next" at bounding box center [141, 177] width 4 height 4
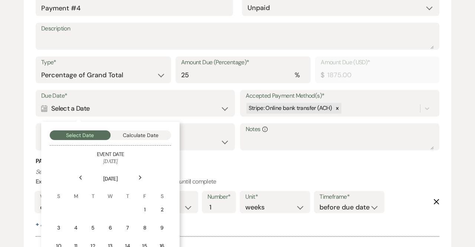
click at [140, 178] on icon "Next" at bounding box center [141, 177] width 4 height 4
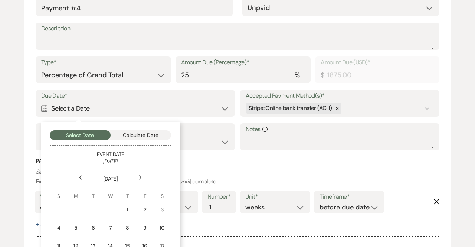
click at [142, 173] on div "Next" at bounding box center [140, 178] width 12 height 12
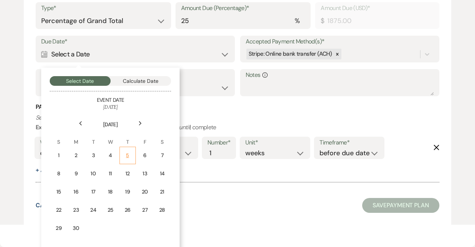
click at [128, 150] on td "5" at bounding box center [128, 155] width 16 height 17
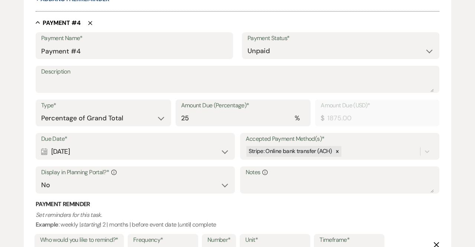
scroll to position [978, 0]
click at [120, 184] on select "Yes No" at bounding box center [135, 185] width 188 height 14
click at [41, 178] on select "Yes No" at bounding box center [135, 185] width 188 height 14
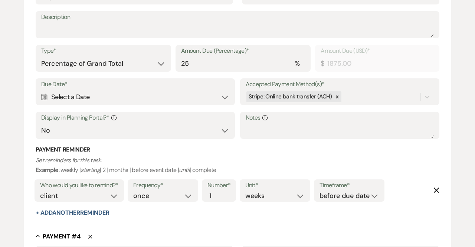
scroll to position [765, 0]
click at [145, 134] on select "Yes No" at bounding box center [135, 131] width 188 height 14
click at [41, 124] on select "Yes No" at bounding box center [135, 131] width 188 height 14
click at [132, 97] on div "Calendar Select a Date Expand" at bounding box center [135, 97] width 188 height 14
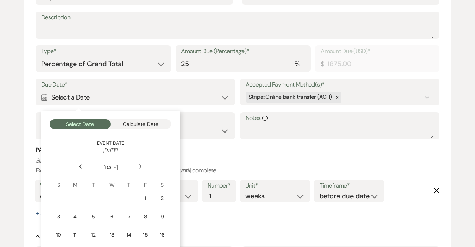
click at [136, 169] on div "Next" at bounding box center [140, 166] width 12 height 12
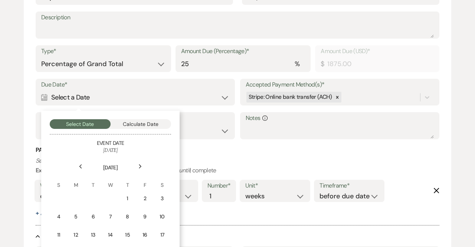
click at [136, 169] on div "Next" at bounding box center [140, 166] width 12 height 12
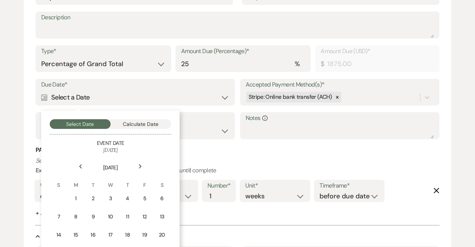
click at [136, 169] on div "Next" at bounding box center [140, 166] width 12 height 12
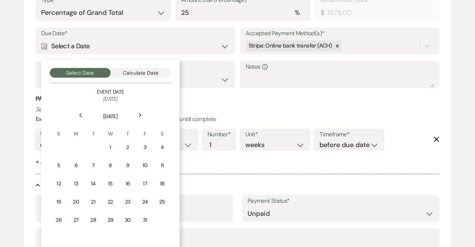
scroll to position [837, 0]
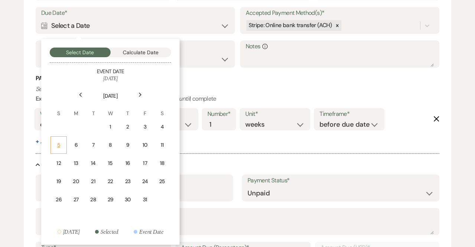
click at [59, 145] on div "5" at bounding box center [58, 145] width 7 height 8
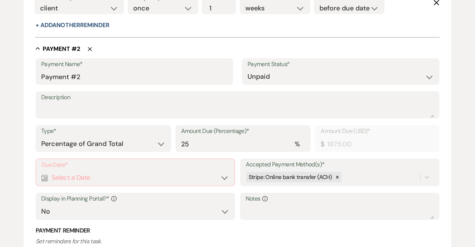
scroll to position [416, 0]
click at [121, 165] on label "Due Date*" at bounding box center [136, 165] width 188 height 11
click at [117, 179] on div "Calendar Select a Date Expand" at bounding box center [136, 178] width 188 height 14
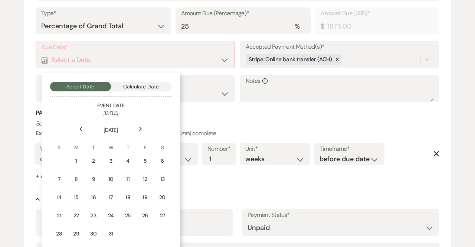
scroll to position [534, 0]
click at [144, 125] on div "Next" at bounding box center [141, 129] width 12 height 12
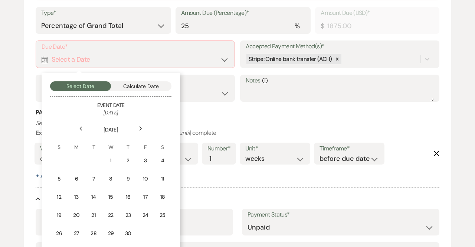
click at [144, 125] on div "Next" at bounding box center [141, 129] width 12 height 12
click at [90, 126] on th "[DATE]" at bounding box center [111, 125] width 120 height 17
click at [87, 126] on div "Previous" at bounding box center [81, 129] width 12 height 12
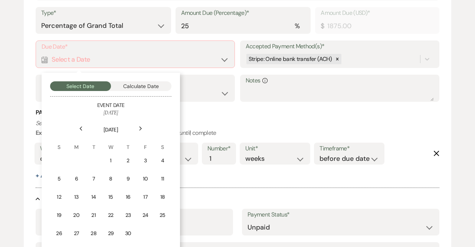
click at [87, 126] on div "Previous" at bounding box center [81, 129] width 12 height 12
click at [82, 128] on icon "Previous" at bounding box center [81, 128] width 4 height 4
click at [125, 163] on div "5" at bounding box center [127, 161] width 7 height 8
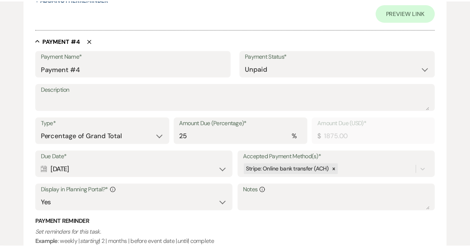
scroll to position [1123, 0]
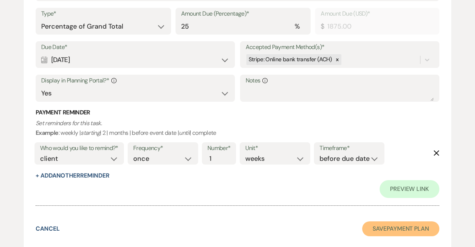
click at [393, 224] on button "Save Payment Plan" at bounding box center [400, 228] width 77 height 15
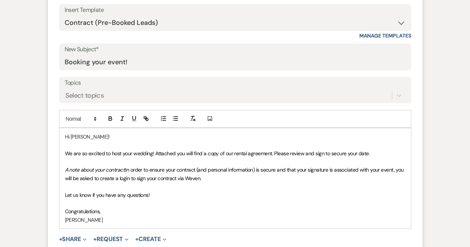
scroll to position [533, 0]
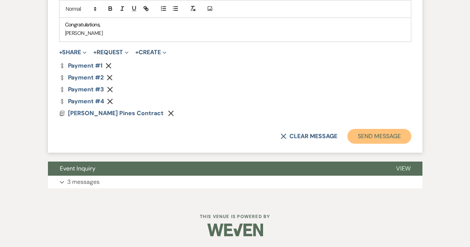
click at [391, 135] on button "Send Message" at bounding box center [379, 136] width 64 height 15
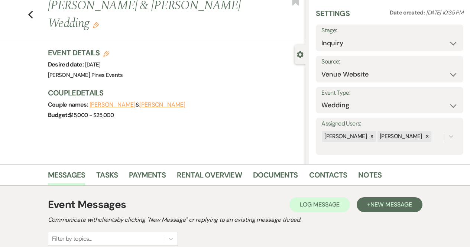
scroll to position [0, 0]
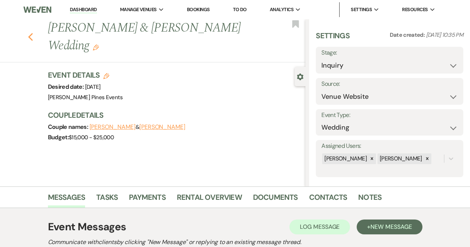
click at [33, 33] on use "button" at bounding box center [30, 37] width 5 height 8
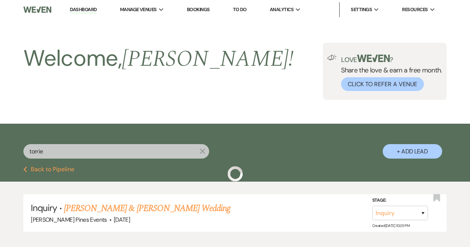
scroll to position [45, 0]
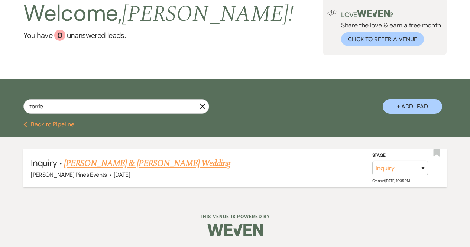
click at [429, 162] on form "Stage: Inquiry Follow Up Tour Requested Tour Confirmed Toured Proposal Sent Boo…" at bounding box center [401, 164] width 59 height 24
click at [424, 163] on select "Inquiry Follow Up Tour Requested Tour Confirmed Toured Proposal Sent Booked Lost" at bounding box center [400, 168] width 56 height 14
click at [372, 161] on select "Inquiry Follow Up Tour Requested Tour Confirmed Toured Proposal Sent Booked Lost" at bounding box center [400, 168] width 56 height 14
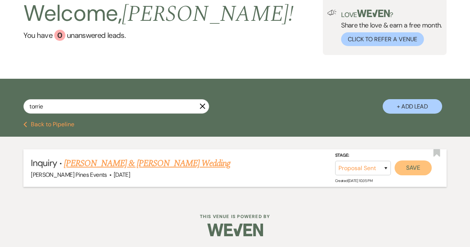
click at [405, 166] on button "Save" at bounding box center [412, 167] width 37 height 15
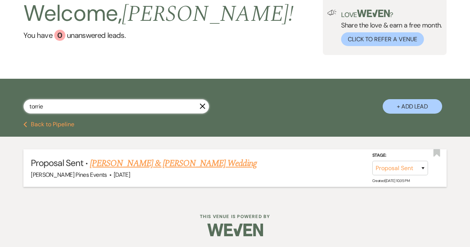
drag, startPoint x: 108, startPoint y: 103, endPoint x: 11, endPoint y: 125, distance: 98.9
click at [11, 125] on div "torrie X + Add Lead Previous Back to Pipeline Proposal Sent · [PERSON_NAME] & […" at bounding box center [235, 139] width 470 height 121
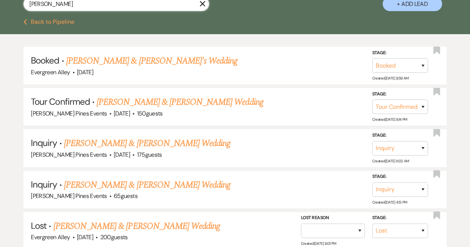
scroll to position [148, 0]
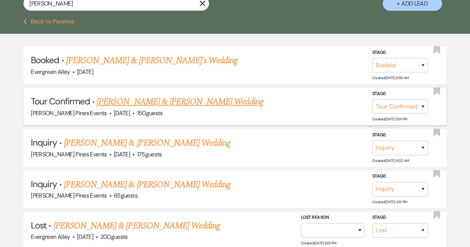
click at [179, 106] on link "[PERSON_NAME] & [PERSON_NAME] Wedding" at bounding box center [180, 101] width 166 height 13
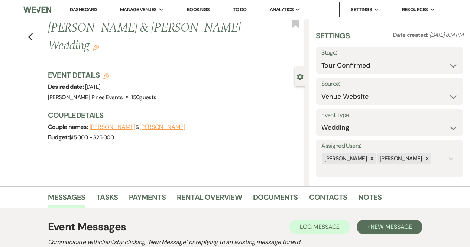
click at [106, 73] on use "button" at bounding box center [106, 76] width 6 height 6
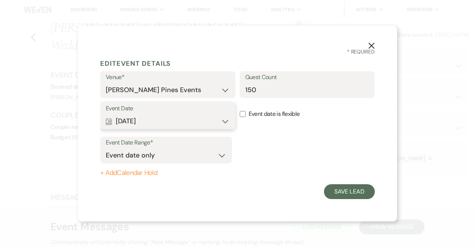
click at [133, 123] on button "Calendar [DATE] Expand" at bounding box center [168, 121] width 124 height 15
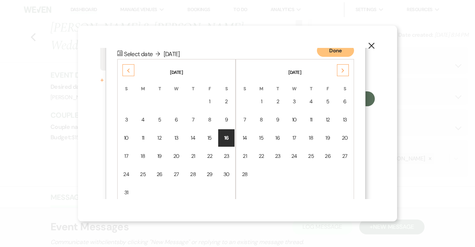
scroll to position [95, 0]
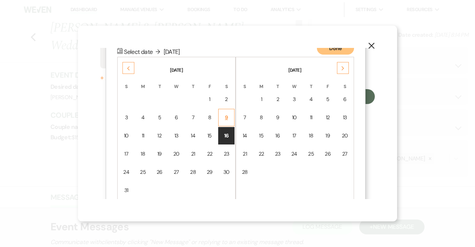
click at [224, 114] on div "9" at bounding box center [226, 118] width 7 height 8
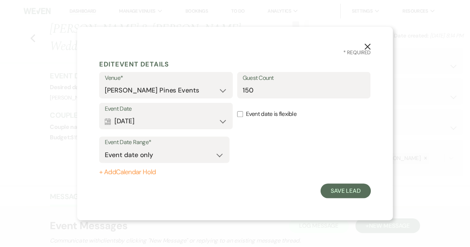
scroll to position [0, 0]
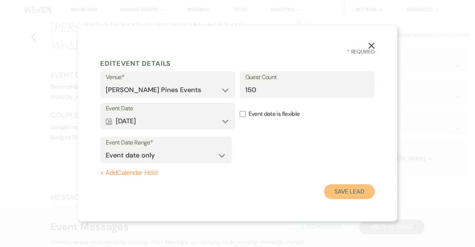
click at [355, 197] on button "Save Lead" at bounding box center [349, 191] width 51 height 15
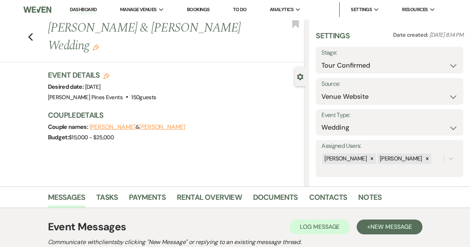
click at [107, 73] on icon "Edit" at bounding box center [106, 76] width 6 height 6
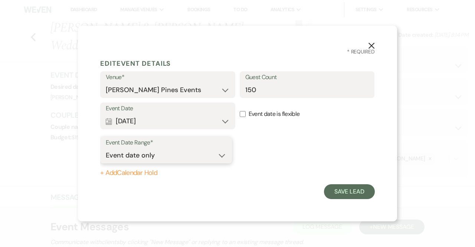
click at [119, 154] on select "Event date only Event date and" at bounding box center [166, 155] width 121 height 14
click at [106, 148] on select "Event date only Event date and" at bounding box center [166, 155] width 121 height 14
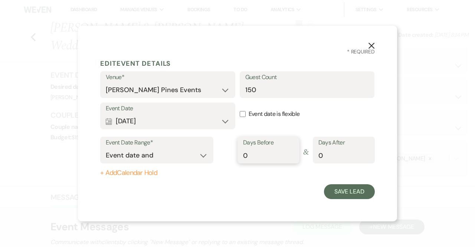
click at [254, 157] on input "0" at bounding box center [268, 155] width 51 height 14
click at [349, 199] on button "Save Lead" at bounding box center [349, 191] width 51 height 15
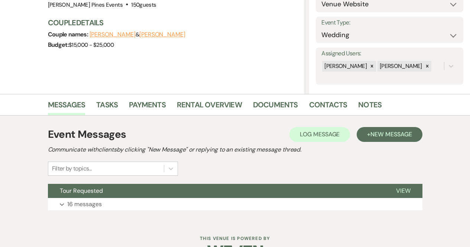
scroll to position [115, 0]
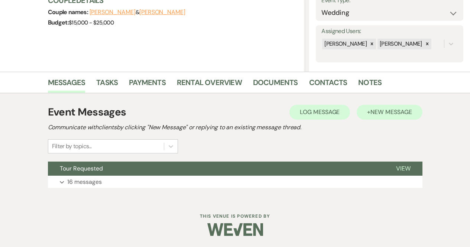
click at [376, 105] on button "+ New Message" at bounding box center [388, 112] width 65 height 15
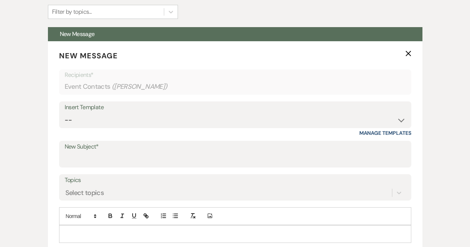
scroll to position [254, 0]
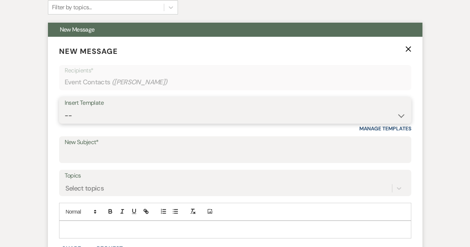
click at [72, 115] on select "-- Weven Planning Portal Introduction (Booked Events) Contract (Pre-Booked Lead…" at bounding box center [235, 115] width 341 height 14
click at [65, 108] on select "-- Weven Planning Portal Introduction (Booked Events) Contract (Pre-Booked Lead…" at bounding box center [235, 115] width 341 height 14
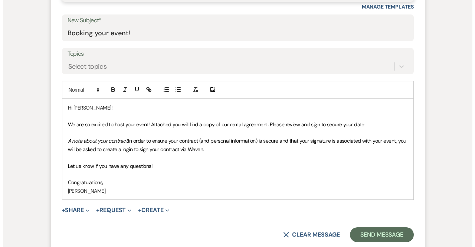
scroll to position [376, 0]
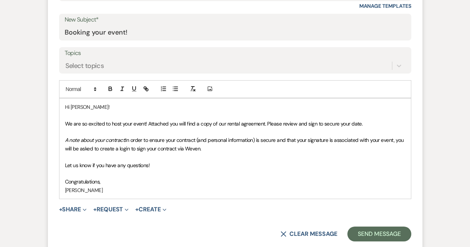
click at [147, 124] on span "We are so excited to host your event! Attached you will find a copy of our rent…" at bounding box center [214, 123] width 298 height 7
click at [79, 206] on button "+ Share Expand" at bounding box center [73, 209] width 28 height 6
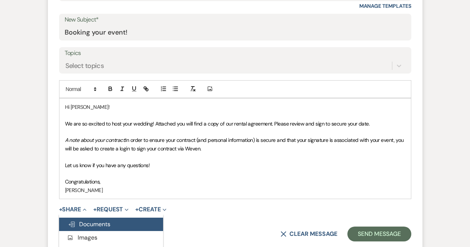
click at [94, 218] on button "Doc Upload Documents" at bounding box center [111, 224] width 104 height 13
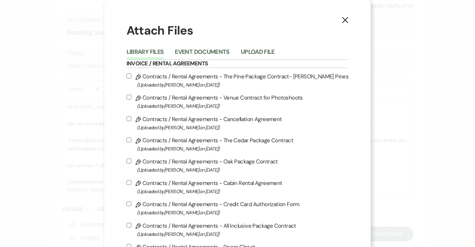
click at [216, 82] on span "(Uploaded by [PERSON_NAME] on [DATE] )" at bounding box center [243, 85] width 212 height 9
click at [131, 78] on input "Pencil Contracts / Rental Agreements - The Pine Package Contract- [PERSON_NAME]…" at bounding box center [129, 76] width 5 height 5
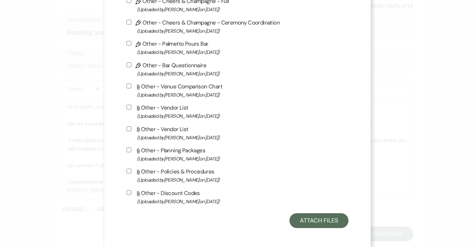
scroll to position [694, 0]
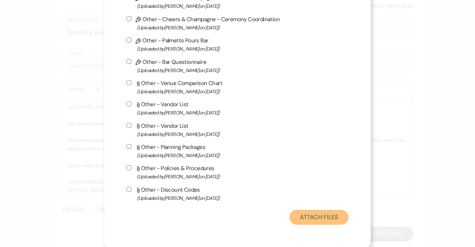
click at [317, 220] on button "Attach Files" at bounding box center [319, 217] width 59 height 15
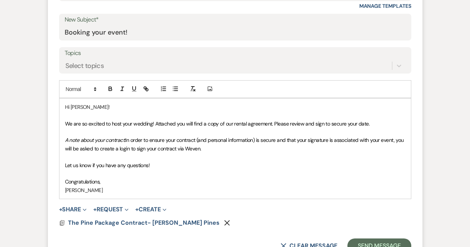
click at [119, 229] on form "New Message X Saving draft... Recipients* Event Contacts ( [PERSON_NAME] ) Inse…" at bounding box center [235, 88] width 374 height 348
click at [118, 222] on span "The Pine Package Contract- [PERSON_NAME] Pines" at bounding box center [144, 223] width 152 height 8
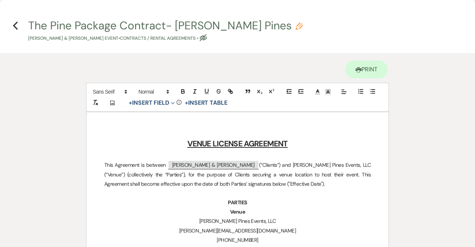
click at [296, 27] on icon "Pencil" at bounding box center [299, 26] width 7 height 7
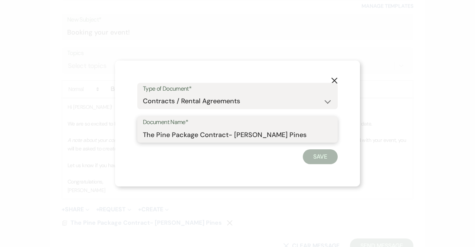
drag, startPoint x: 296, startPoint y: 134, endPoint x: 0, endPoint y: 156, distance: 296.3
click at [0, 156] on div "X Type of Document* Special Event Insurance Vendor Certificate of Insurance Con…" at bounding box center [237, 123] width 475 height 247
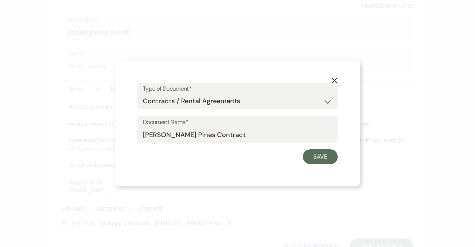
click at [323, 149] on form "Type of Document* Special Event Insurance Vendor Certificate of Insurance Contr…" at bounding box center [237, 124] width 201 height 82
click at [325, 166] on div "X Type of Document* Special Event Insurance Vendor Certificate of Insurance Con…" at bounding box center [237, 124] width 245 height 126
click at [318, 151] on button "Save" at bounding box center [320, 156] width 35 height 15
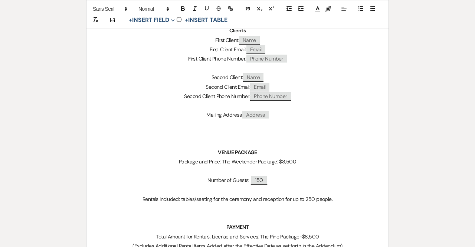
scroll to position [235, 0]
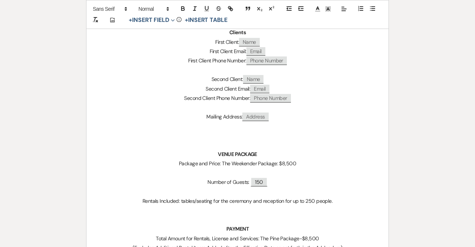
click at [285, 163] on p "Package and Price: The Weekender Package: $8,500" at bounding box center [237, 163] width 267 height 9
click at [257, 165] on p "Package and Price: The Weekender Package: $7,500" at bounding box center [237, 163] width 267 height 9
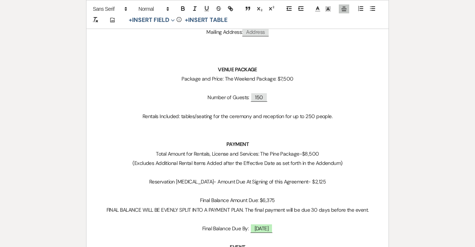
scroll to position [324, 0]
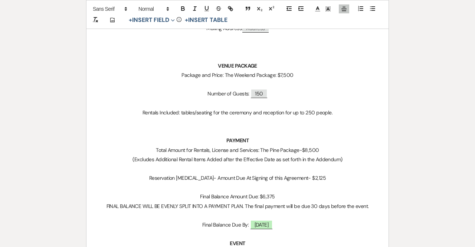
click at [307, 151] on p "Total Amount for Rentals, License and Services: The Pine Package-$8,500" at bounding box center [237, 150] width 267 height 9
drag, startPoint x: 280, startPoint y: 151, endPoint x: 271, endPoint y: 150, distance: 8.9
click at [271, 150] on p "Total Amount for Rentals, License and Services: The Pine Package-$7,500" at bounding box center [237, 150] width 267 height 9
drag, startPoint x: 320, startPoint y: 178, endPoint x: 307, endPoint y: 180, distance: 13.6
click at [307, 180] on p "Reservation [MEDICAL_DATA]- Amount Due At Signing of this Agreement- $2,125" at bounding box center [237, 177] width 267 height 9
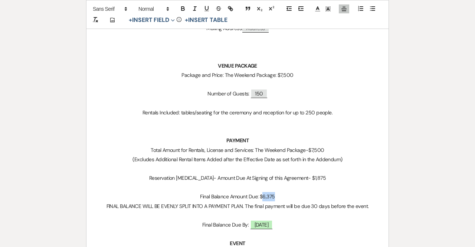
drag, startPoint x: 280, startPoint y: 198, endPoint x: 264, endPoint y: 199, distance: 16.3
click at [264, 199] on p "Final Balance Amount Due: $6,375" at bounding box center [237, 196] width 267 height 9
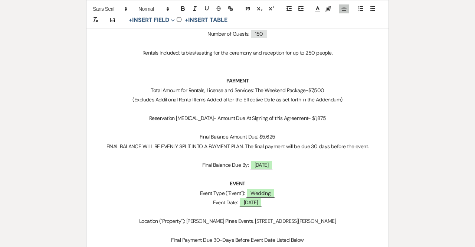
scroll to position [388, 0]
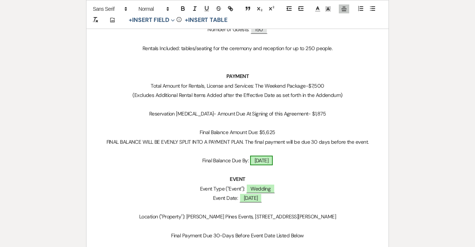
click at [266, 163] on span "[DATE]" at bounding box center [261, 161] width 23 height 10
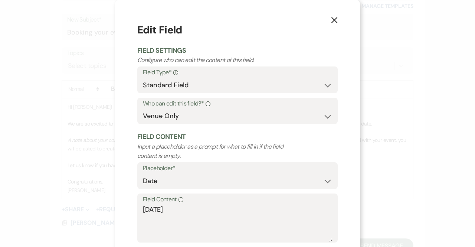
scroll to position [41, 0]
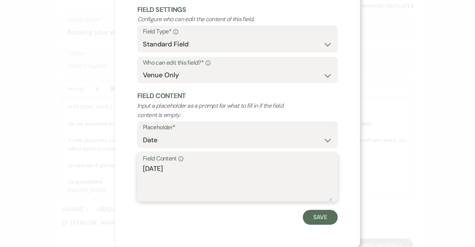
drag, startPoint x: 165, startPoint y: 169, endPoint x: 121, endPoint y: 168, distance: 43.8
click at [121, 168] on div "X Edit Field Field Settings Configure who can edit the content of this field. F…" at bounding box center [237, 103] width 245 height 288
click at [316, 213] on button "Save" at bounding box center [320, 217] width 35 height 15
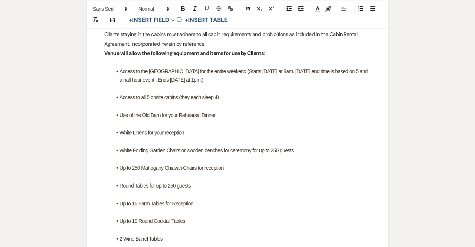
scroll to position [1305, 0]
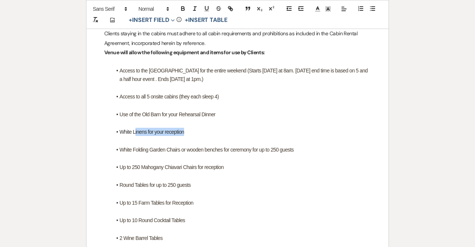
drag, startPoint x: 208, startPoint y: 136, endPoint x: 134, endPoint y: 131, distance: 74.1
click at [134, 131] on li "White Linens for your reception" at bounding box center [241, 132] width 259 height 8
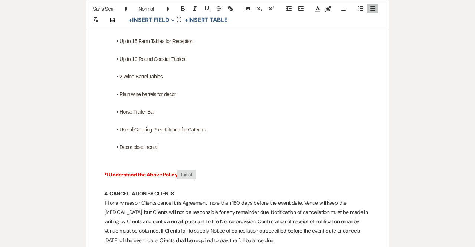
scroll to position [1457, 0]
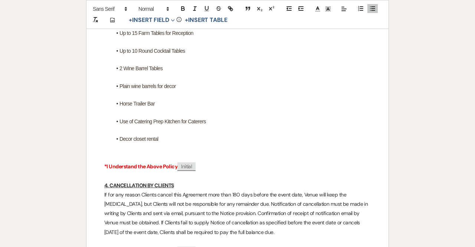
drag, startPoint x: 170, startPoint y: 144, endPoint x: 96, endPoint y: 144, distance: 73.5
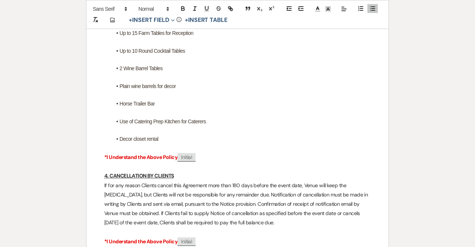
drag, startPoint x: 165, startPoint y: 139, endPoint x: 108, endPoint y: 138, distance: 57.2
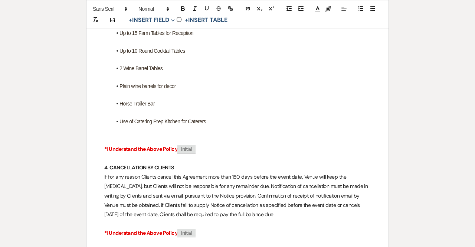
click at [108, 138] on p at bounding box center [237, 139] width 267 height 9
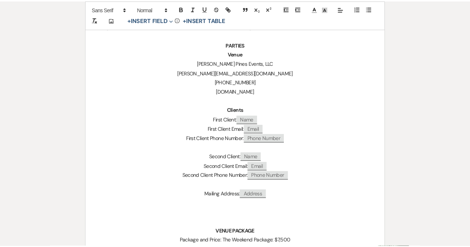
scroll to position [0, 0]
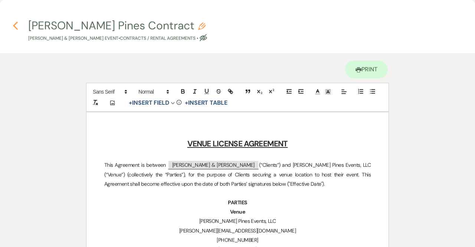
click at [17, 25] on icon "Previous" at bounding box center [16, 25] width 6 height 9
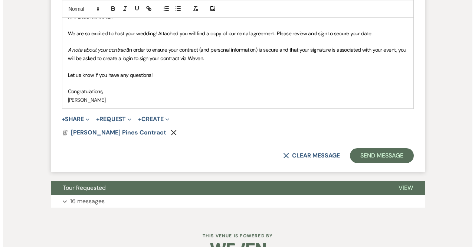
scroll to position [474, 0]
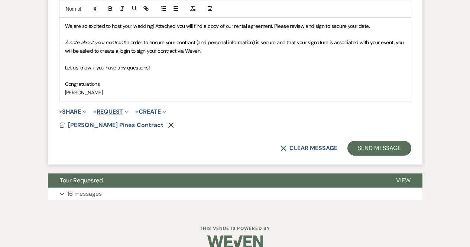
click at [124, 112] on button "+ Request Expand" at bounding box center [110, 112] width 35 height 6
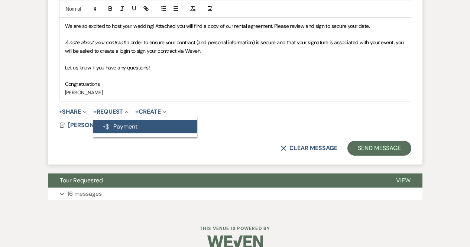
click at [123, 125] on button "Generate Payment Payment" at bounding box center [145, 126] width 104 height 13
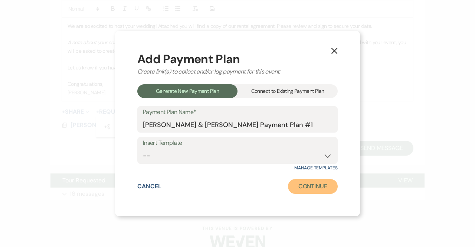
click at [305, 189] on button "Continue" at bounding box center [313, 186] width 50 height 15
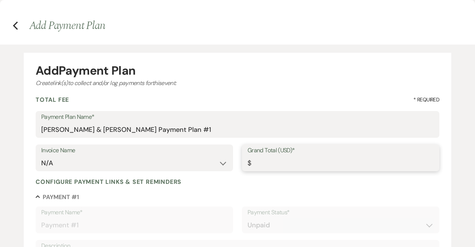
click at [273, 167] on input "Grand Total (USD)*" at bounding box center [341, 163] width 186 height 14
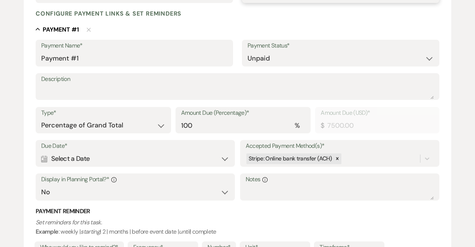
scroll to position [169, 0]
drag, startPoint x: 284, startPoint y: 123, endPoint x: 117, endPoint y: 152, distance: 169.5
click at [117, 152] on div "Payment Name* Payment #1 Payment Status* Paid Unpaid Description Type* Dollar A…" at bounding box center [238, 159] width 404 height 240
click at [111, 163] on div "Calendar Select a Date Expand" at bounding box center [135, 158] width 188 height 14
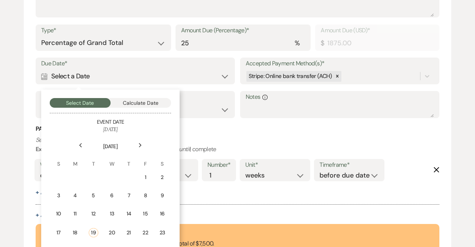
scroll to position [251, 0]
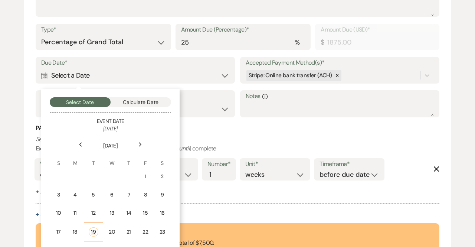
click at [95, 232] on div "19" at bounding box center [94, 231] width 10 height 9
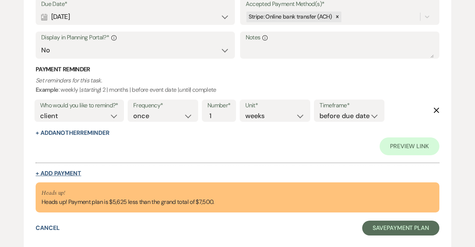
click at [62, 174] on button "+ Add Payment" at bounding box center [59, 173] width 46 height 6
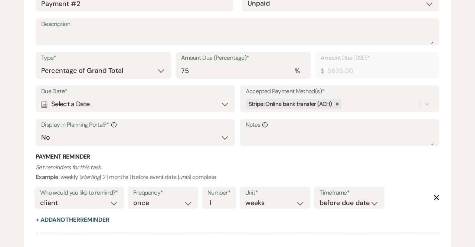
scroll to position [491, 0]
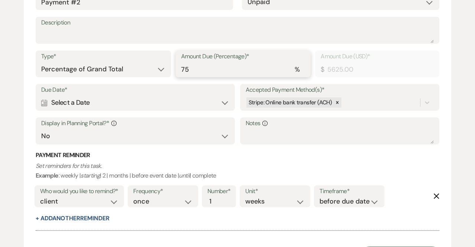
drag, startPoint x: 215, startPoint y: 70, endPoint x: 130, endPoint y: 74, distance: 84.7
click at [130, 74] on div "Type* Dollar Amount Percentage of Grand Total Amount Due (Percentage)* % 75 Amo…" at bounding box center [238, 67] width 404 height 33
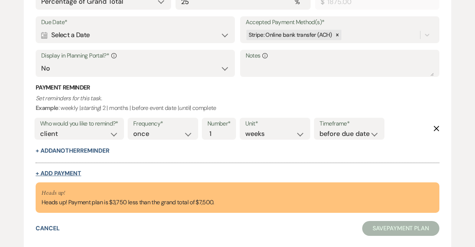
click at [69, 171] on button "+ Add Payment" at bounding box center [59, 173] width 46 height 6
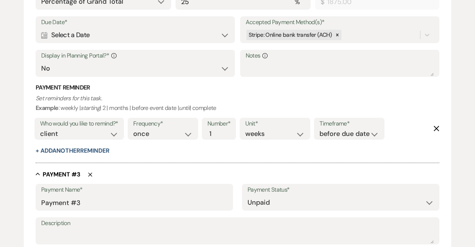
scroll to position [717, 0]
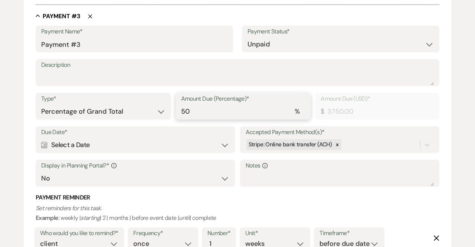
drag, startPoint x: 202, startPoint y: 113, endPoint x: 114, endPoint y: 127, distance: 89.6
click at [114, 127] on div "Payment Name* Payment #3 Payment Status* Paid Unpaid Description Type* Dollar A…" at bounding box center [238, 146] width 404 height 240
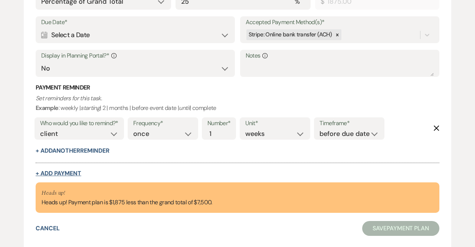
click at [72, 175] on button "+ Add Payment" at bounding box center [59, 173] width 46 height 6
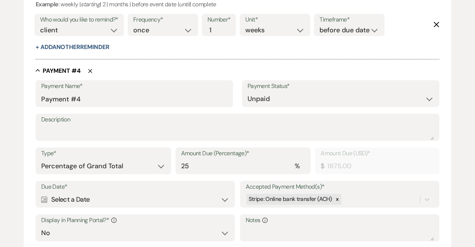
scroll to position [931, 0]
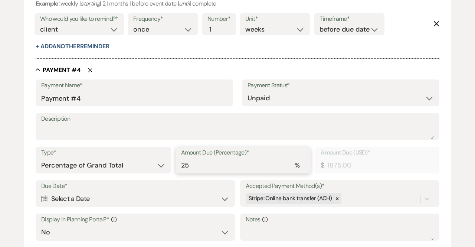
click at [214, 167] on input "25" at bounding box center [243, 165] width 124 height 14
click at [76, 202] on div "Calendar Select a Date Expand" at bounding box center [135, 199] width 188 height 14
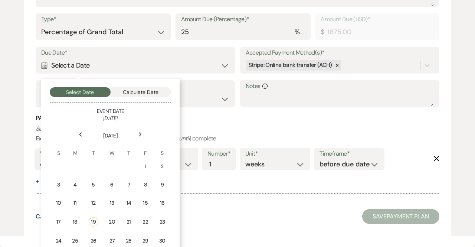
scroll to position [1066, 0]
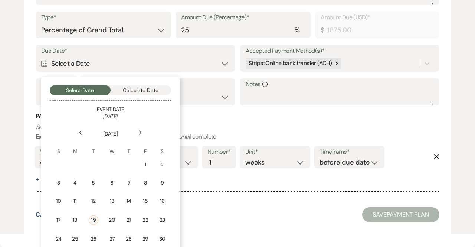
click at [141, 130] on icon "Next" at bounding box center [141, 132] width 4 height 4
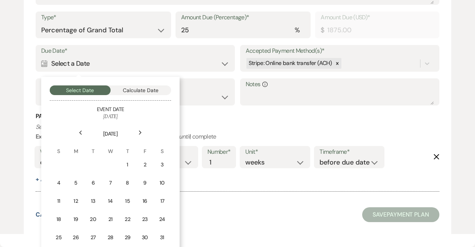
click at [141, 130] on icon "Next" at bounding box center [141, 132] width 4 height 4
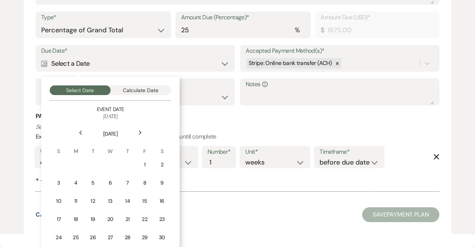
click at [141, 130] on icon "Next" at bounding box center [141, 132] width 4 height 4
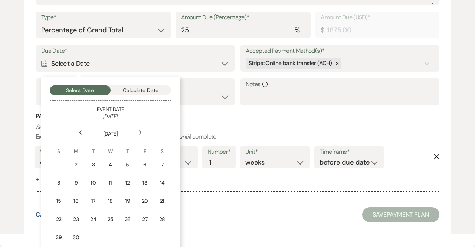
click at [141, 130] on icon "Next" at bounding box center [141, 132] width 4 height 4
click at [116, 179] on td "9" at bounding box center [110, 182] width 17 height 17
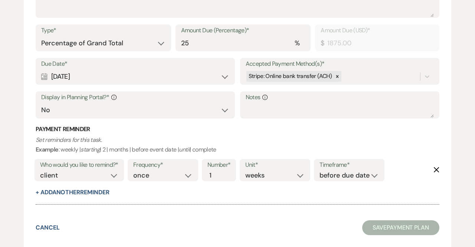
scroll to position [1052, 0]
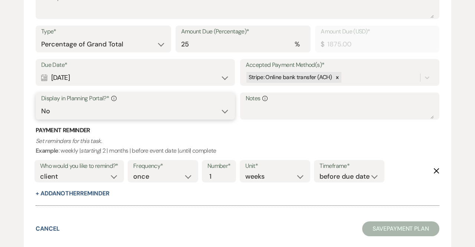
click at [129, 111] on select "Yes No" at bounding box center [135, 111] width 188 height 14
click at [41, 104] on select "Yes No" at bounding box center [135, 111] width 188 height 14
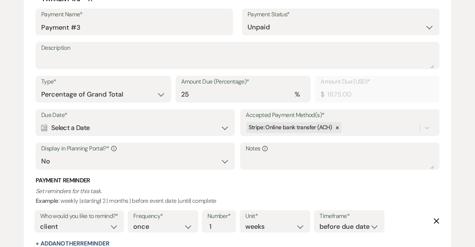
scroll to position [732, 0]
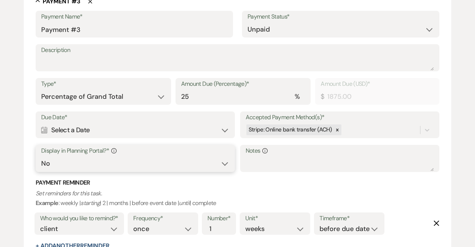
click at [171, 162] on select "Yes No" at bounding box center [135, 163] width 188 height 14
click at [41, 156] on select "Yes No" at bounding box center [135, 163] width 188 height 14
click at [159, 171] on div "Due Date* Calendar Select a Date Expand Accepted Payment Method(s)* Stripe: Onl…" at bounding box center [238, 144] width 404 height 67
click at [154, 167] on select "Yes No" at bounding box center [136, 164] width 188 height 14
click at [42, 157] on select "Yes No" at bounding box center [136, 164] width 188 height 14
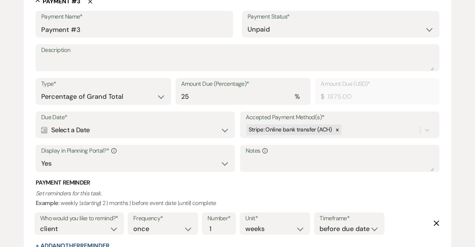
click at [110, 126] on div "Calendar Select a Date Expand" at bounding box center [135, 130] width 188 height 14
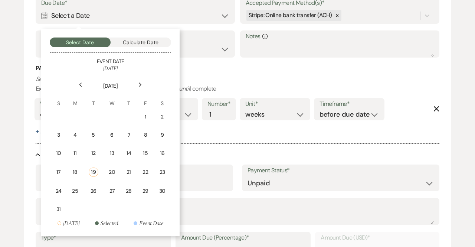
scroll to position [846, 0]
click at [141, 82] on icon "Next" at bounding box center [141, 84] width 4 height 4
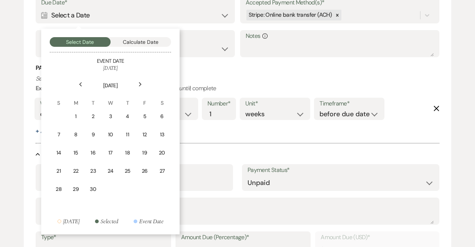
click at [141, 82] on icon "Next" at bounding box center [141, 84] width 4 height 4
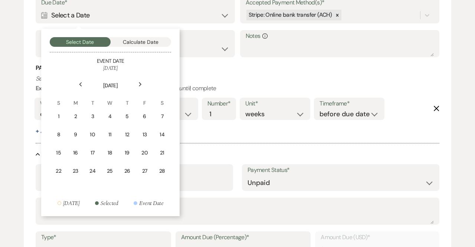
click at [141, 82] on icon "Next" at bounding box center [141, 84] width 4 height 4
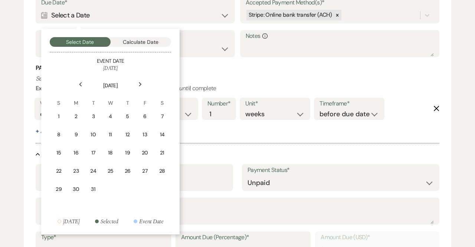
click at [141, 82] on icon "Next" at bounding box center [141, 84] width 4 height 4
click at [132, 138] on td "9" at bounding box center [128, 134] width 17 height 17
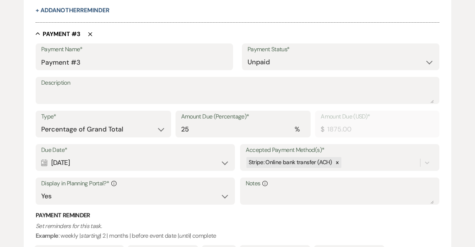
scroll to position [696, 0]
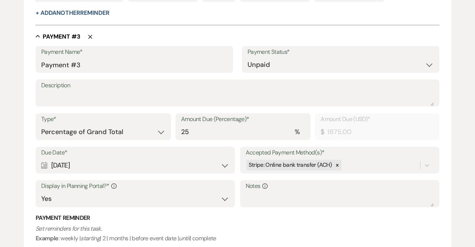
click at [98, 160] on div "Calendar [DATE] Expand" at bounding box center [135, 165] width 188 height 14
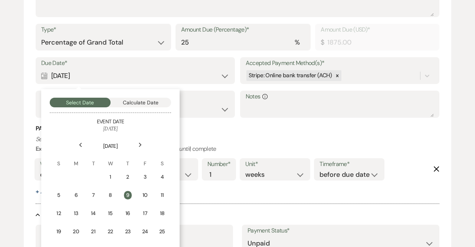
scroll to position [786, 0]
click at [83, 146] on div "Previous" at bounding box center [81, 145] width 12 height 12
click at [159, 178] on div "6" at bounding box center [162, 177] width 7 height 8
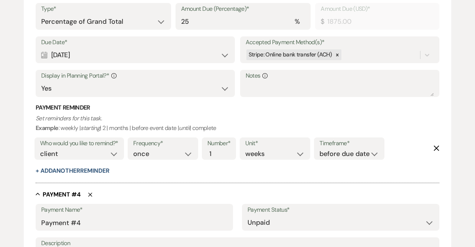
scroll to position [756, 0]
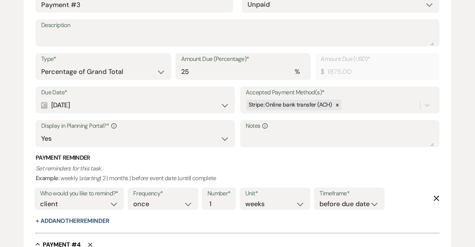
click at [104, 100] on div "Calendar [DATE] Expand" at bounding box center [135, 105] width 188 height 14
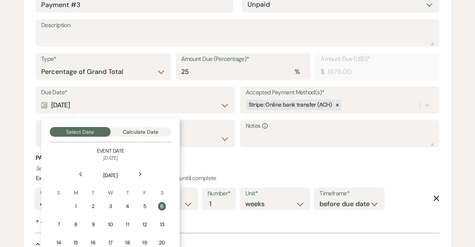
click at [84, 226] on table "[DATE] S M T W T F S 1 2 3 4 5 6 7 8 9 10 11 12 13 14 15 16 17 18 19 20 21 22 2…" at bounding box center [110, 234] width 121 height 145
click at [91, 225] on div "9" at bounding box center [92, 225] width 7 height 8
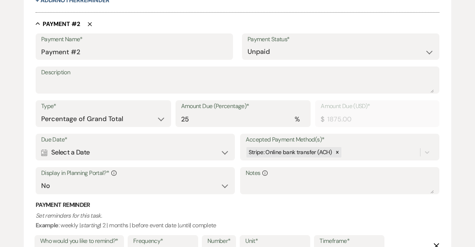
scroll to position [442, 0]
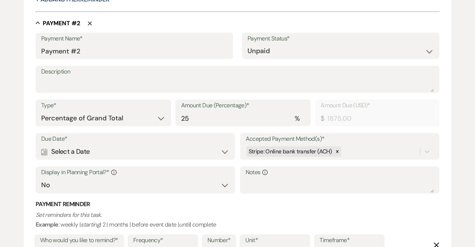
click at [77, 151] on div "Calendar Select a Date Expand" at bounding box center [135, 151] width 188 height 14
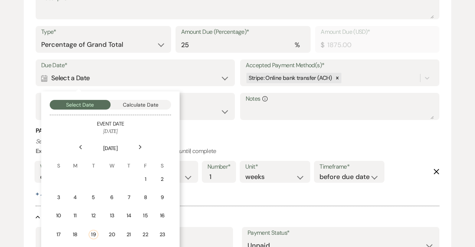
scroll to position [516, 0]
click at [221, 135] on div "Payment Reminder Set reminders for this task. Example : weekly | starting | 2 |…" at bounding box center [238, 162] width 404 height 72
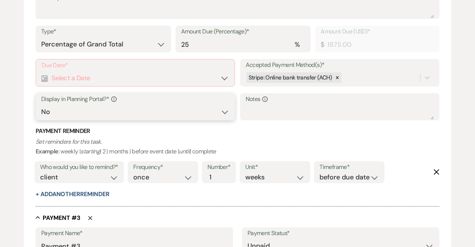
click at [202, 112] on select "Yes No" at bounding box center [135, 112] width 188 height 14
click at [41, 105] on select "Yes No" at bounding box center [135, 112] width 188 height 14
click at [111, 78] on div "Calendar Select a Date Expand" at bounding box center [136, 78] width 188 height 14
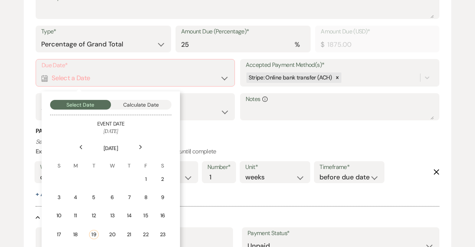
click at [142, 147] on icon "Next" at bounding box center [141, 147] width 4 height 4
click at [207, 136] on div "Payment Reminder Set reminders for this task. Example : weekly | starting | 2 |…" at bounding box center [238, 163] width 404 height 72
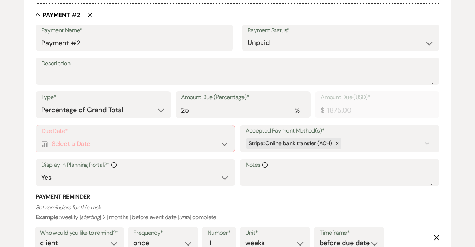
scroll to position [449, 0]
click at [112, 146] on div "Calendar Select a Date Expand" at bounding box center [136, 144] width 188 height 14
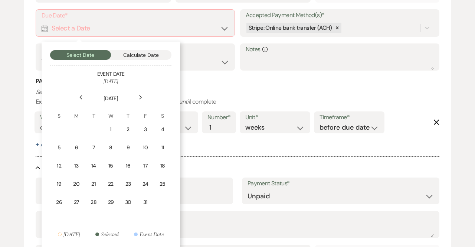
scroll to position [566, 0]
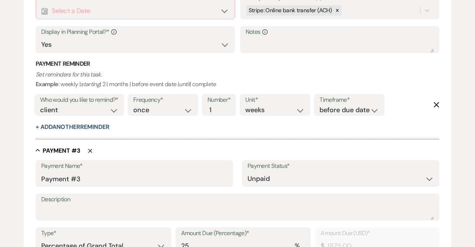
scroll to position [558, 0]
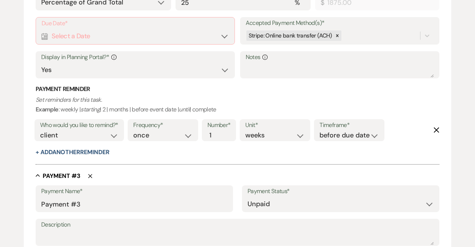
click at [130, 37] on div "Calendar Select a Date Expand" at bounding box center [136, 36] width 188 height 14
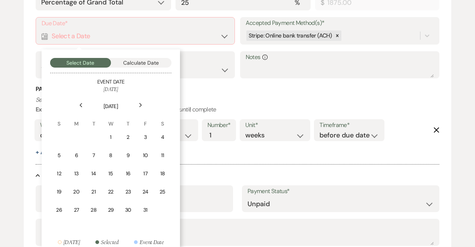
click at [143, 104] on div "Next" at bounding box center [141, 105] width 12 height 12
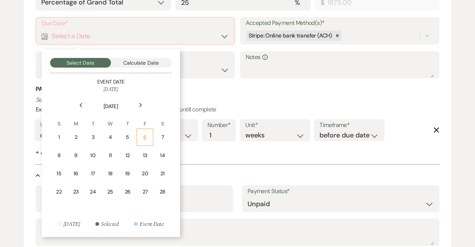
click at [147, 137] on div "6" at bounding box center [144, 137] width 7 height 8
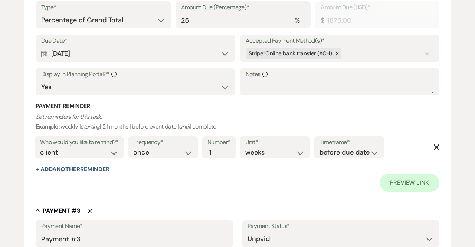
scroll to position [576, 0]
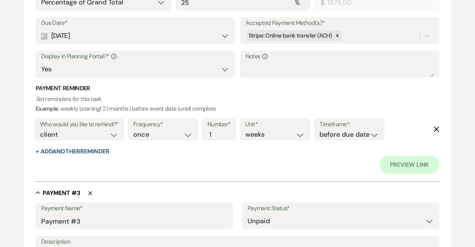
click at [104, 40] on div "Calendar [DATE] Expand" at bounding box center [135, 36] width 188 height 14
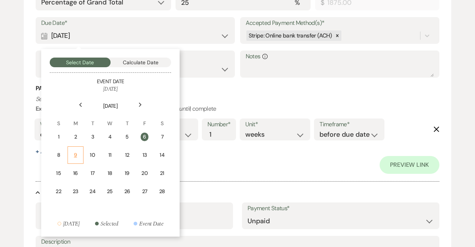
click at [73, 149] on td "9" at bounding box center [76, 154] width 16 height 17
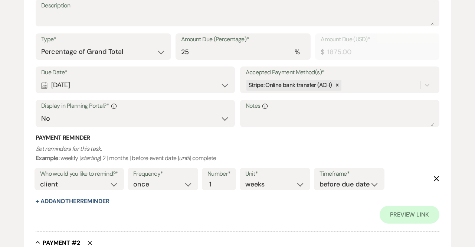
scroll to position [240, 0]
click at [79, 121] on select "Yes No" at bounding box center [135, 119] width 188 height 14
click at [41, 112] on select "Yes No" at bounding box center [135, 119] width 188 height 14
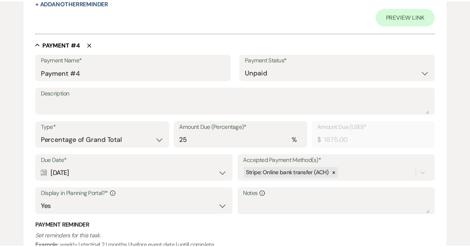
scroll to position [1123, 0]
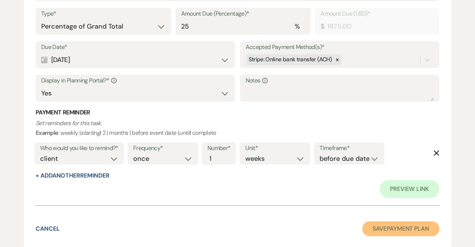
click at [419, 230] on button "Save Payment Plan" at bounding box center [400, 228] width 77 height 15
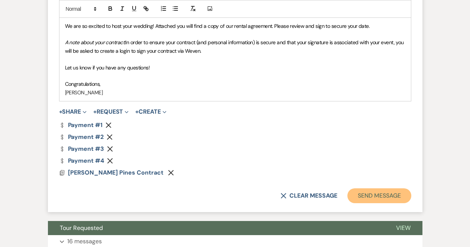
click at [401, 195] on button "Send Message" at bounding box center [379, 195] width 64 height 15
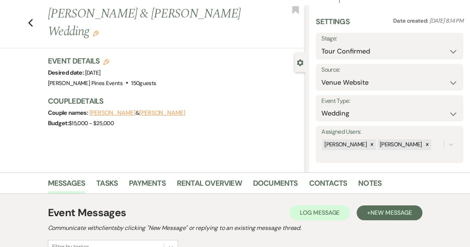
scroll to position [0, 0]
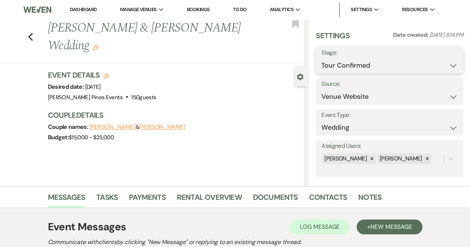
click at [370, 67] on select "Inquiry Follow Up Tour Requested Tour Confirmed Toured Proposal Sent Booked Lost" at bounding box center [389, 65] width 136 height 14
click at [321, 58] on select "Inquiry Follow Up Tour Requested Tour Confirmed Toured Proposal Sent Booked Lost" at bounding box center [389, 65] width 136 height 14
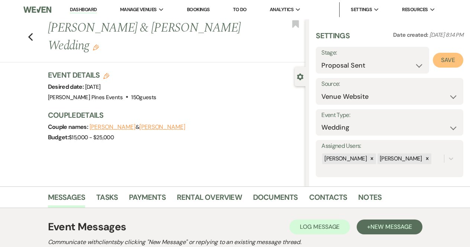
click at [455, 58] on button "Save" at bounding box center [448, 60] width 30 height 15
click at [30, 33] on icon "Previous" at bounding box center [31, 37] width 6 height 9
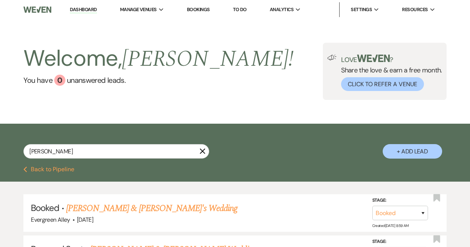
click at [55, 166] on button "Previous Back to Pipeline" at bounding box center [48, 169] width 51 height 6
